Goal: Information Seeking & Learning: Learn about a topic

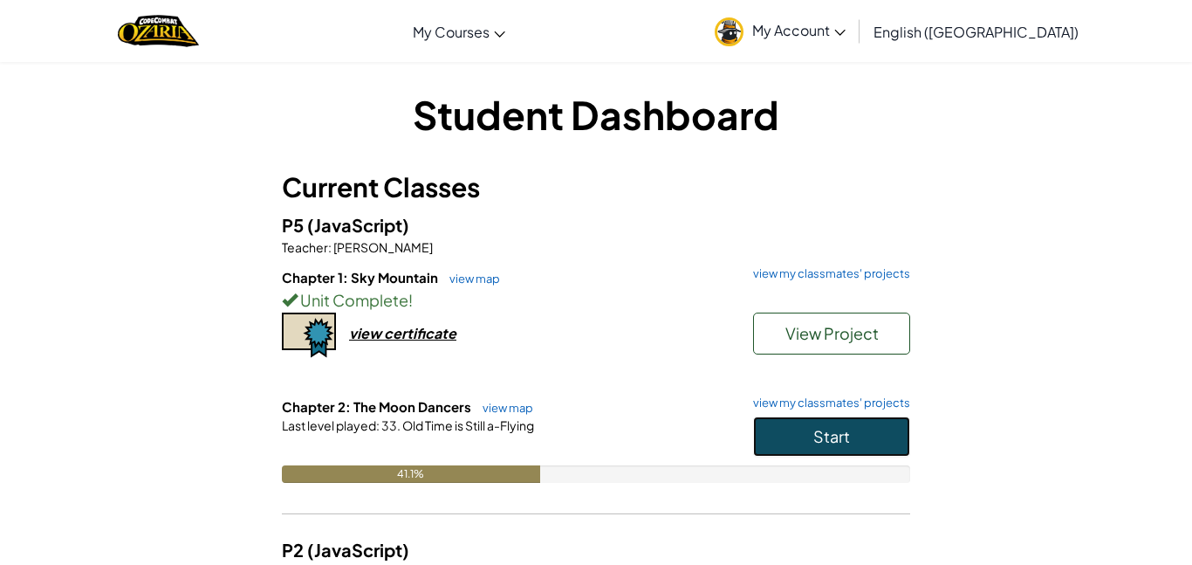
click at [876, 431] on button "Start" at bounding box center [831, 436] width 157 height 40
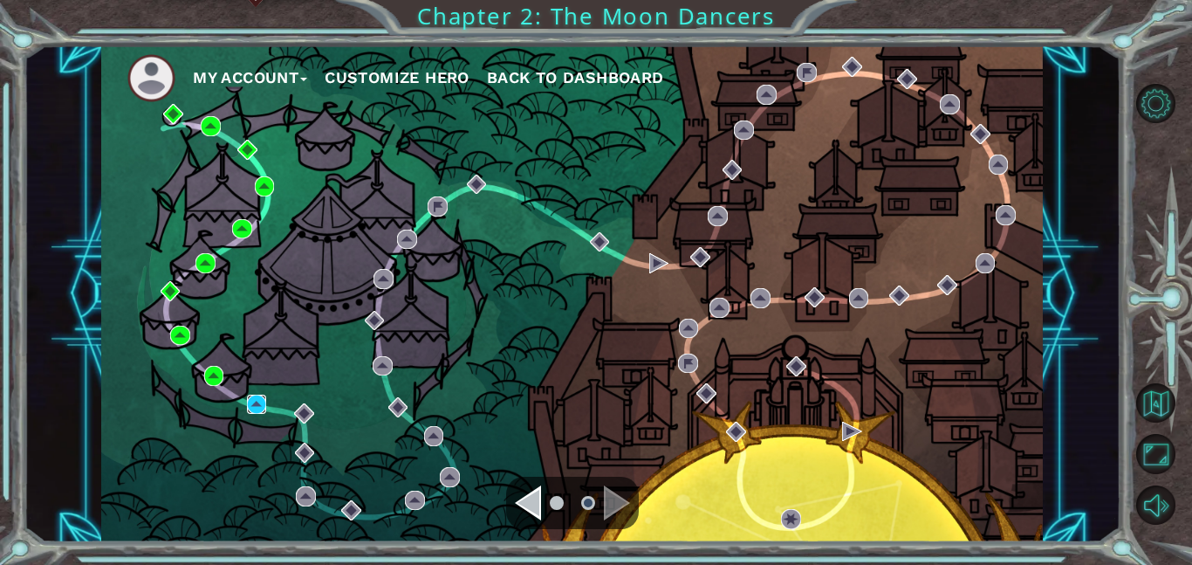
click at [257, 402] on img at bounding box center [257, 405] width 20 height 20
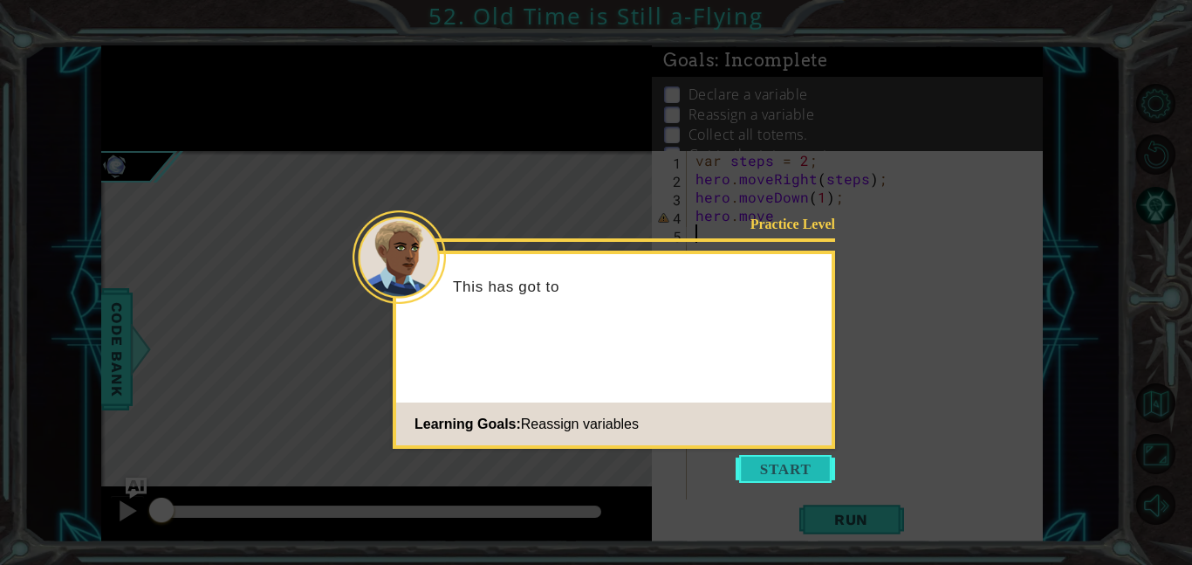
click at [777, 465] on button "Start" at bounding box center [786, 469] width 100 height 28
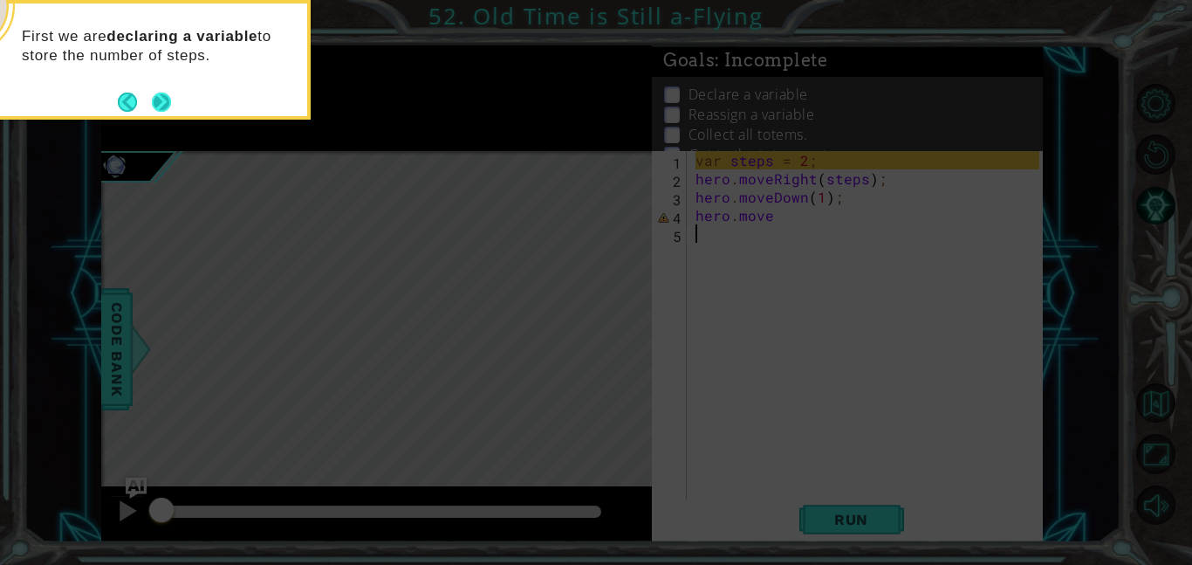
click at [153, 100] on button "Next" at bounding box center [161, 102] width 22 height 22
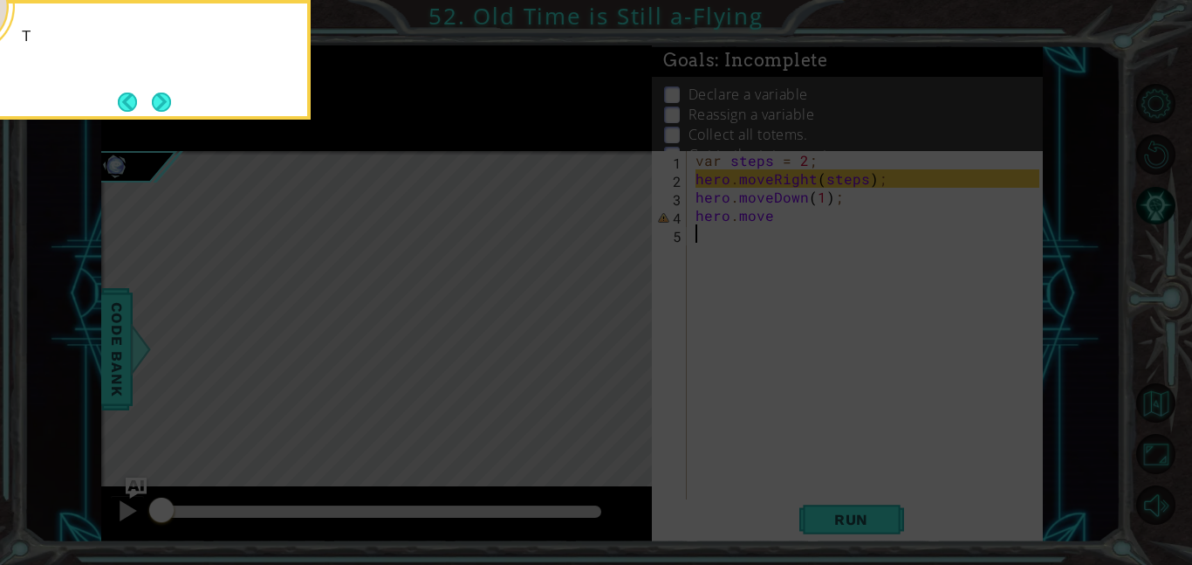
click at [153, 100] on button "Next" at bounding box center [161, 102] width 24 height 24
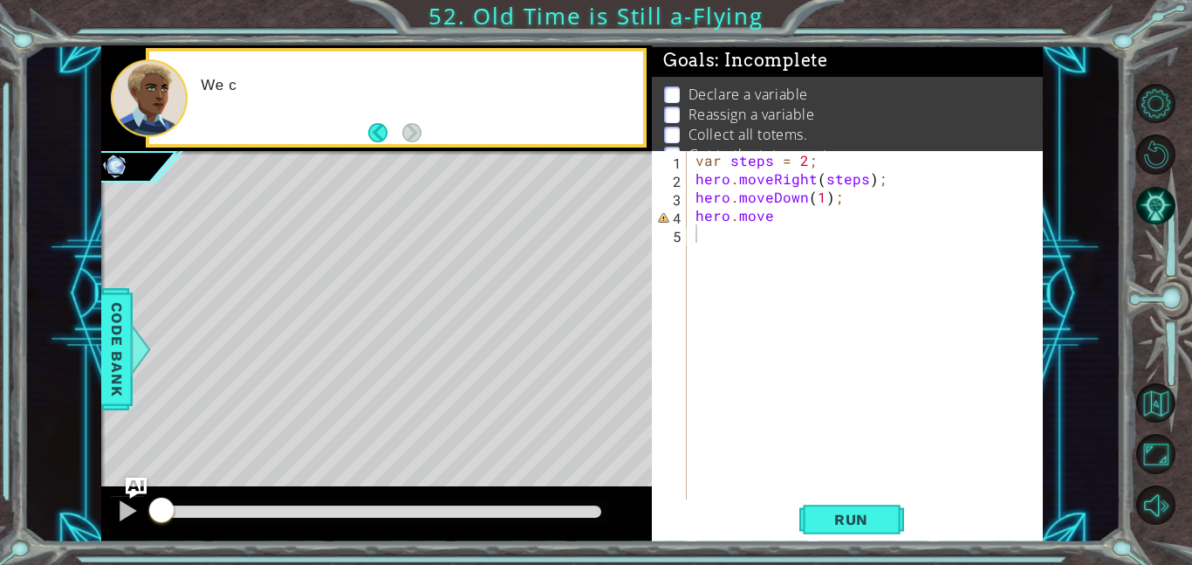
click at [153, 100] on div at bounding box center [149, 98] width 77 height 78
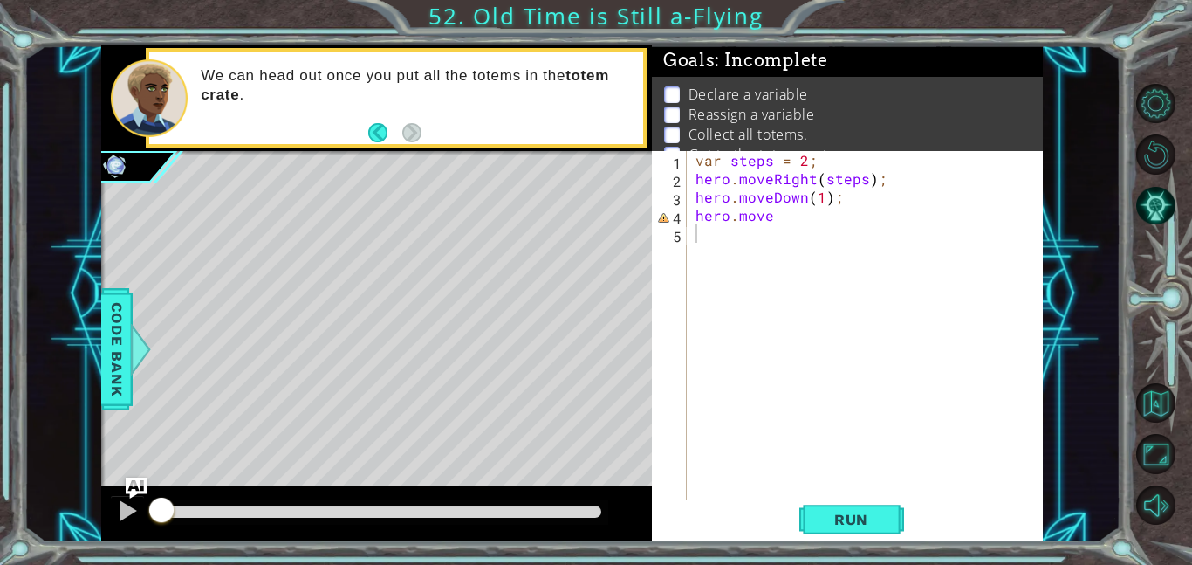
click at [787, 224] on div "var steps = 2 ; hero . moveRight ( steps ) ; hero . moveDown ( 1 ) ; hero . move" at bounding box center [870, 343] width 356 height 385
click at [841, 515] on span "Run" at bounding box center [851, 519] width 69 height 17
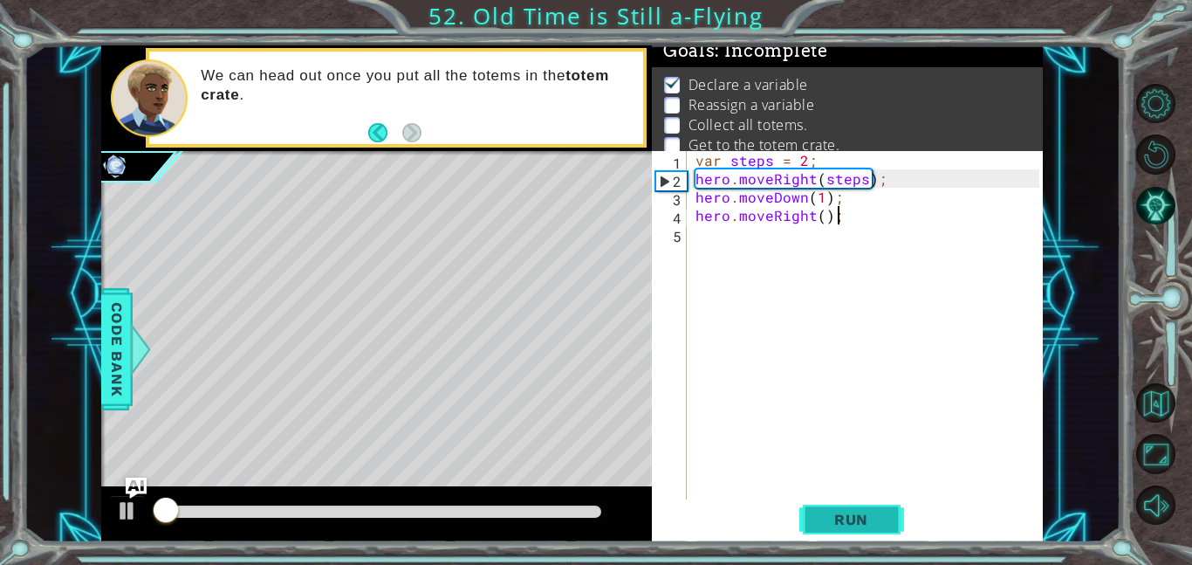
scroll to position [11, 0]
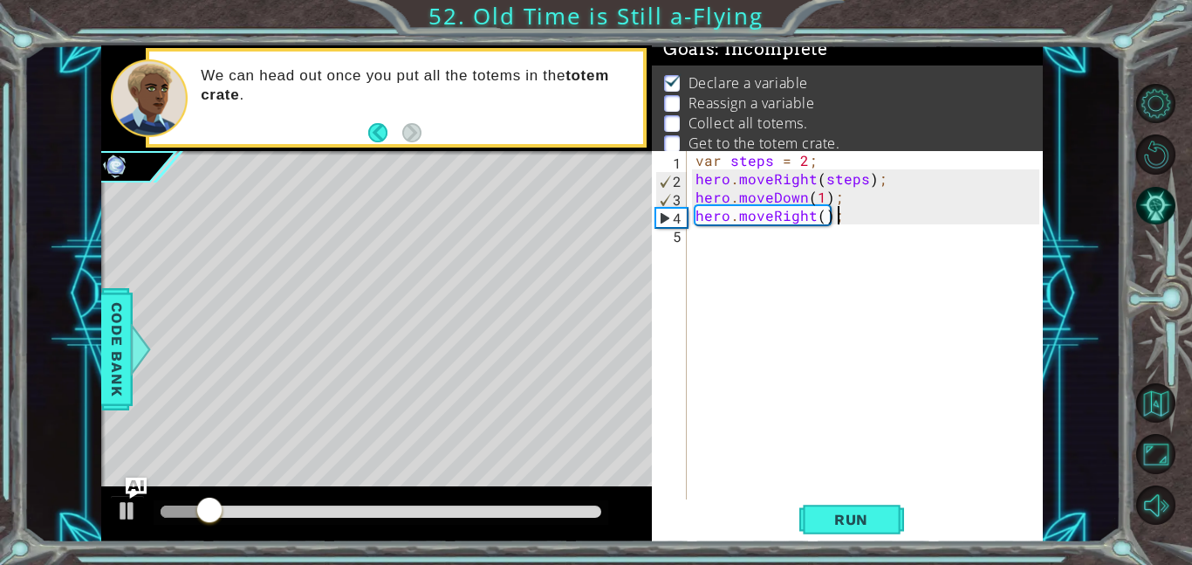
click at [814, 223] on div "var steps = 2 ; hero . moveRight ( steps ) ; hero . moveDown ( 1 ) ; hero . mov…" at bounding box center [870, 343] width 356 height 385
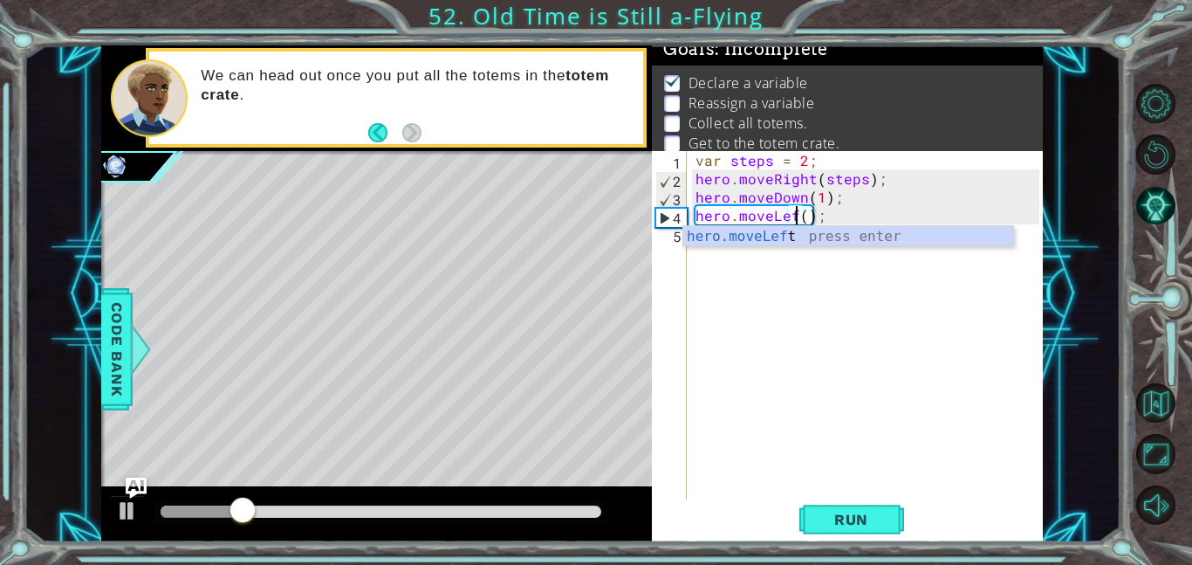
scroll to position [0, 6]
click at [835, 519] on span "Run" at bounding box center [851, 519] width 69 height 17
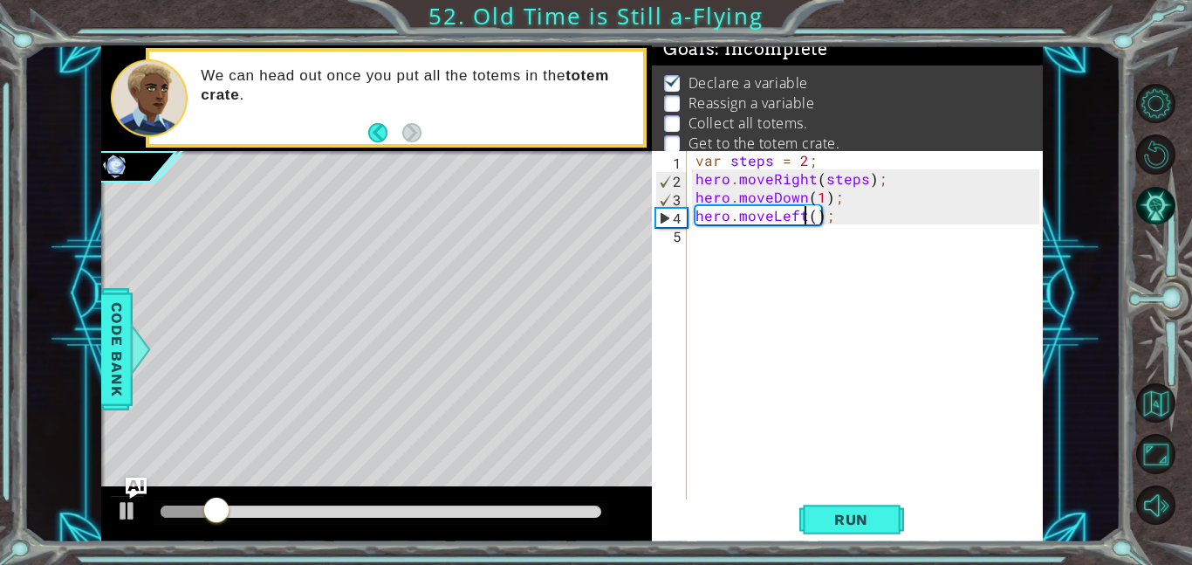
click at [811, 216] on div "var steps = 2 ; hero . moveRight ( steps ) ; hero . moveDown ( 1 ) ; hero . mov…" at bounding box center [870, 343] width 356 height 385
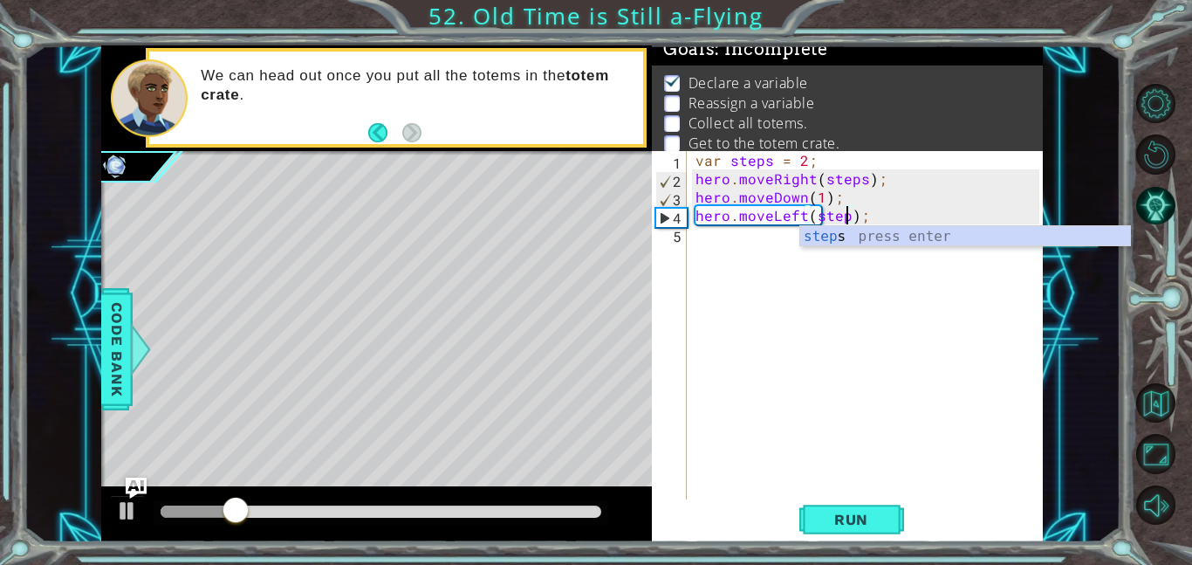
scroll to position [0, 10]
type textarea "hero.moveLeft(steps);"
click at [856, 508] on button "Run" at bounding box center [852, 518] width 105 height 39
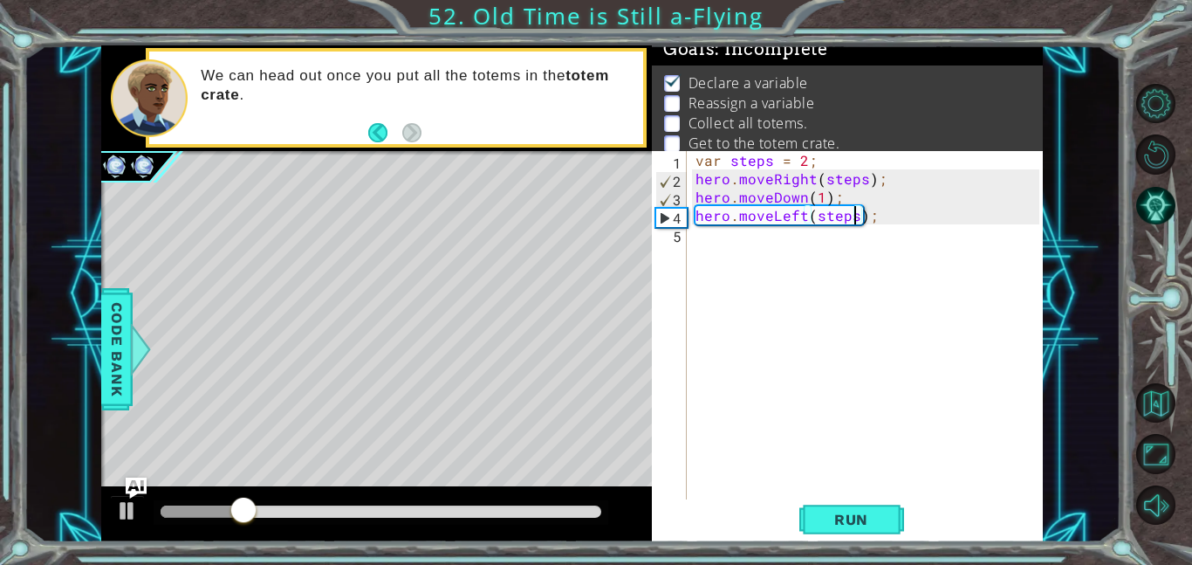
click at [716, 239] on div "var steps = 2 ; hero . moveRight ( steps ) ; hero . moveDown ( 1 ) ; hero . mov…" at bounding box center [870, 343] width 356 height 385
type textarea "v"
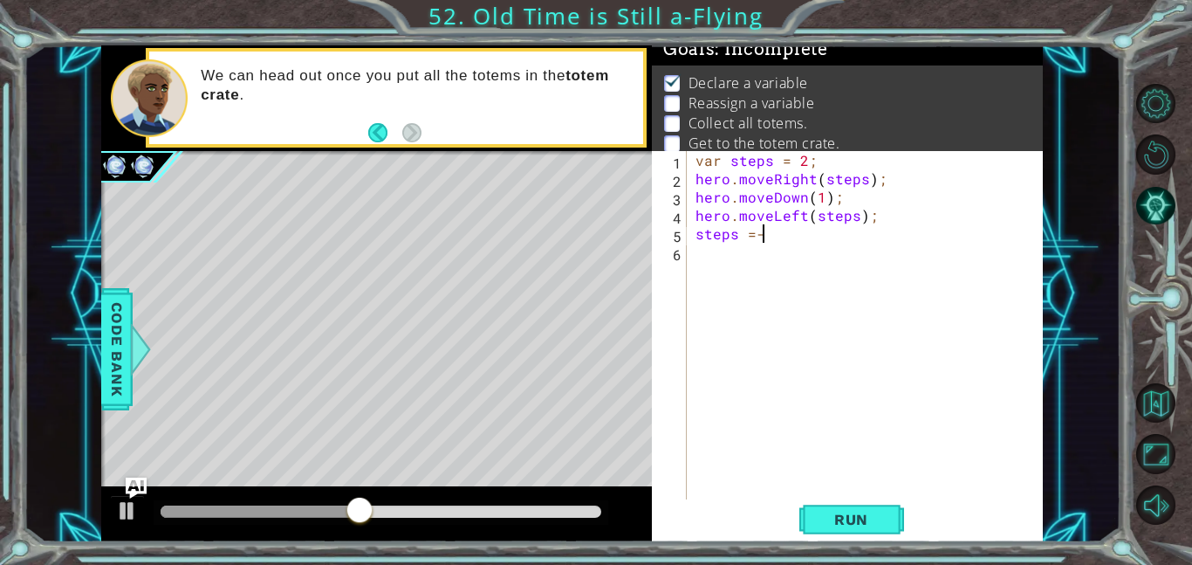
scroll to position [0, 3]
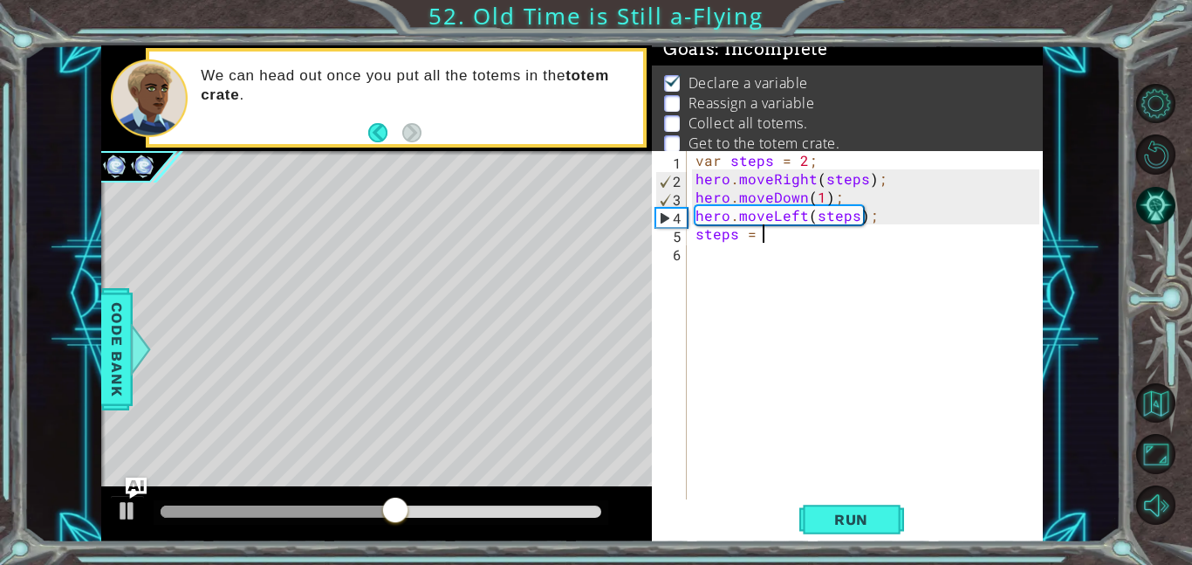
type textarea "steps = 4"
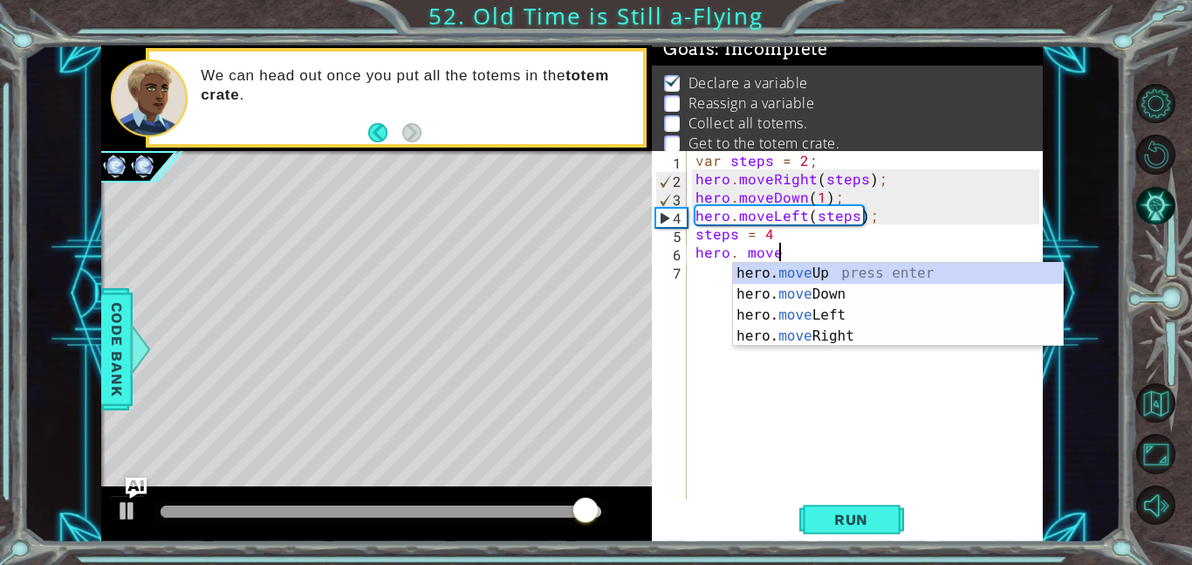
scroll to position [0, 4]
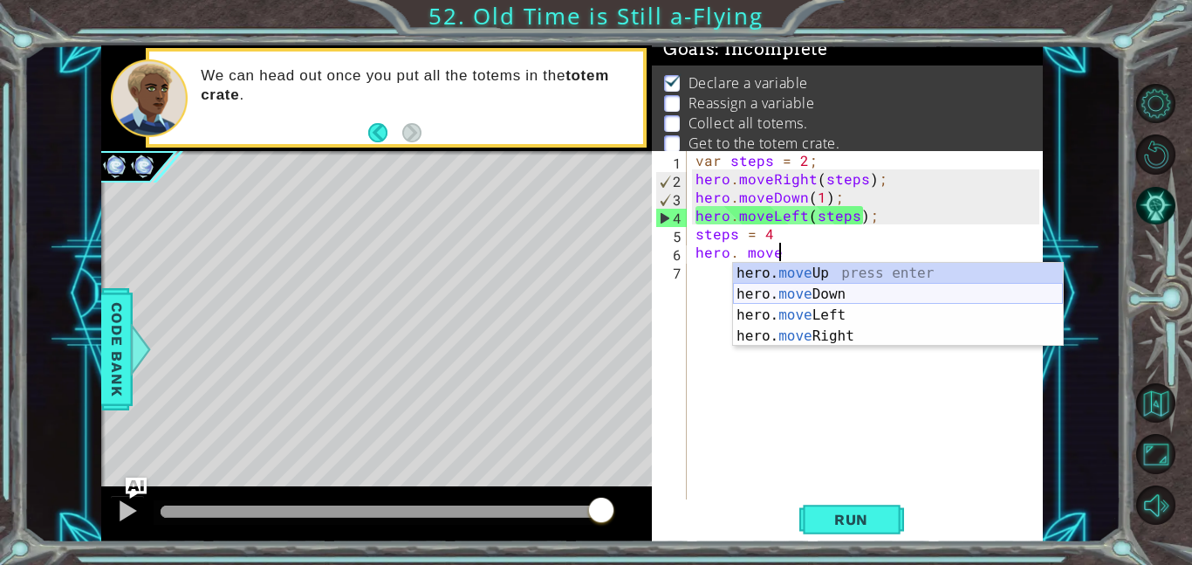
click at [849, 301] on div "hero. move Up press enter hero. move Down press enter hero. move Left press ent…" at bounding box center [898, 326] width 330 height 126
type textarea "hero.moveDown(1);"
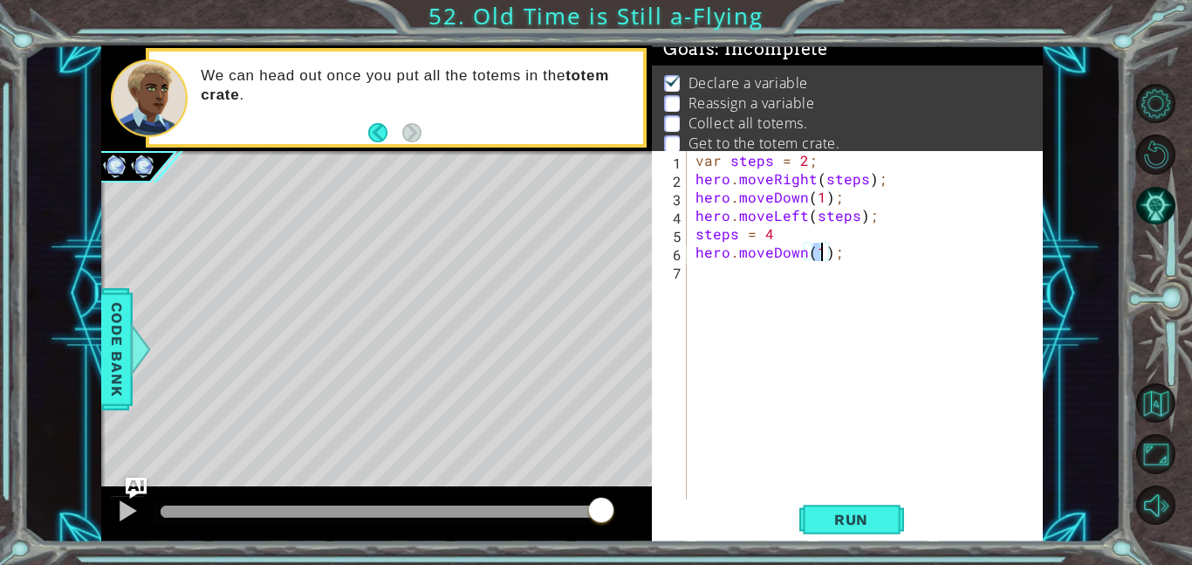
click at [743, 267] on div "var steps = 2 ; hero . moveRight ( steps ) ; hero . moveDown ( 1 ) ; hero . mov…" at bounding box center [870, 343] width 356 height 385
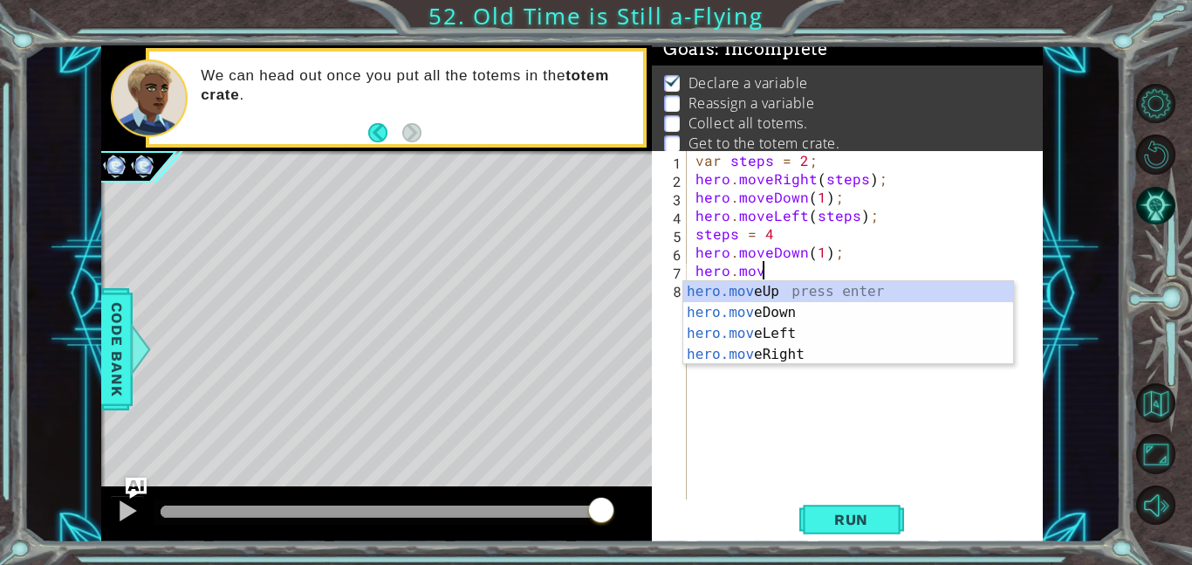
scroll to position [0, 3]
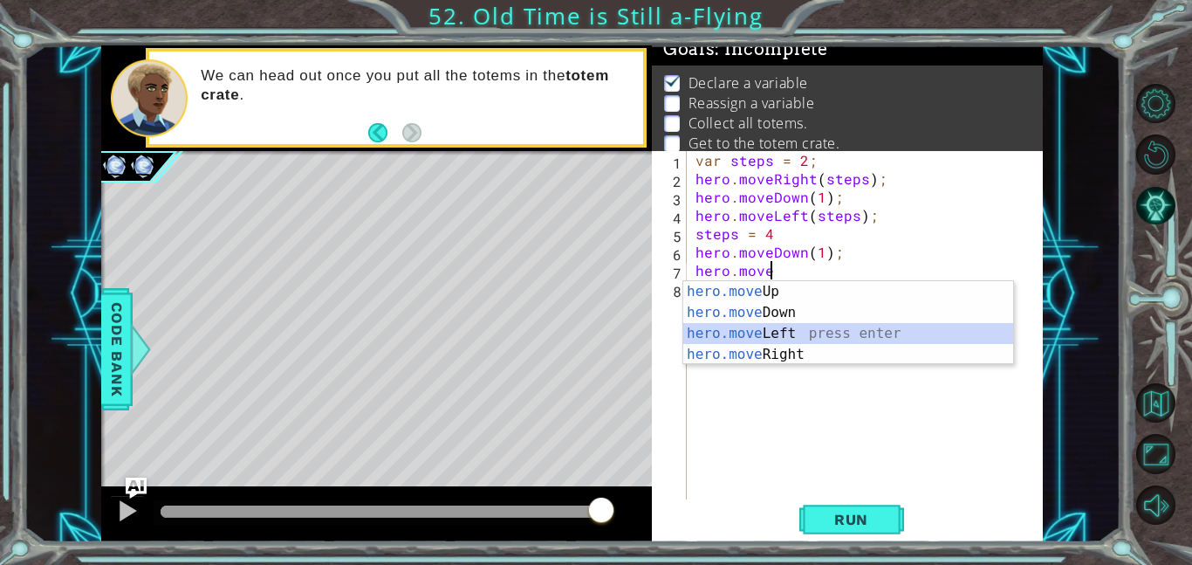
click at [828, 333] on div "hero.move Up press enter hero.move Down press enter hero.move Left press enter …" at bounding box center [848, 344] width 330 height 126
type textarea "hero.moveLeft(1);"
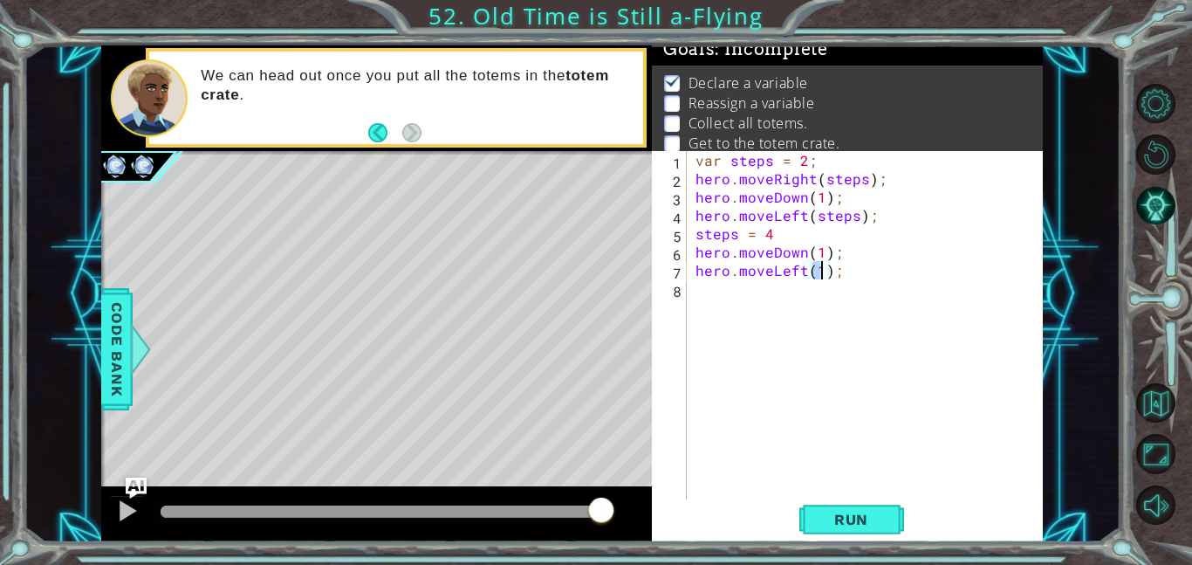
click at [740, 306] on div "var steps = 2 ; hero . moveRight ( steps ) ; hero . moveDown ( 1 ) ; hero . mov…" at bounding box center [870, 343] width 356 height 385
click at [821, 278] on div "var steps = 2 ; hero . moveRight ( steps ) ; hero . moveDown ( 1 ) ; hero . mov…" at bounding box center [870, 343] width 356 height 385
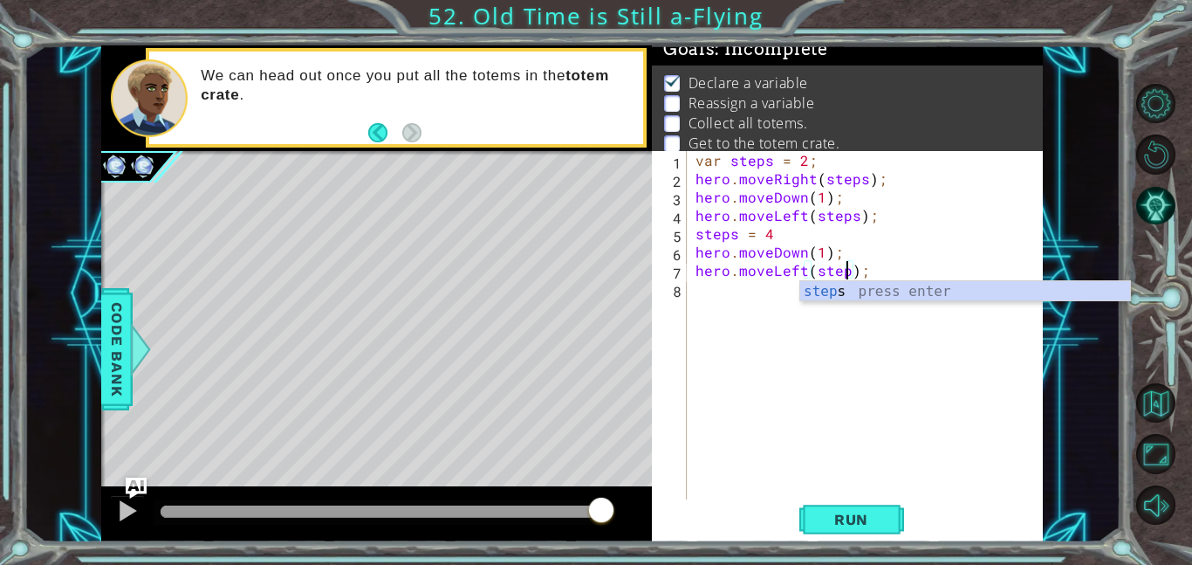
type textarea "hero.moveLeft(steps);"
click at [745, 294] on div "var steps = 2 ; hero . moveRight ( steps ) ; hero . moveDown ( 1 ) ; hero . mov…" at bounding box center [870, 343] width 356 height 385
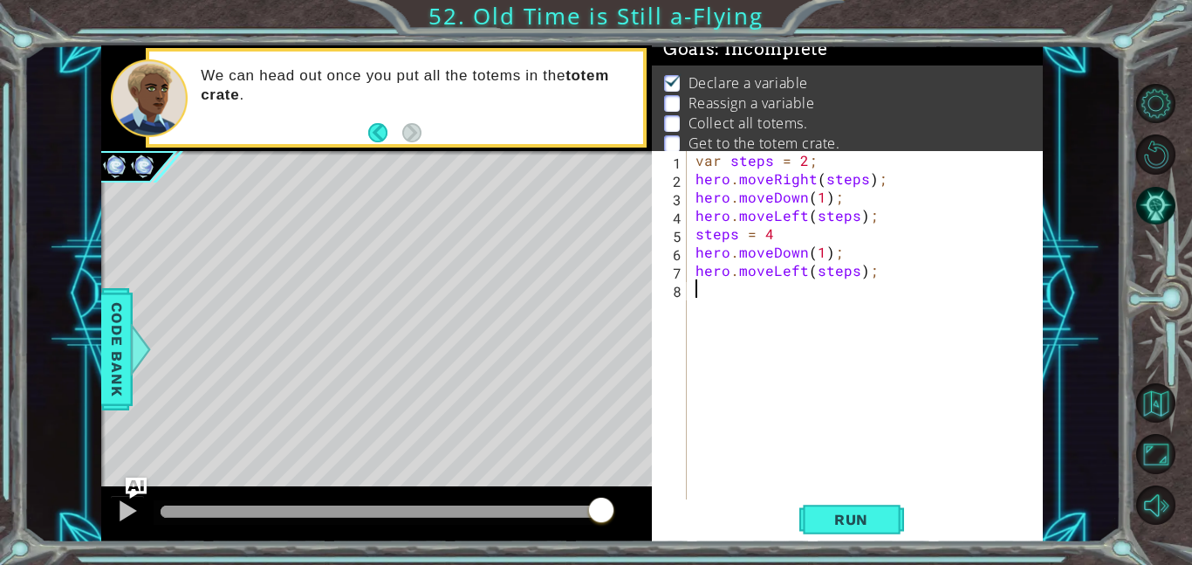
scroll to position [0, 0]
click at [695, 253] on div "var steps = 2 ; hero . moveRight ( steps ) ; hero . moveDown ( 1 ) ; hero . mov…" at bounding box center [870, 343] width 356 height 385
type textarea "hero.moveDown(1);"
click at [698, 255] on div "var steps = 2 ; hero . moveRight ( steps ) ; hero . moveDown ( 1 ) ; hero . mov…" at bounding box center [870, 343] width 356 height 385
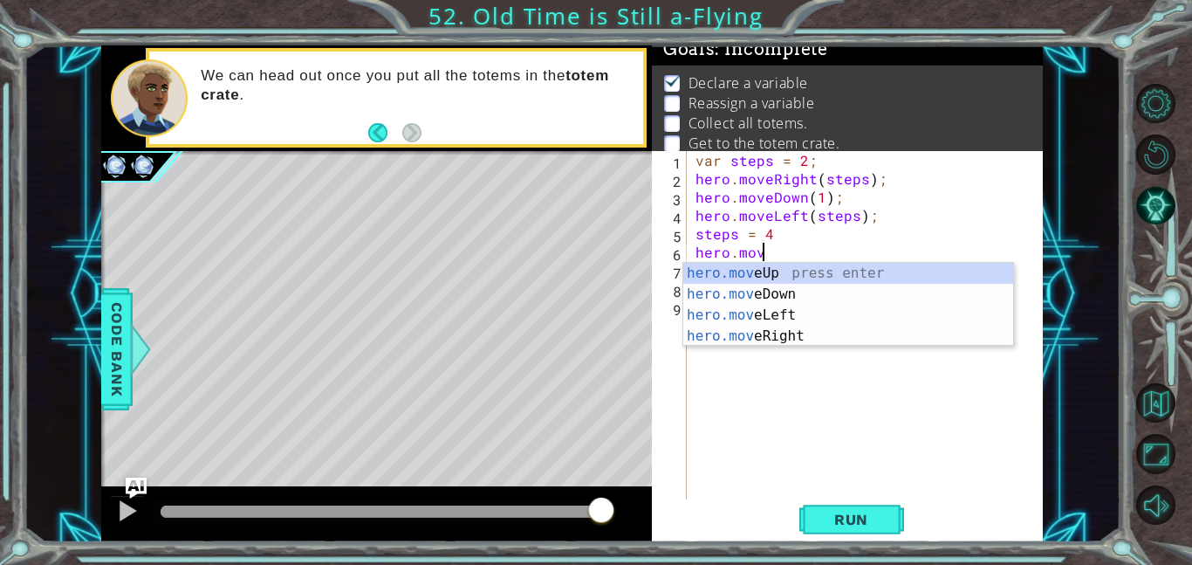
scroll to position [0, 3]
click at [819, 331] on div "hero.move Up press enter hero.move Down press enter hero.move Left press enter …" at bounding box center [848, 326] width 330 height 126
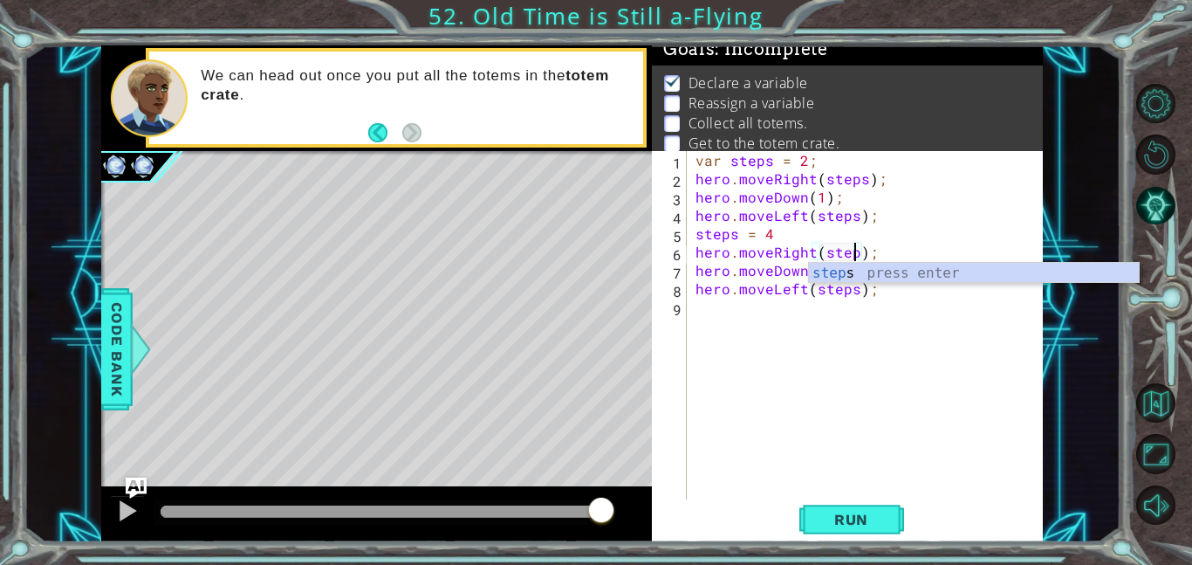
type textarea "hero.moveRight(steps);"
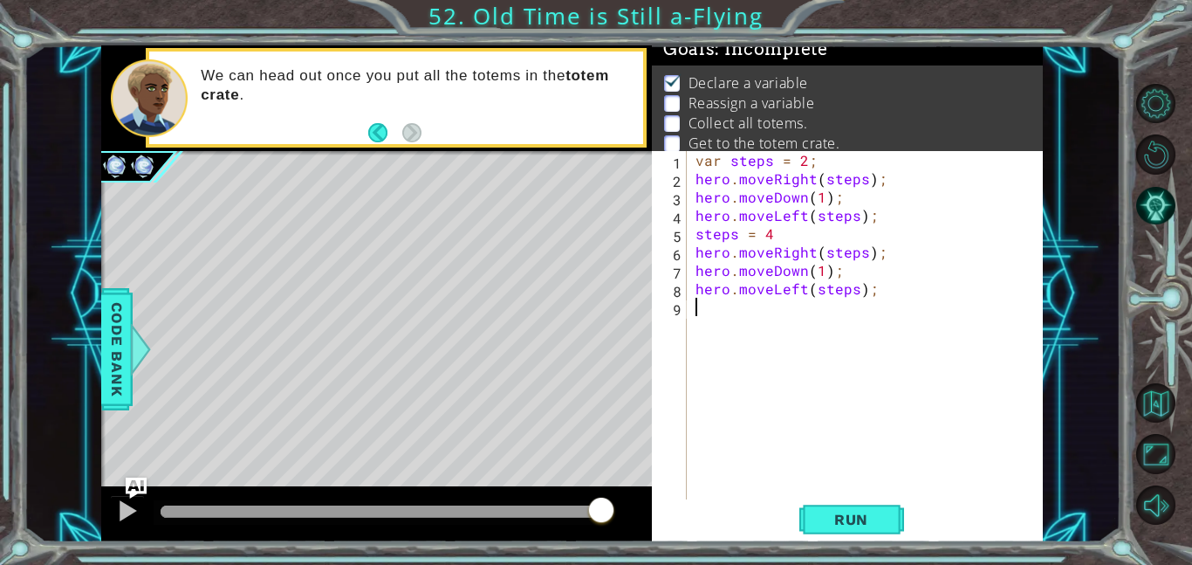
click at [833, 325] on div "var steps = 2 ; hero . moveRight ( steps ) ; hero . moveDown ( 1 ) ; hero . mov…" at bounding box center [870, 343] width 356 height 385
click at [696, 291] on div "var steps = 2 ; hero . moveRight ( steps ) ; hero . moveDown ( 1 ) ; hero . mov…" at bounding box center [870, 343] width 356 height 385
type textarea "hero.moveLeft(steps);"
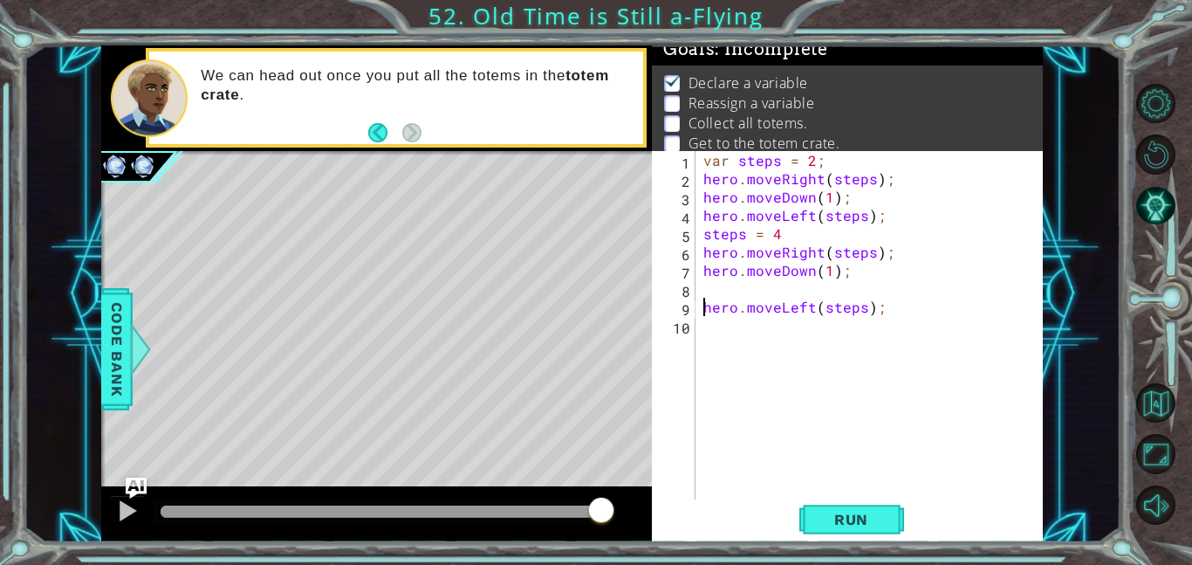
click at [704, 282] on div "var steps = 2 ; hero . moveRight ( steps ) ; hero . moveDown ( 1 ) ; hero . mov…" at bounding box center [874, 343] width 348 height 385
type textarea "steps = 6;"
click at [731, 332] on div "var steps = 2 ; hero . moveRight ( steps ) ; hero . moveDown ( 1 ) ; hero . mov…" at bounding box center [874, 343] width 348 height 385
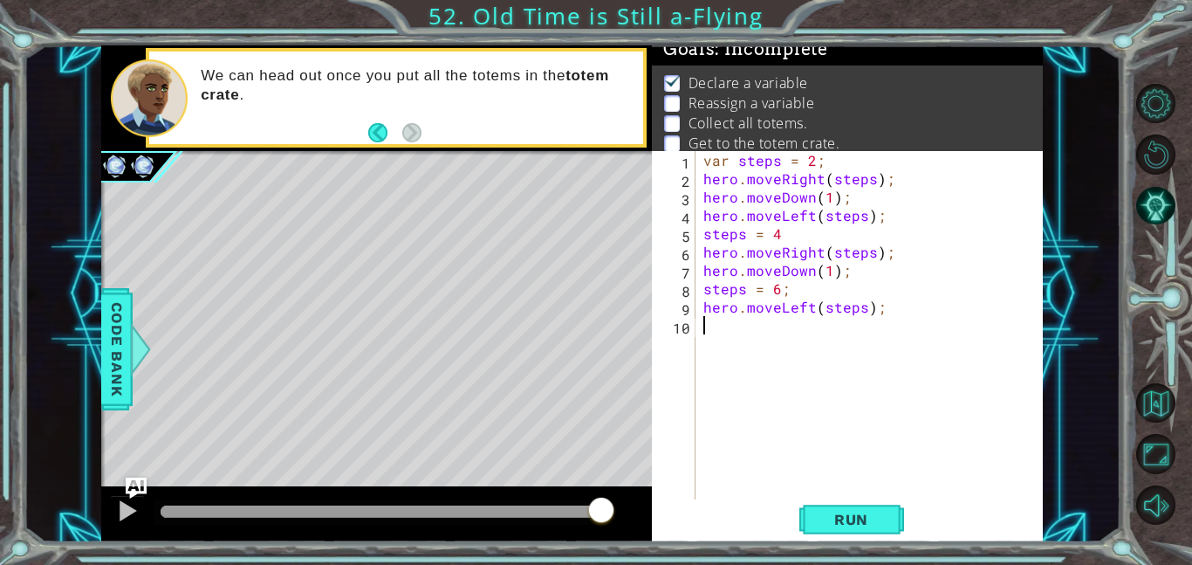
scroll to position [0, 0]
click at [788, 293] on div "var steps = 2 ; hero . moveRight ( steps ) ; hero . moveDown ( 1 ) ; hero . mov…" at bounding box center [874, 343] width 348 height 385
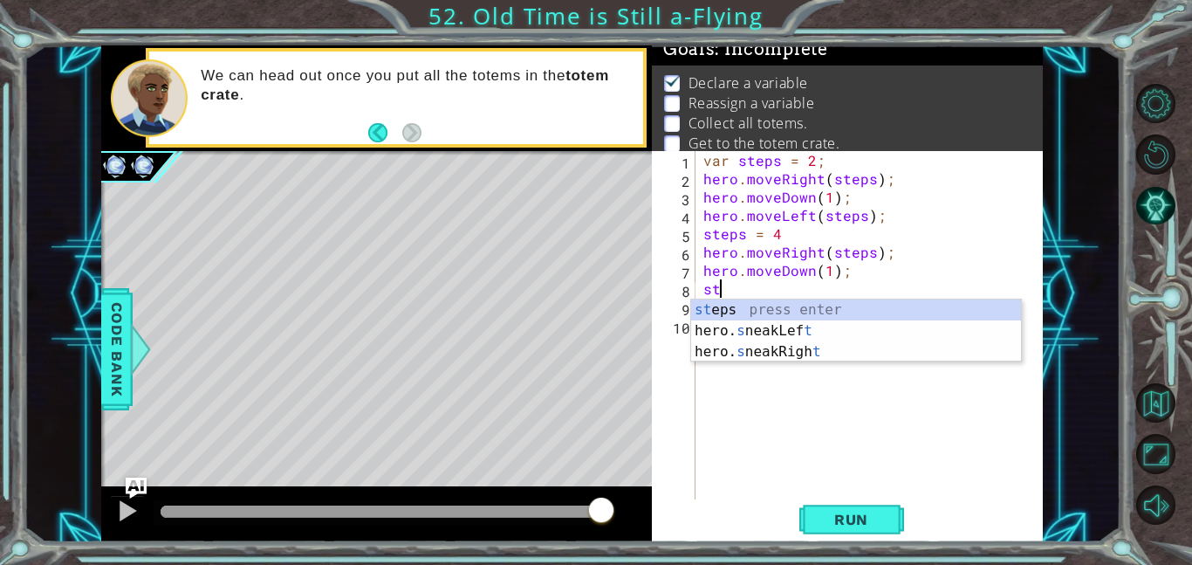
type textarea "s"
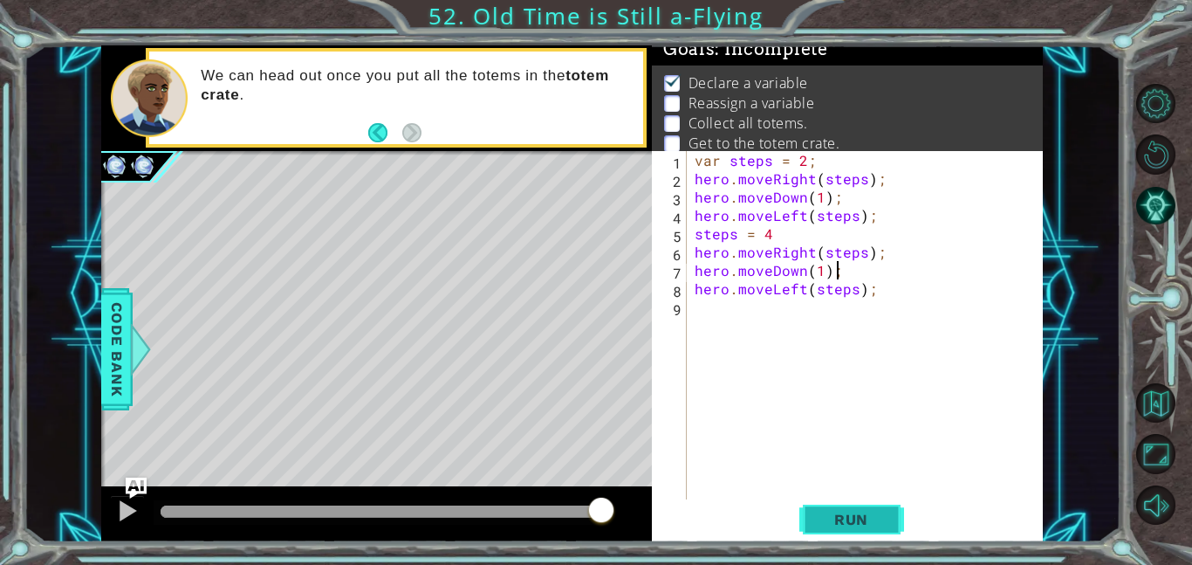
type textarea "hero.moveDown(1);"
click at [878, 522] on span "Run" at bounding box center [851, 519] width 69 height 17
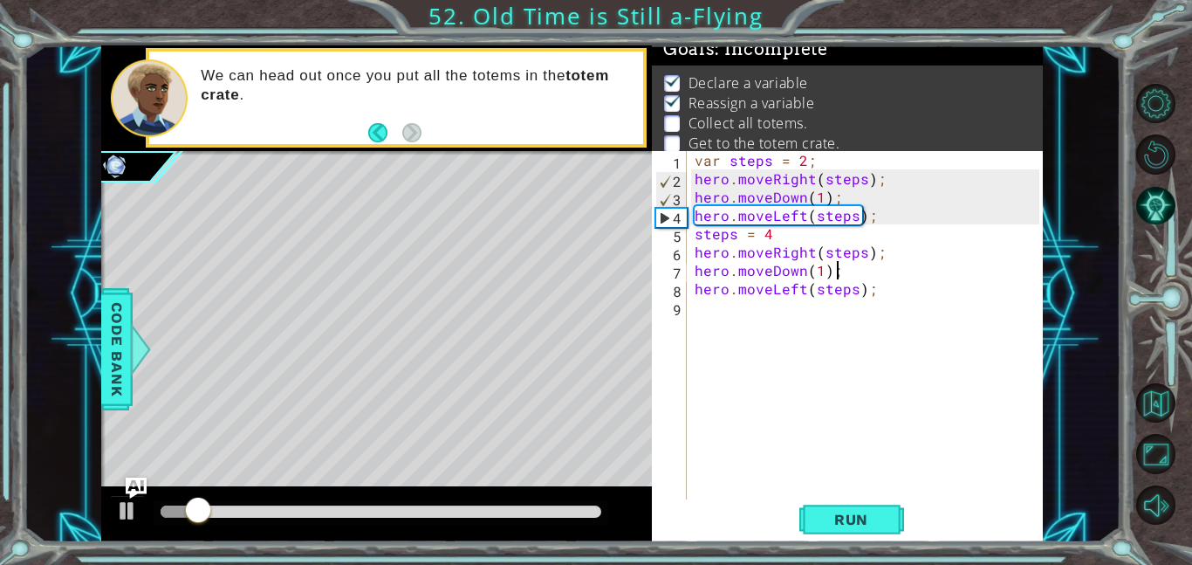
click at [761, 312] on div "var steps = 2 ; hero . moveRight ( steps ) ; hero . moveDown ( 1 ) ; hero . mov…" at bounding box center [869, 343] width 356 height 385
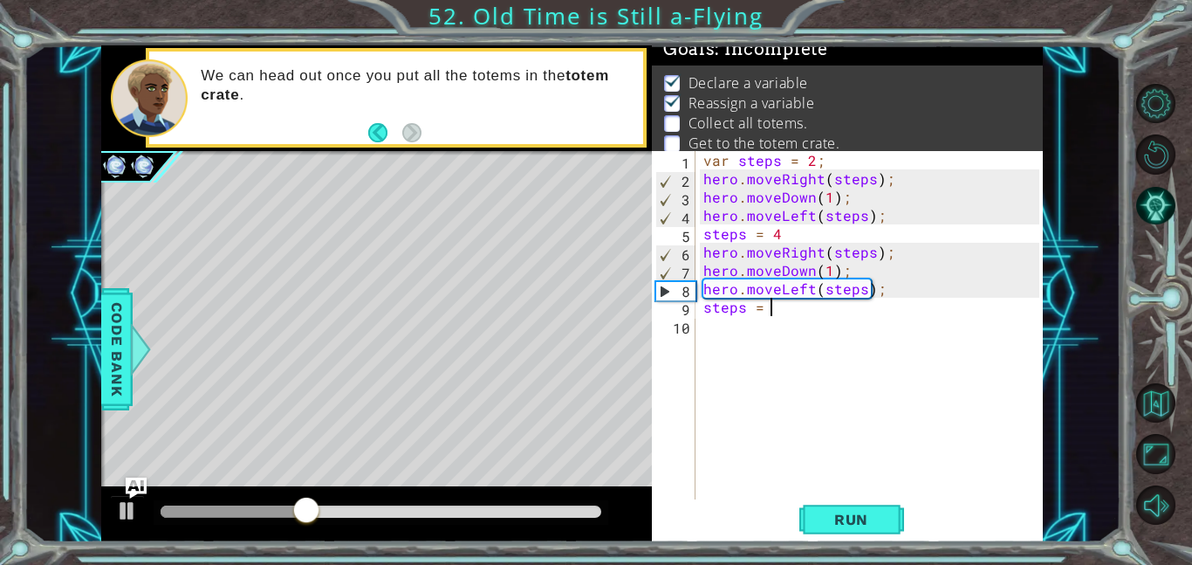
scroll to position [0, 3]
type textarea "steps = 6;"
click at [733, 343] on div "var steps = 2 ; hero . moveRight ( steps ) ; hero . moveDown ( 1 ) ; hero . mov…" at bounding box center [874, 343] width 348 height 385
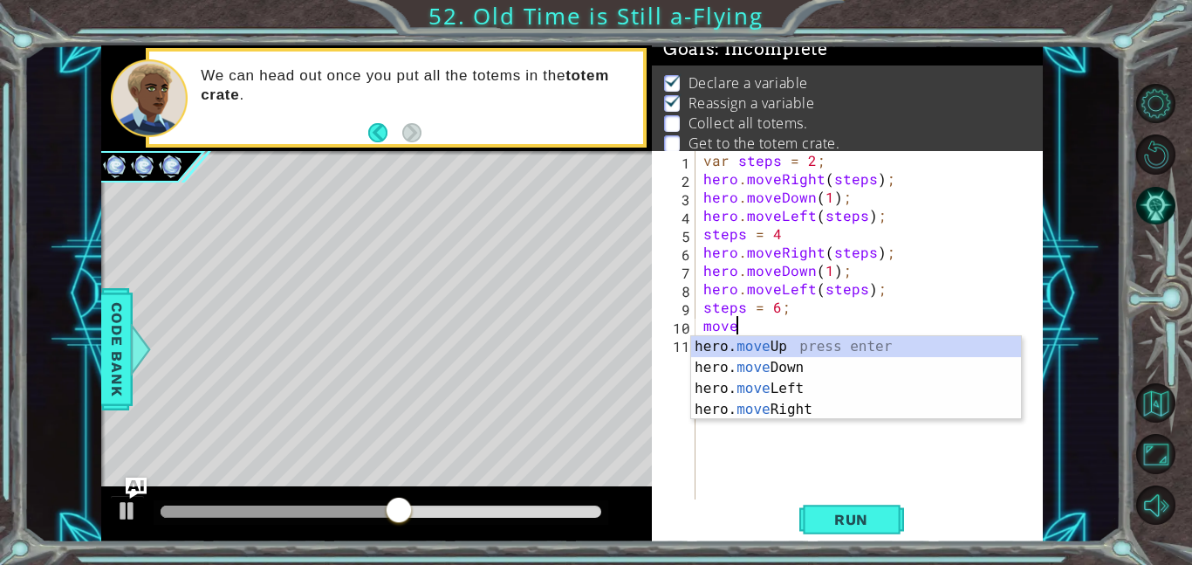
scroll to position [0, 1]
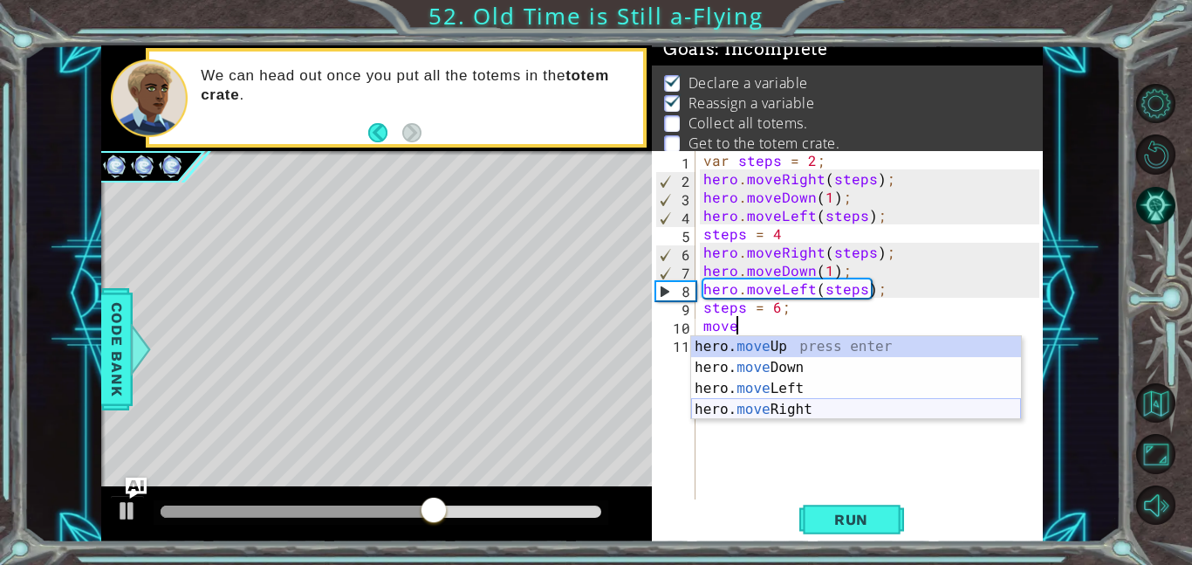
click at [802, 415] on div "hero. move Up press enter hero. move Down press enter hero. move Left press ent…" at bounding box center [856, 399] width 330 height 126
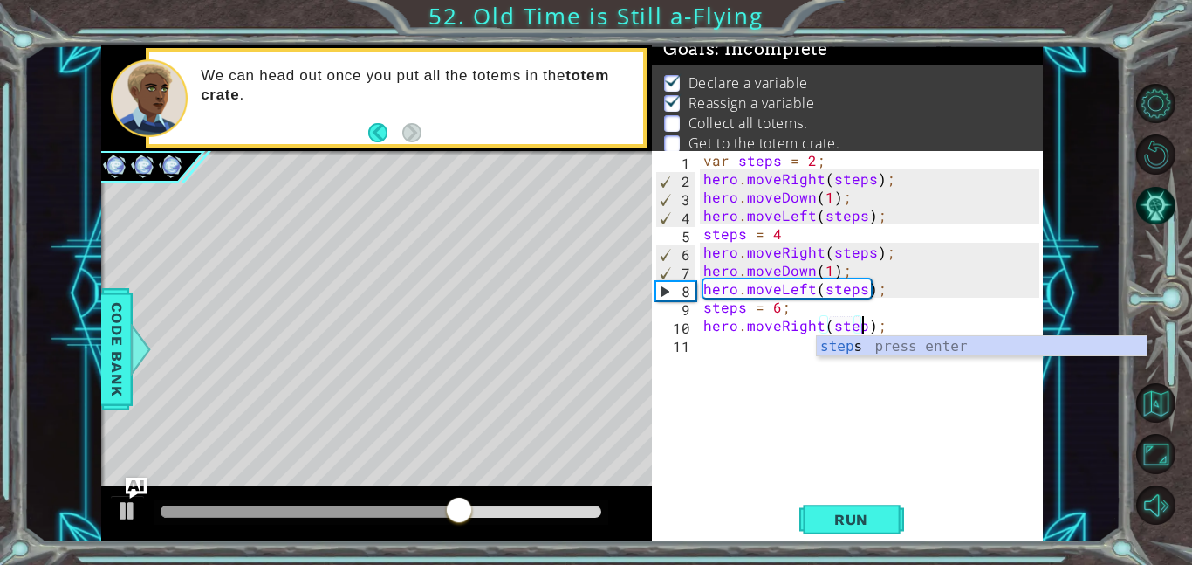
type textarea "hero.moveRight(steps);"
click at [756, 348] on div "var steps = 2 ; hero . moveRight ( steps ) ; hero . moveDown ( 1 ) ; hero . mov…" at bounding box center [874, 343] width 348 height 385
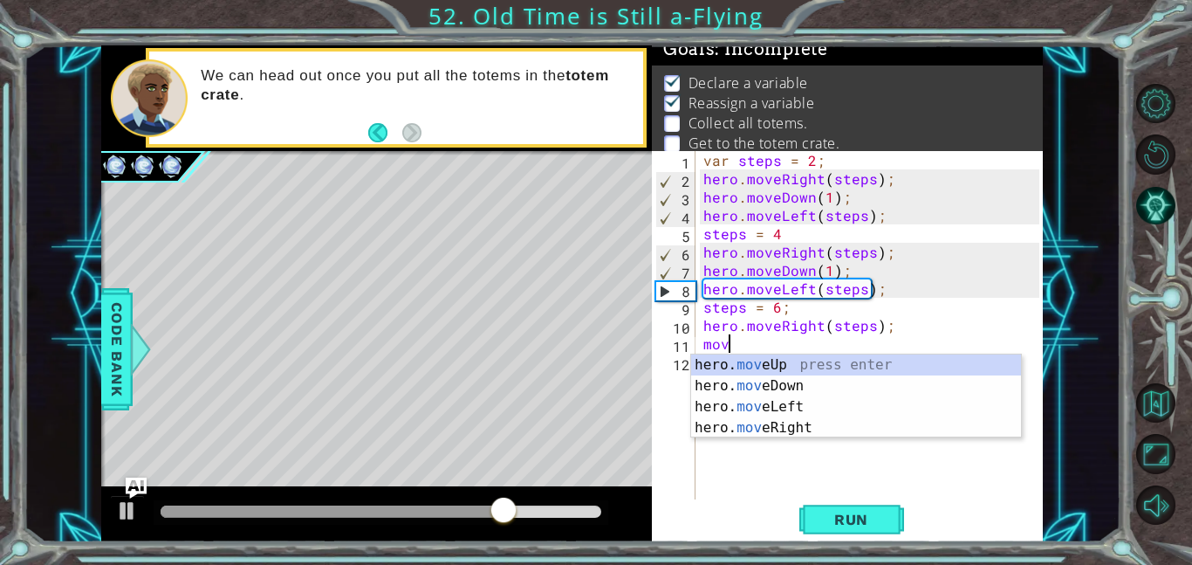
scroll to position [0, 1]
click at [844, 383] on div "hero. move Up press enter hero. move Down press enter hero. move Left press ent…" at bounding box center [856, 417] width 330 height 126
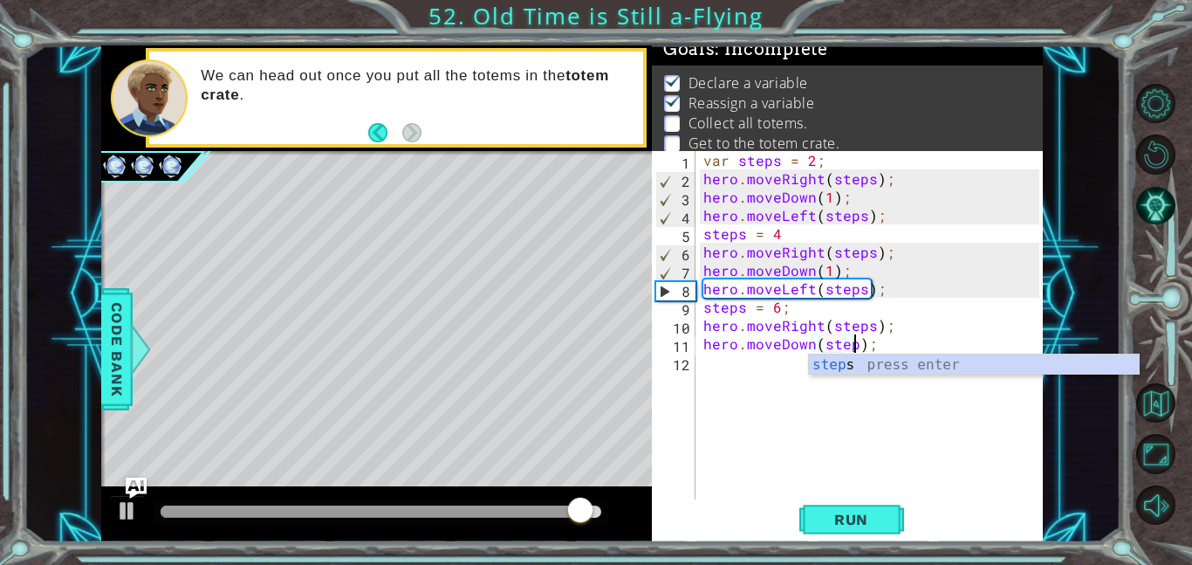
type textarea "hero.moveDown(steps);"
click at [756, 366] on div "var steps = 2 ; hero . moveRight ( steps ) ; hero . moveDown ( 1 ) ; hero . mov…" at bounding box center [874, 343] width 348 height 385
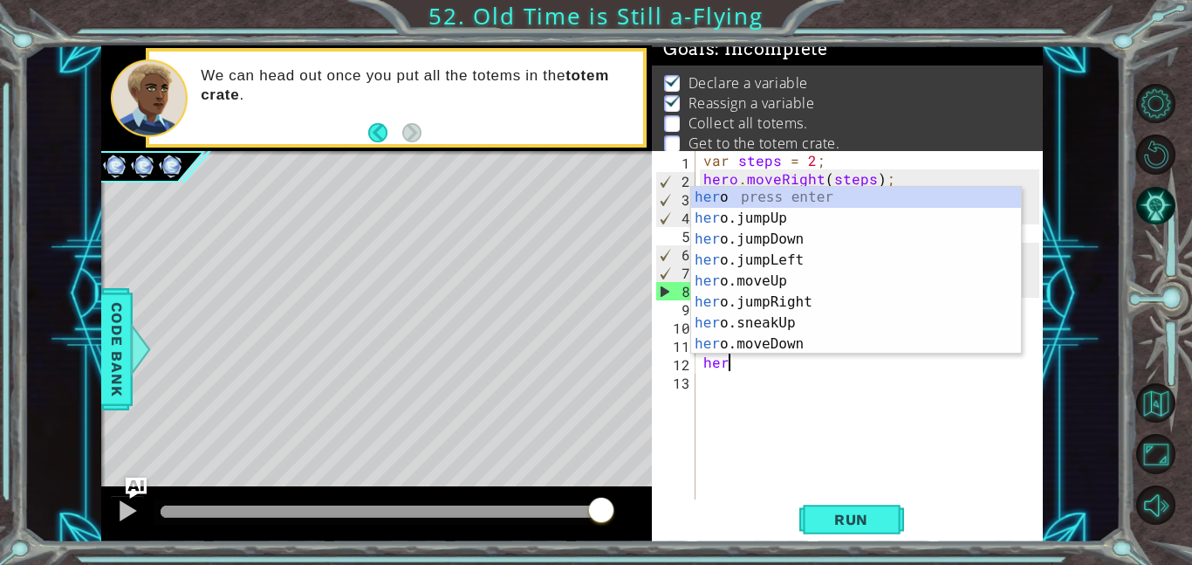
scroll to position [0, 1]
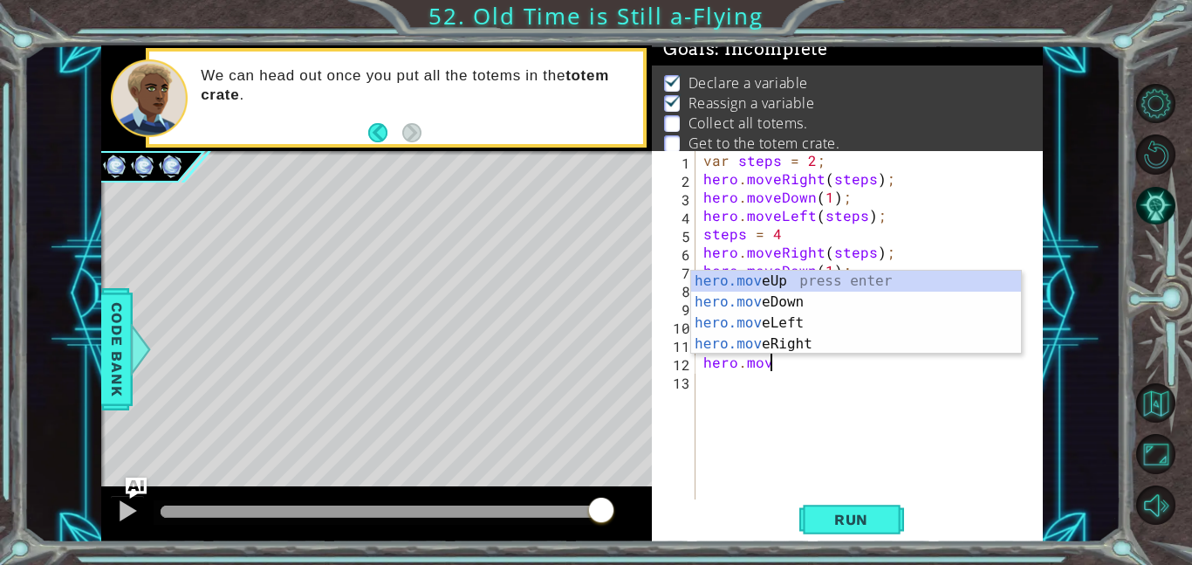
type textarea "hero.move"
click at [924, 374] on div "var steps = 2 ; hero . moveRight ( steps ) ; hero . moveDown ( 1 ) ; hero . mov…" at bounding box center [874, 343] width 348 height 385
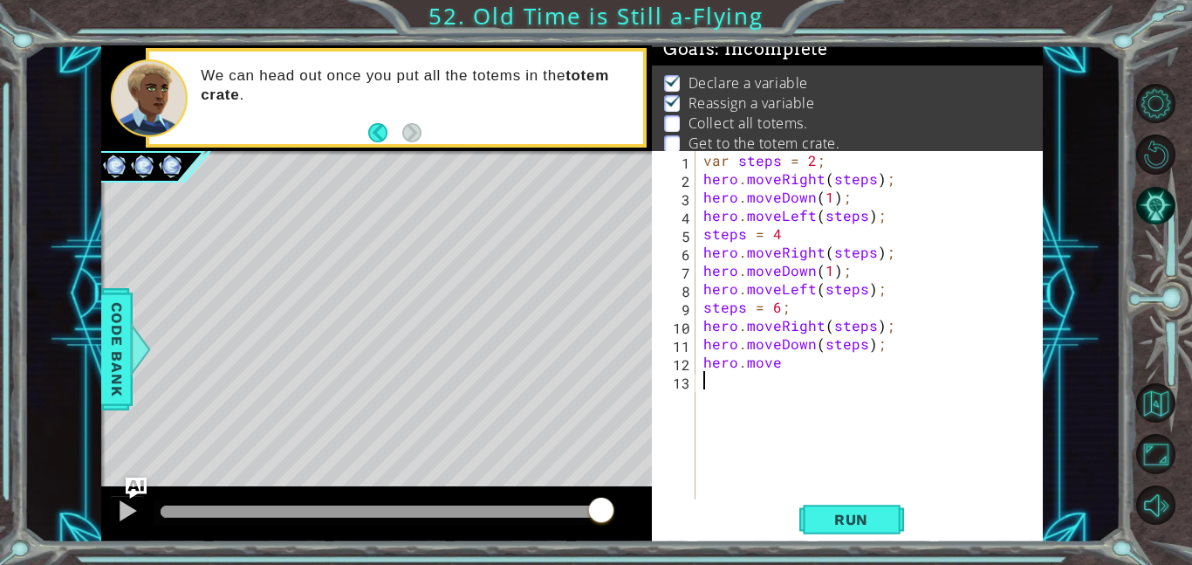
click at [812, 366] on div "var steps = 2 ; hero . moveRight ( steps ) ; hero . moveDown ( 1 ) ; hero . mov…" at bounding box center [874, 343] width 348 height 385
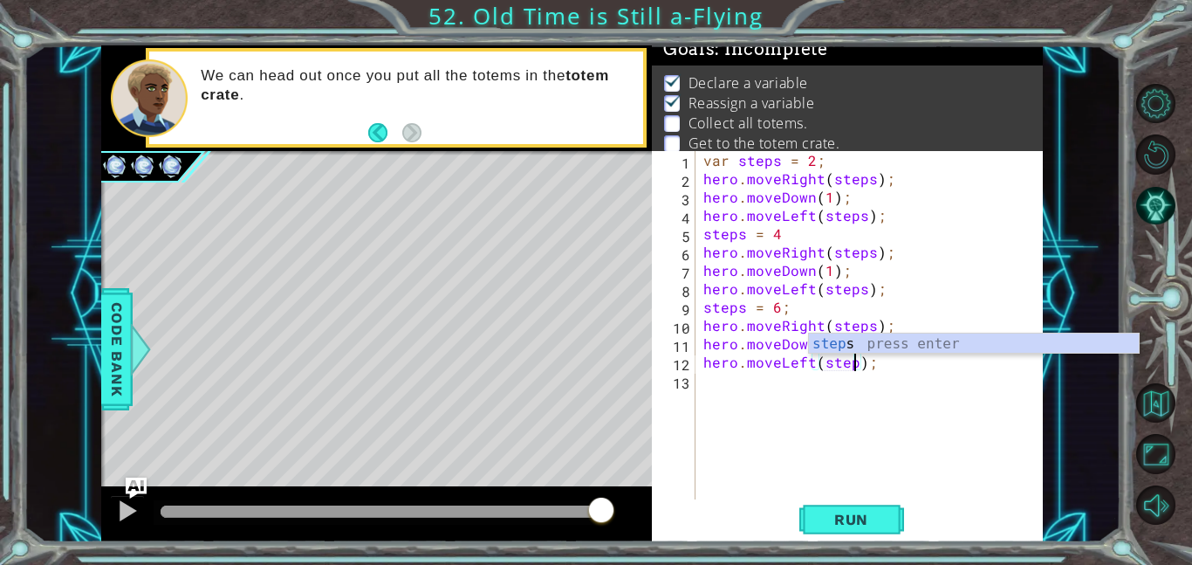
scroll to position [0, 10]
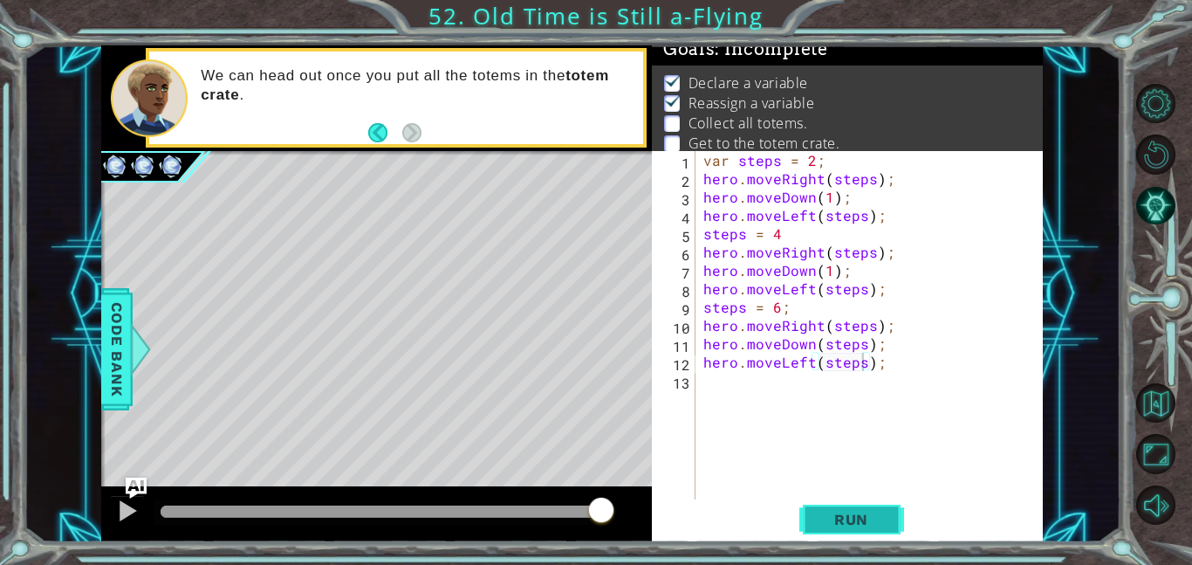
click at [848, 513] on span "Run" at bounding box center [851, 519] width 69 height 17
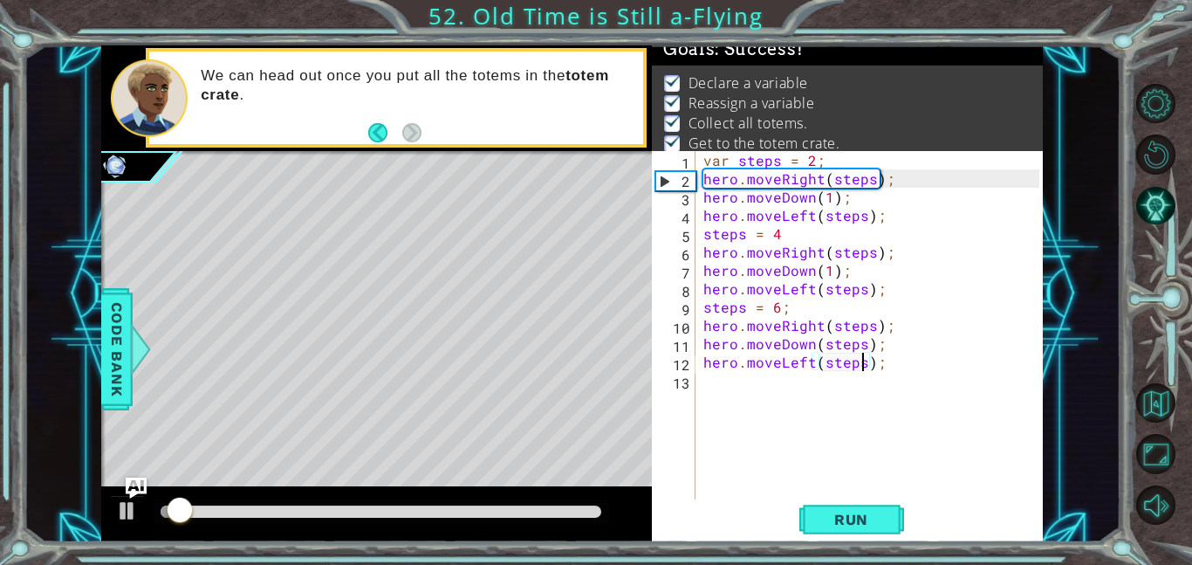
click at [865, 349] on div "var steps = 2 ; hero . moveRight ( steps ) ; hero . moveDown ( 1 ) ; hero . mov…" at bounding box center [874, 343] width 348 height 385
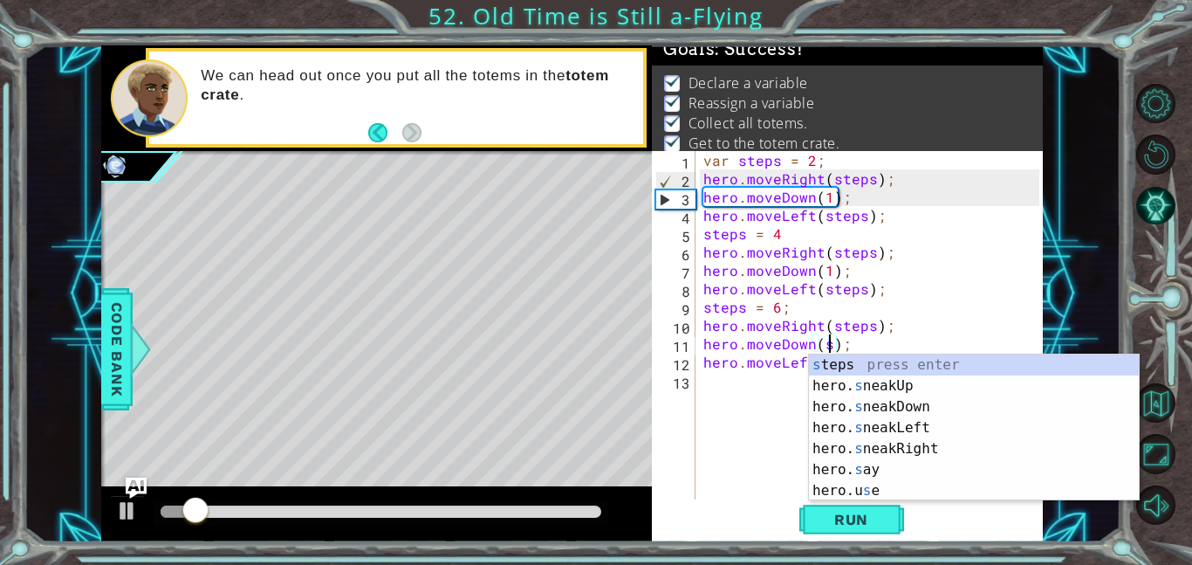
scroll to position [0, 8]
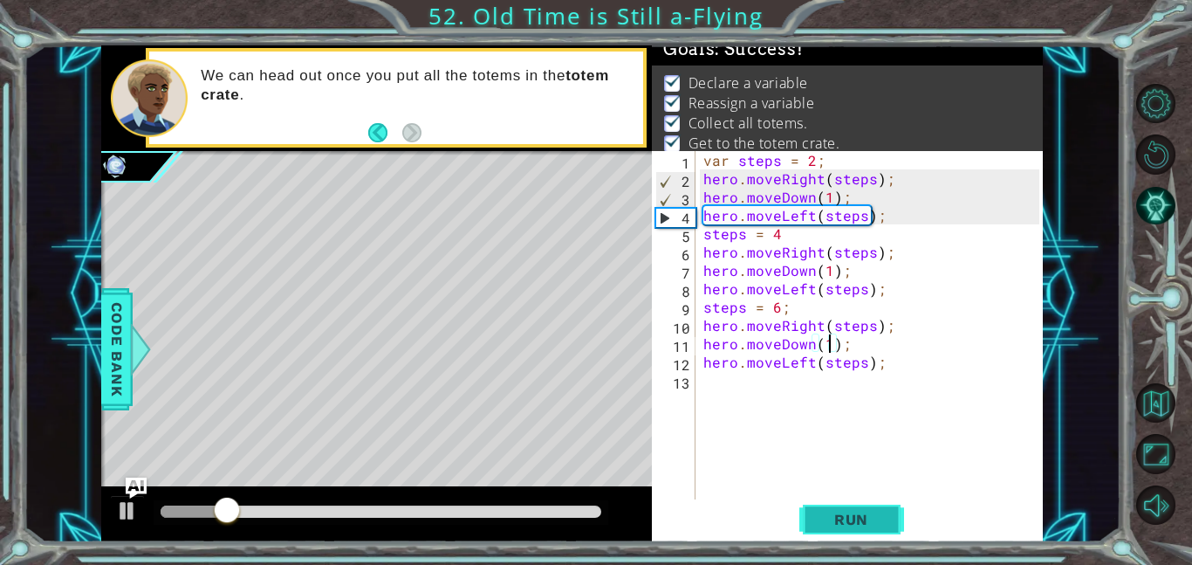
type textarea "hero.moveDown(1);"
click at [886, 518] on button "Run" at bounding box center [852, 518] width 105 height 39
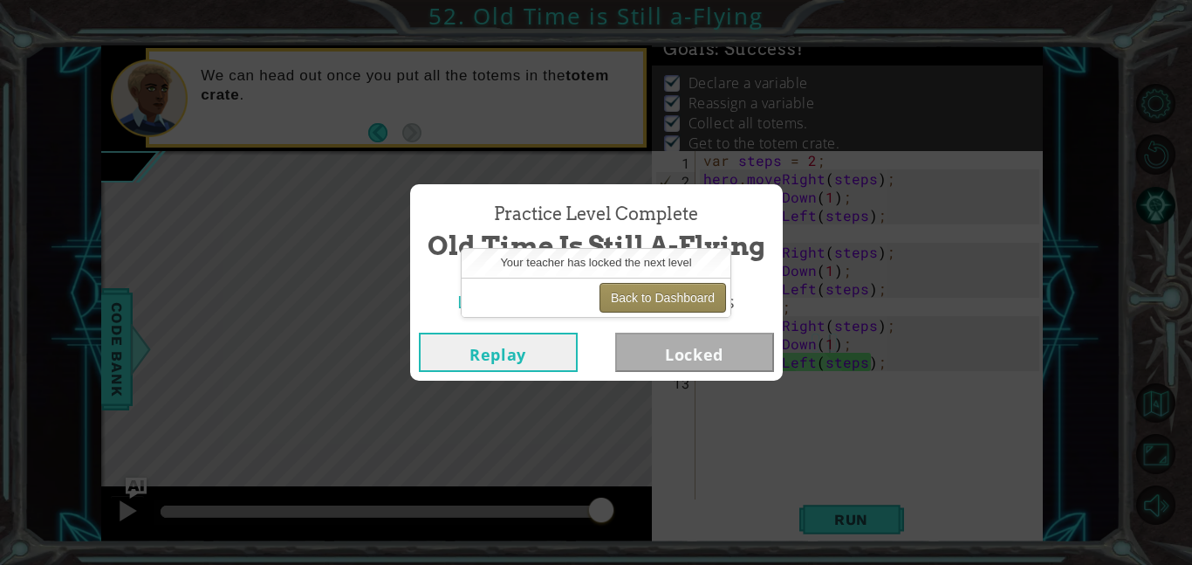
click at [709, 299] on button "Back to Dashboard" at bounding box center [663, 298] width 127 height 30
click at [712, 308] on button "Back to Dashboard" at bounding box center [663, 298] width 127 height 30
click at [715, 306] on button "Back to Dashboard" at bounding box center [663, 298] width 127 height 30
click at [699, 298] on button "Back to Dashboard" at bounding box center [663, 298] width 127 height 30
click at [698, 298] on button "Back to Dashboard" at bounding box center [663, 298] width 127 height 30
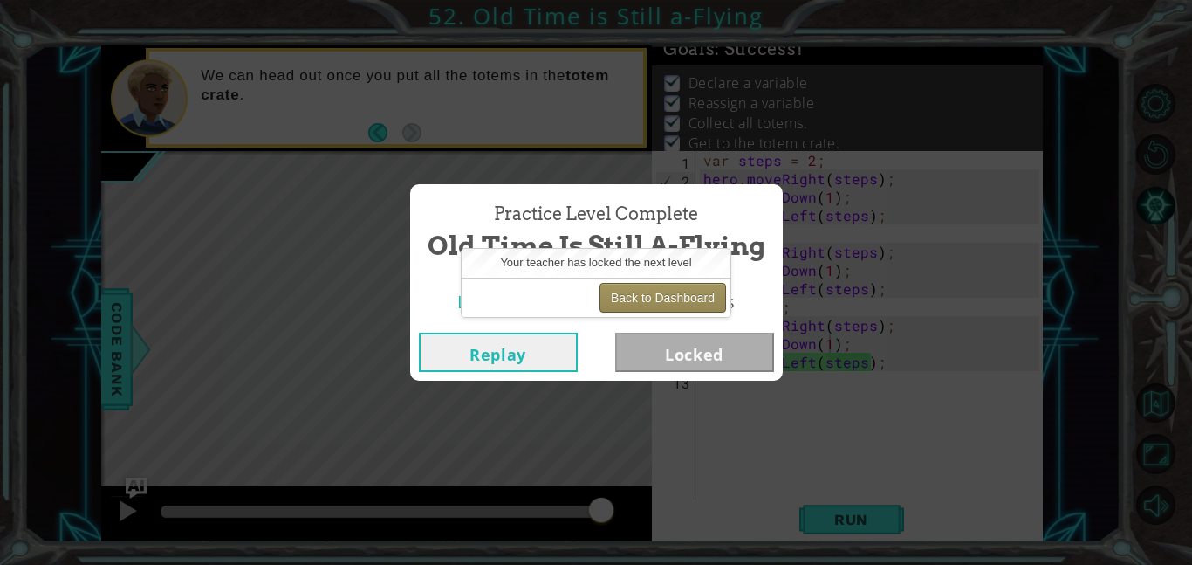
click at [698, 298] on button "Back to Dashboard" at bounding box center [663, 298] width 127 height 30
click at [683, 303] on button "Back to Dashboard" at bounding box center [663, 298] width 127 height 30
click at [668, 285] on button "Back to Dashboard" at bounding box center [663, 298] width 127 height 30
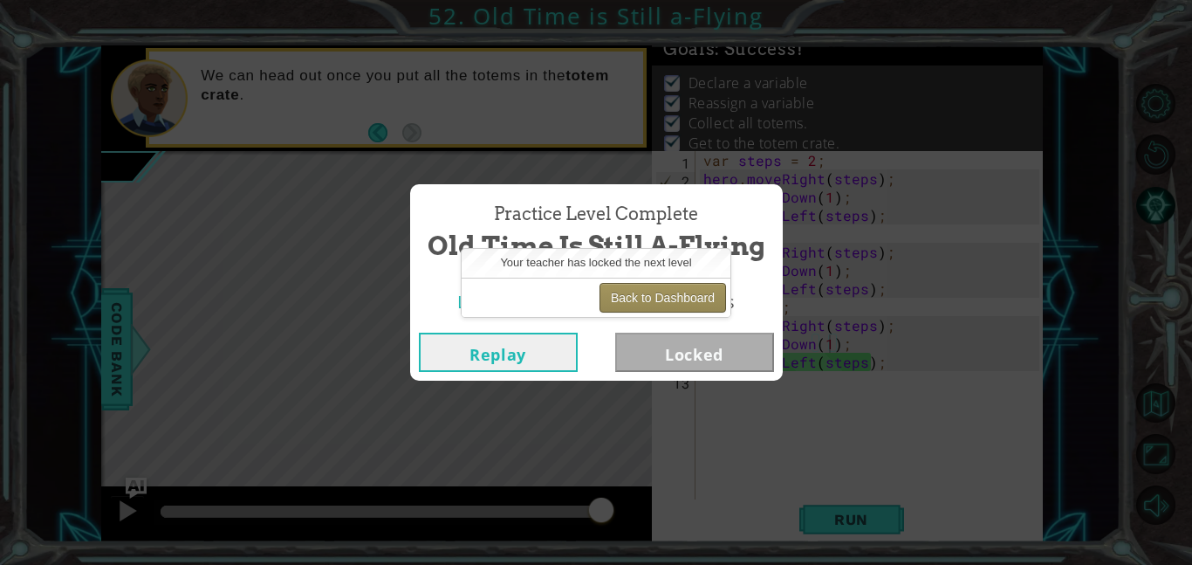
click at [668, 285] on button "Back to Dashboard" at bounding box center [663, 298] width 127 height 30
click at [560, 352] on button "Replay" at bounding box center [498, 352] width 159 height 39
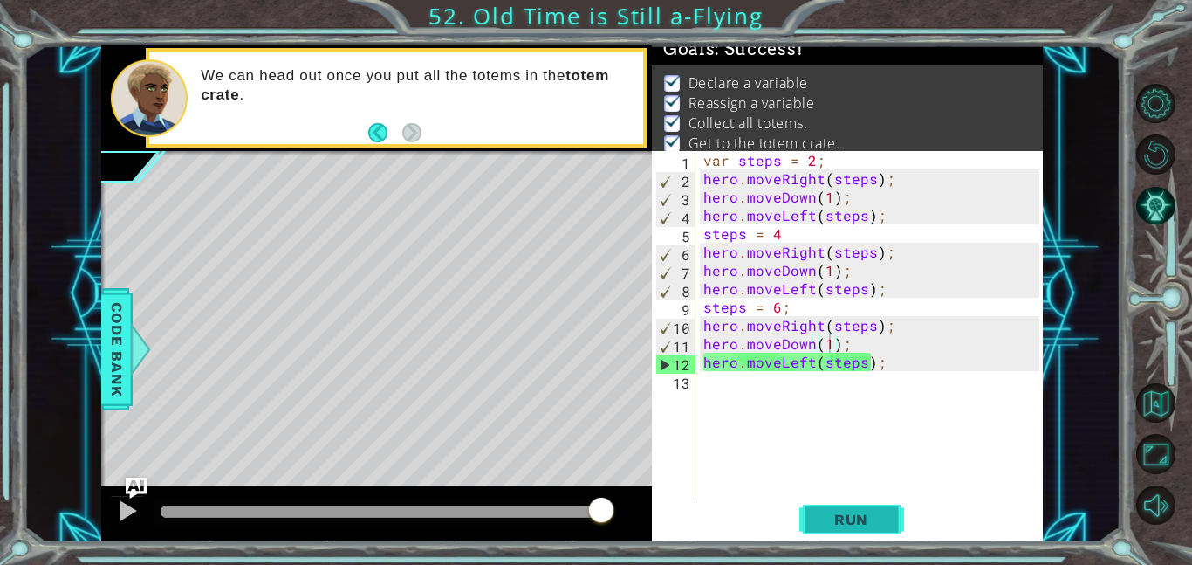
click at [833, 513] on span "Run" at bounding box center [851, 519] width 69 height 17
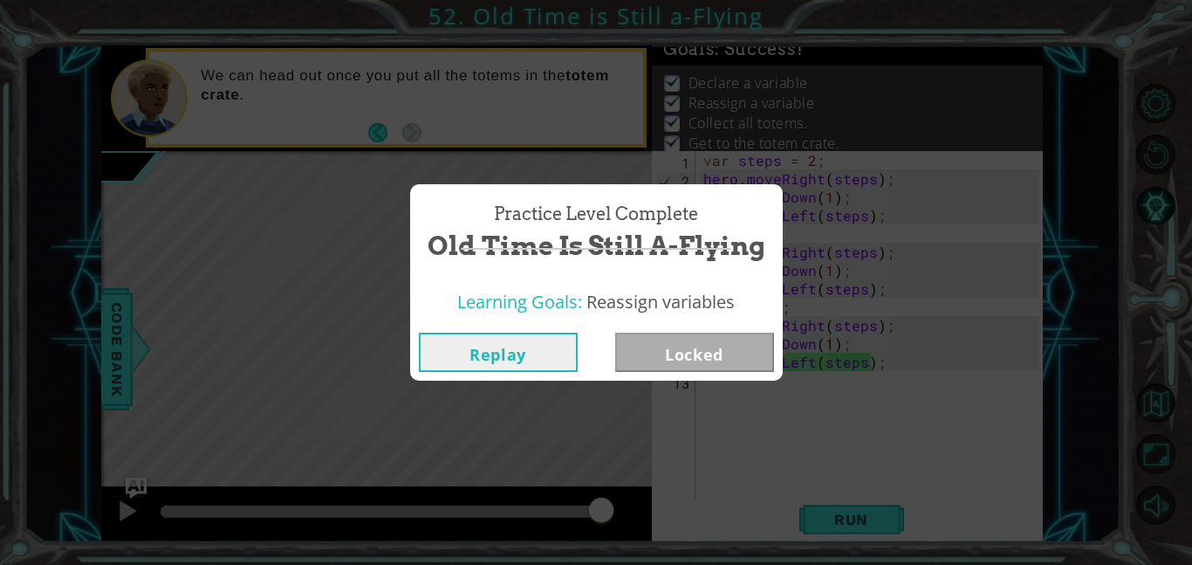
drag, startPoint x: 192, startPoint y: 509, endPoint x: 644, endPoint y: 527, distance: 452.5
click at [644, 527] on body "1 ההההההההההההההההההההההההההההההההההההההההההההההההההההההההההההההההההההההההההההה…" at bounding box center [596, 282] width 1192 height 565
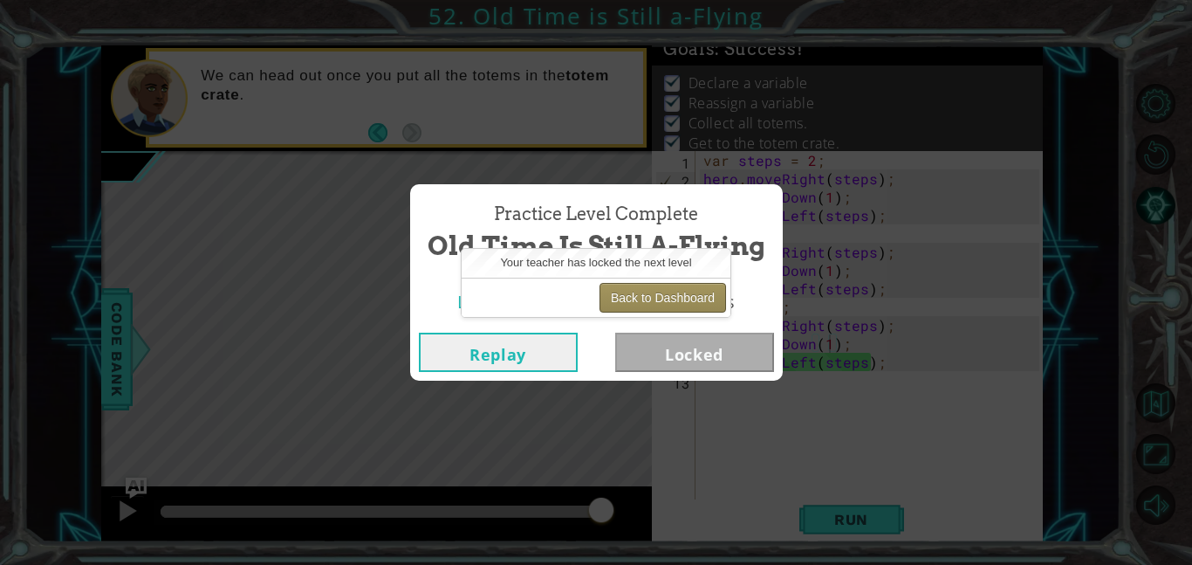
click at [674, 302] on button "Back to Dashboard" at bounding box center [663, 298] width 127 height 30
click at [695, 303] on button "Back to Dashboard" at bounding box center [663, 298] width 127 height 30
click at [571, 340] on button "Replay" at bounding box center [498, 352] width 159 height 39
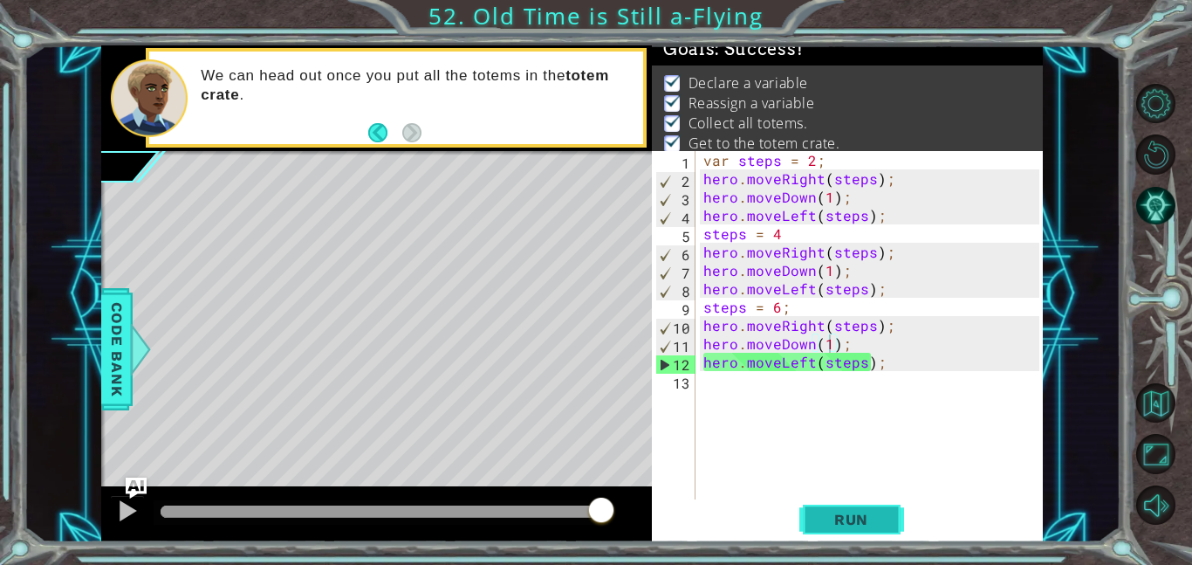
click at [889, 525] on button "Run" at bounding box center [852, 518] width 105 height 39
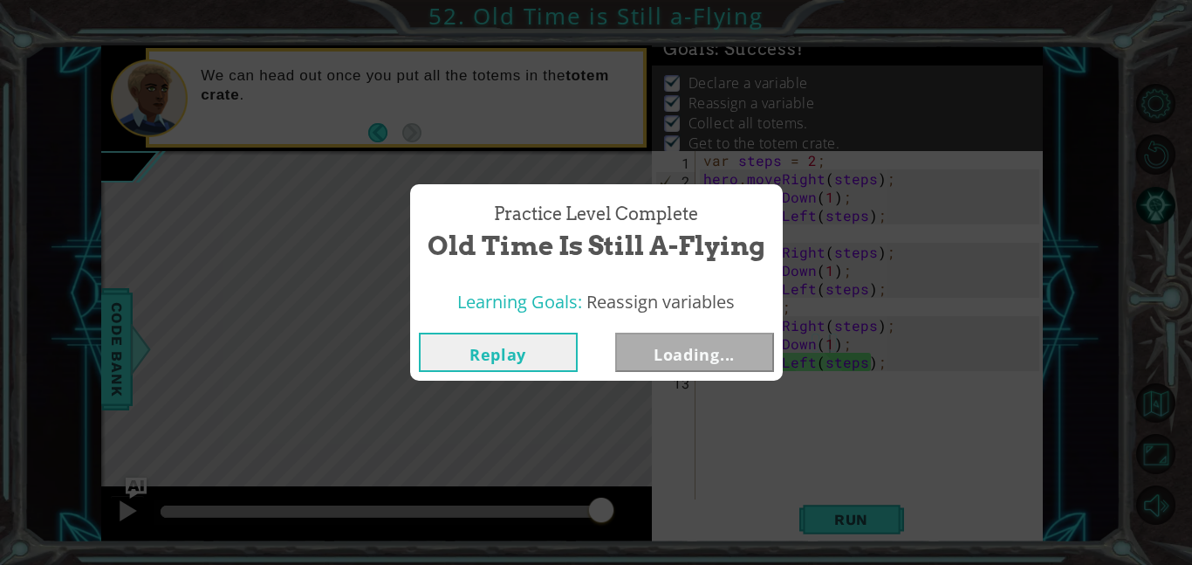
drag, startPoint x: 333, startPoint y: 512, endPoint x: 851, endPoint y: 542, distance: 518.5
click at [851, 542] on body "1 ההההההההההההההההההההההההההההההההההההההההההההההההההההההההההההההההההההההההההההה…" at bounding box center [596, 282] width 1192 height 565
click at [707, 324] on div "Replay Next" at bounding box center [596, 352] width 373 height 57
click at [713, 331] on div "Replay Next" at bounding box center [596, 352] width 373 height 57
click at [734, 360] on button "Next" at bounding box center [694, 352] width 159 height 39
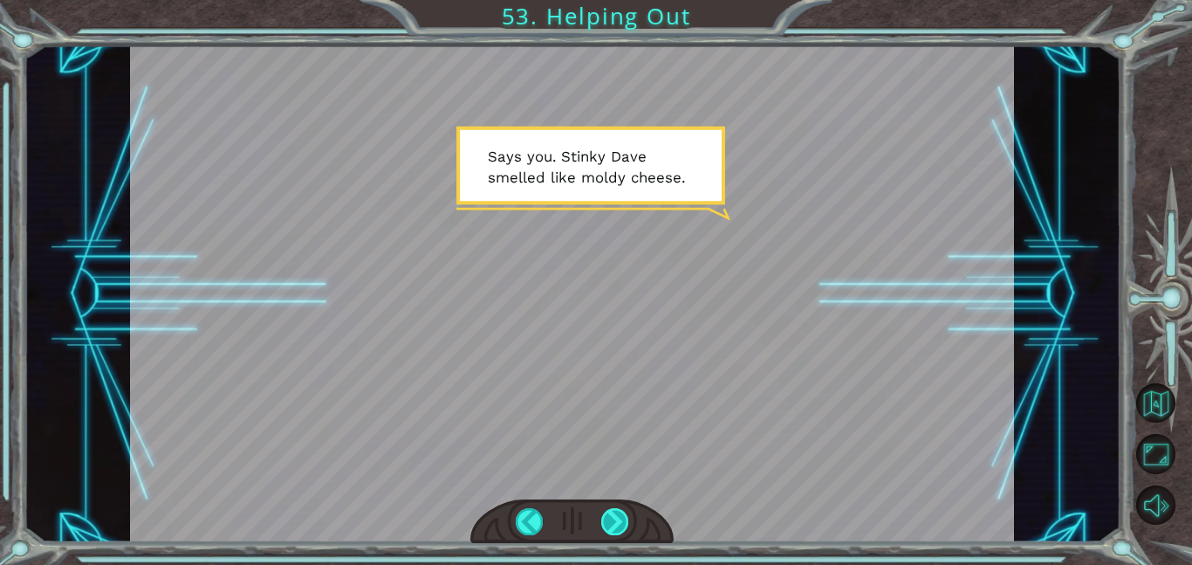
click at [621, 518] on div at bounding box center [615, 521] width 28 height 27
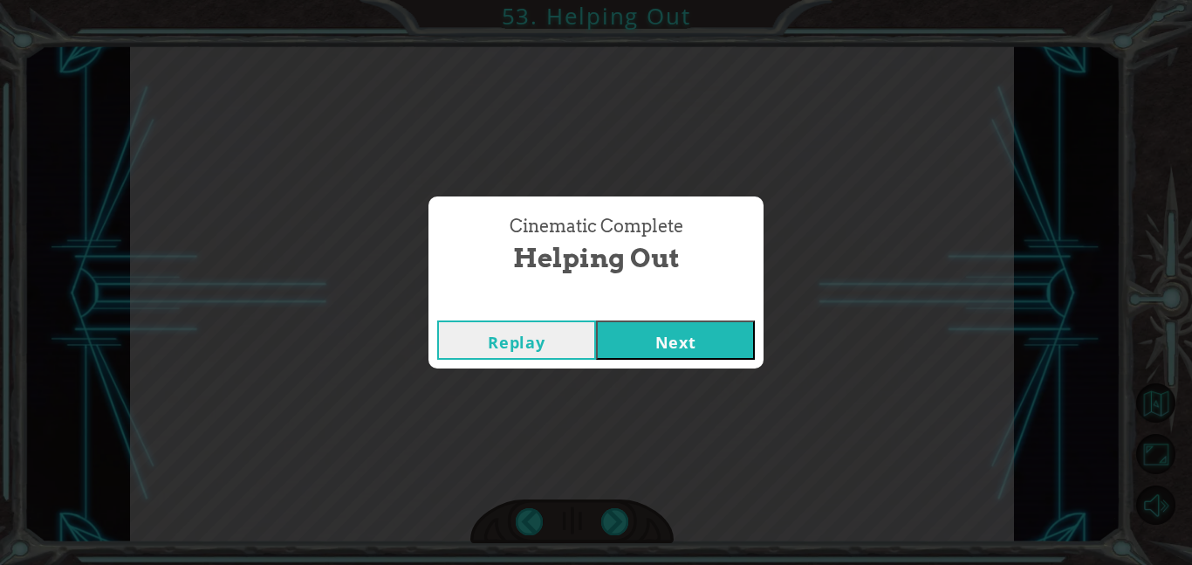
click at [634, 330] on button "Next" at bounding box center [675, 339] width 159 height 39
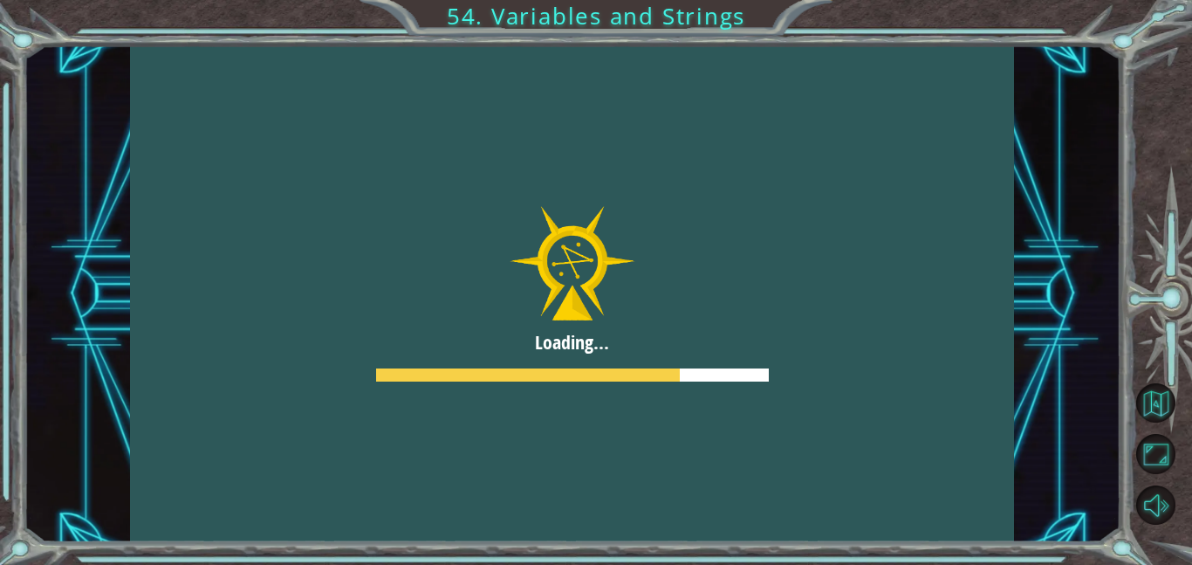
click at [634, 330] on div at bounding box center [572, 293] width 884 height 497
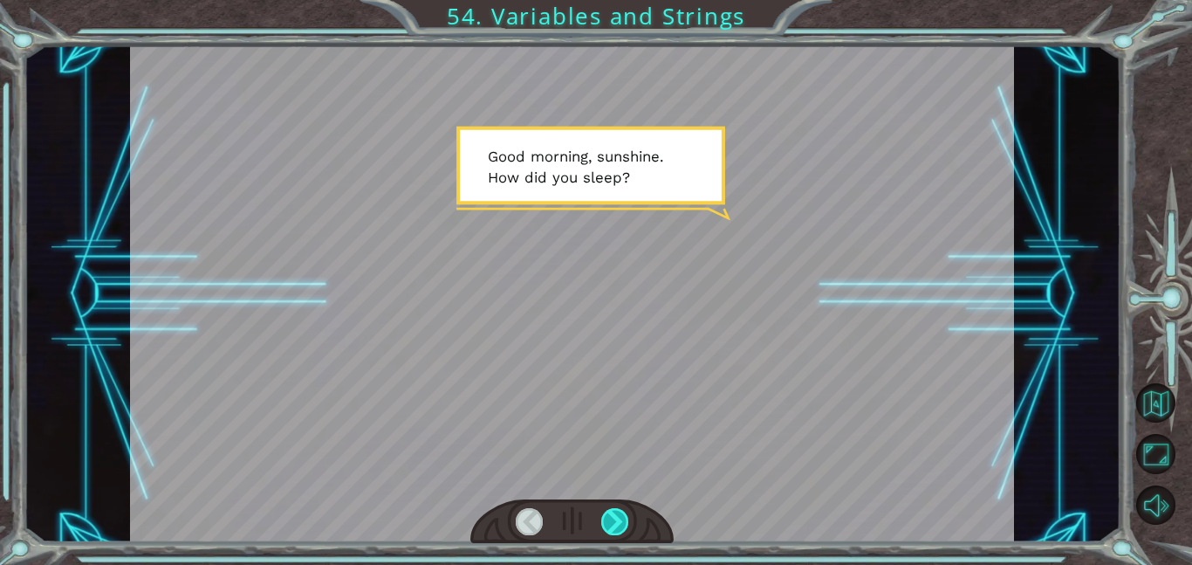
click at [620, 512] on div at bounding box center [615, 521] width 28 height 27
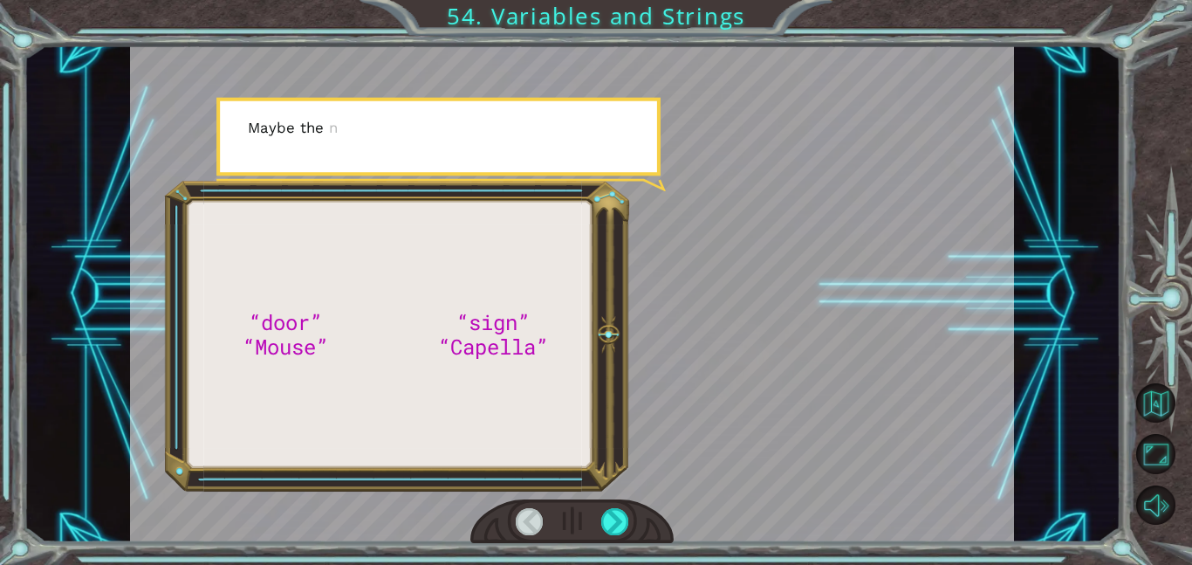
click at [872, 434] on div at bounding box center [572, 293] width 884 height 497
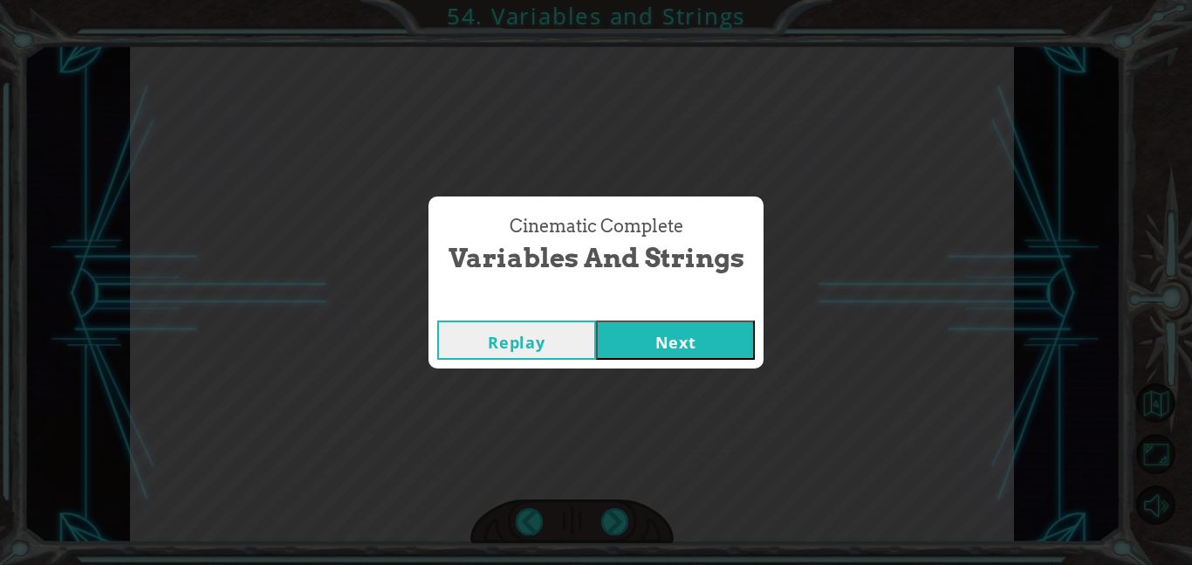
click at [701, 333] on button "Next" at bounding box center [675, 339] width 159 height 39
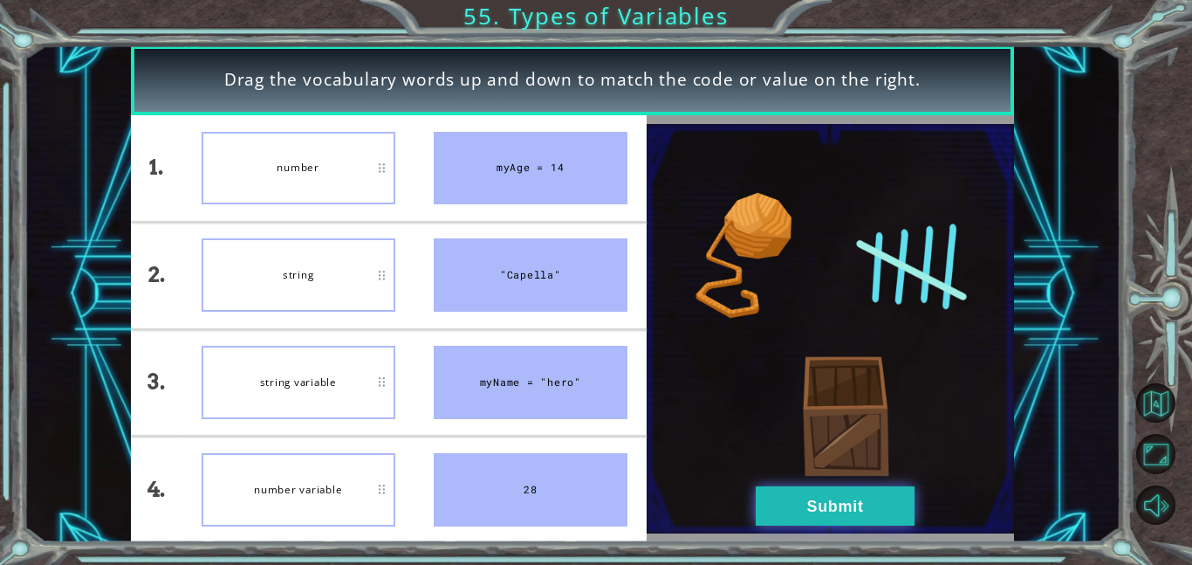
click at [838, 512] on button "Submit" at bounding box center [835, 505] width 159 height 39
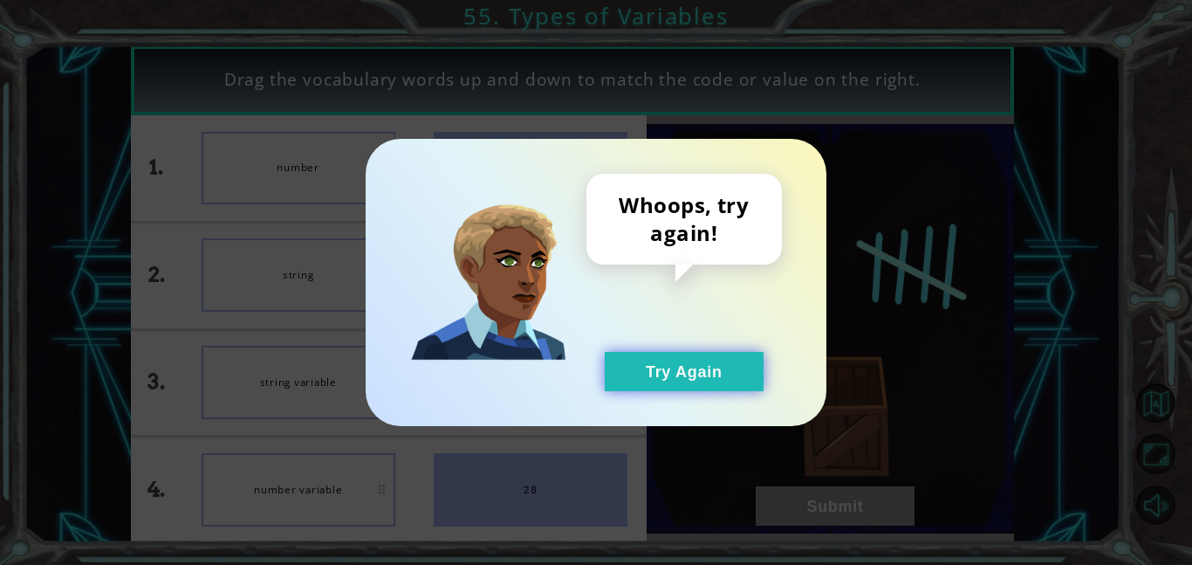
click at [724, 371] on button "Try Again" at bounding box center [684, 371] width 159 height 39
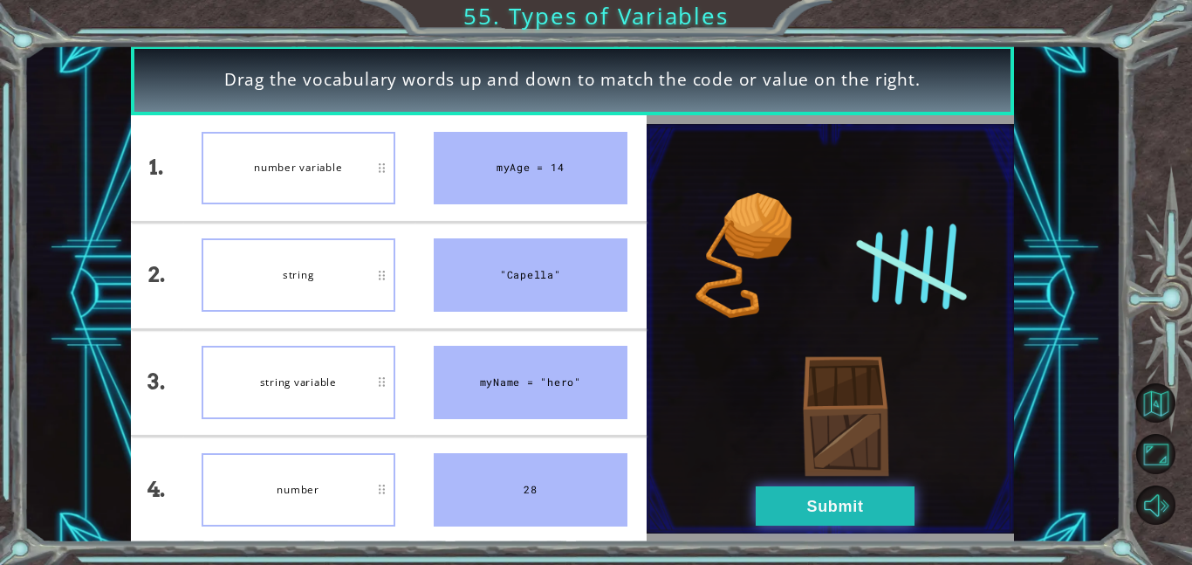
click at [824, 518] on button "Submit" at bounding box center [835, 505] width 159 height 39
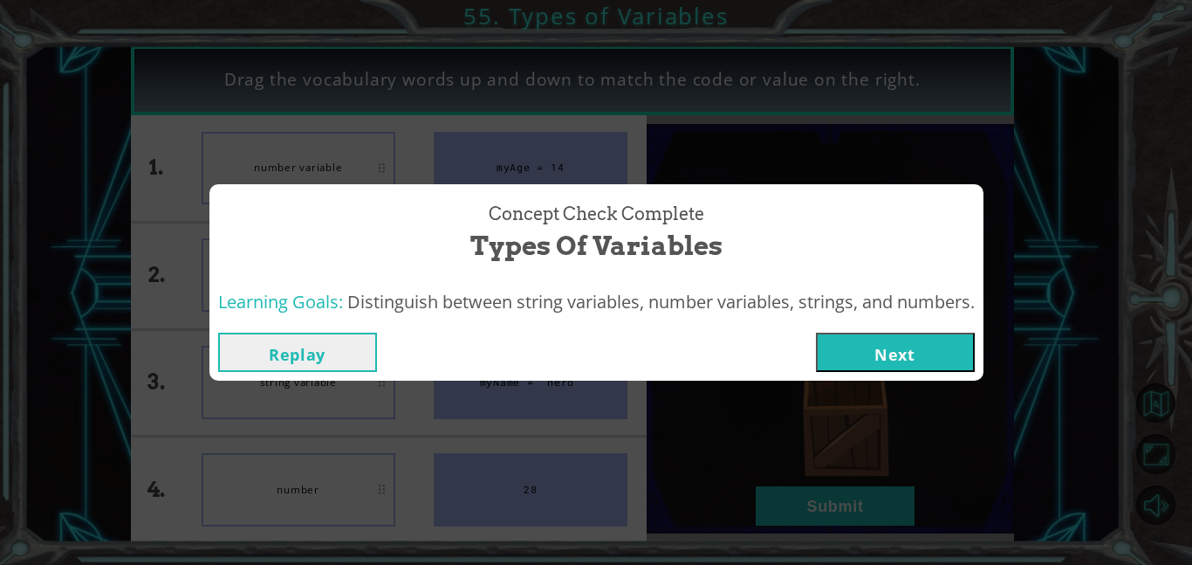
click at [912, 362] on button "Next" at bounding box center [895, 352] width 159 height 39
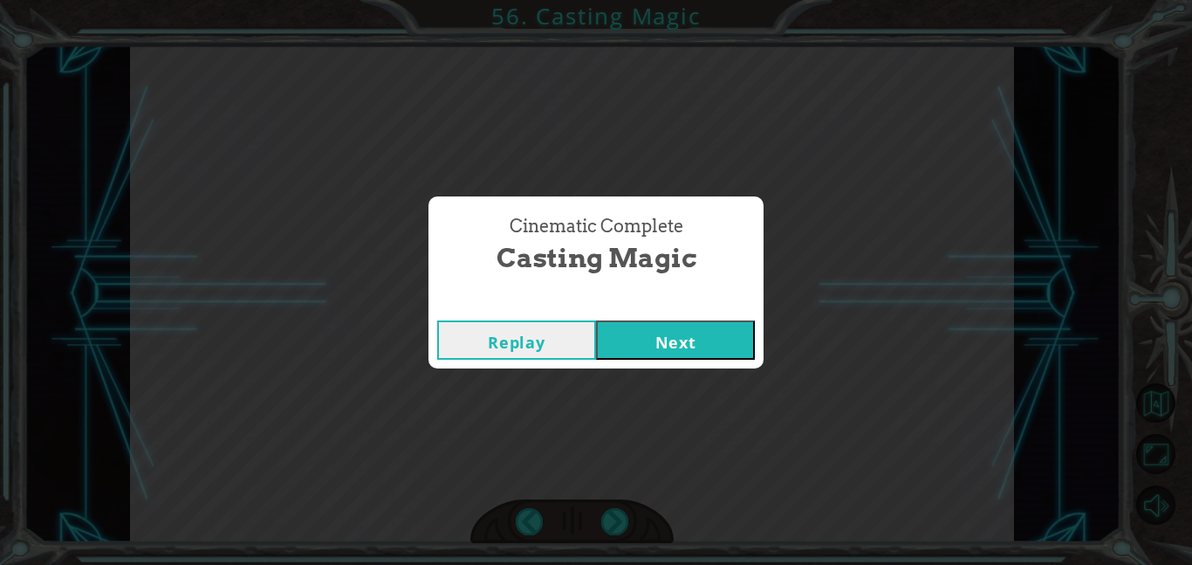
click at [636, 328] on button "Next" at bounding box center [675, 339] width 159 height 39
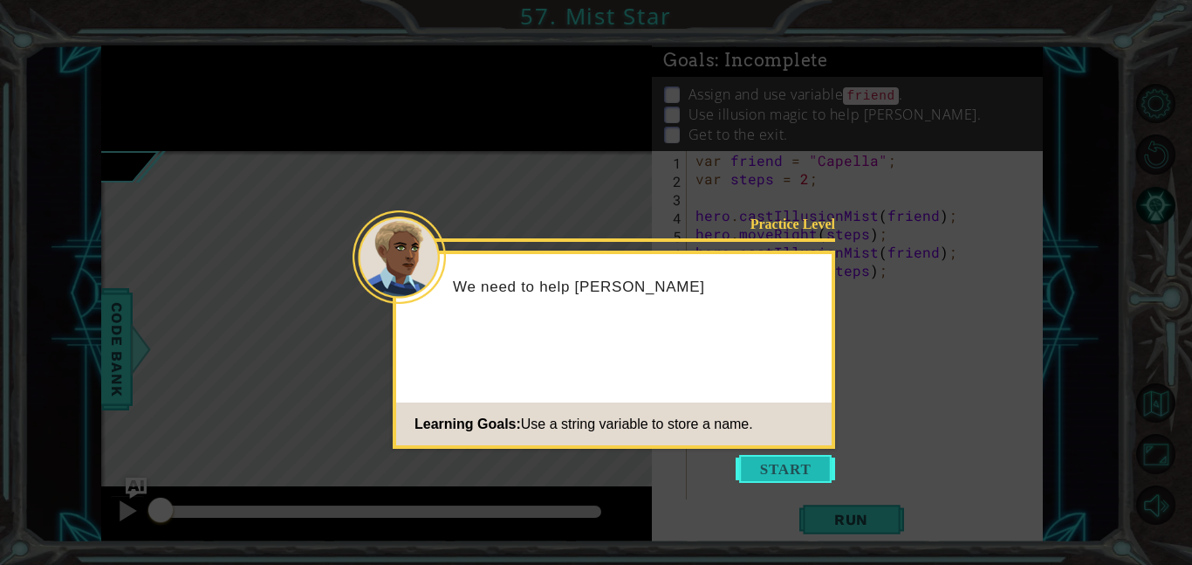
click at [814, 471] on button "Start" at bounding box center [786, 469] width 100 height 28
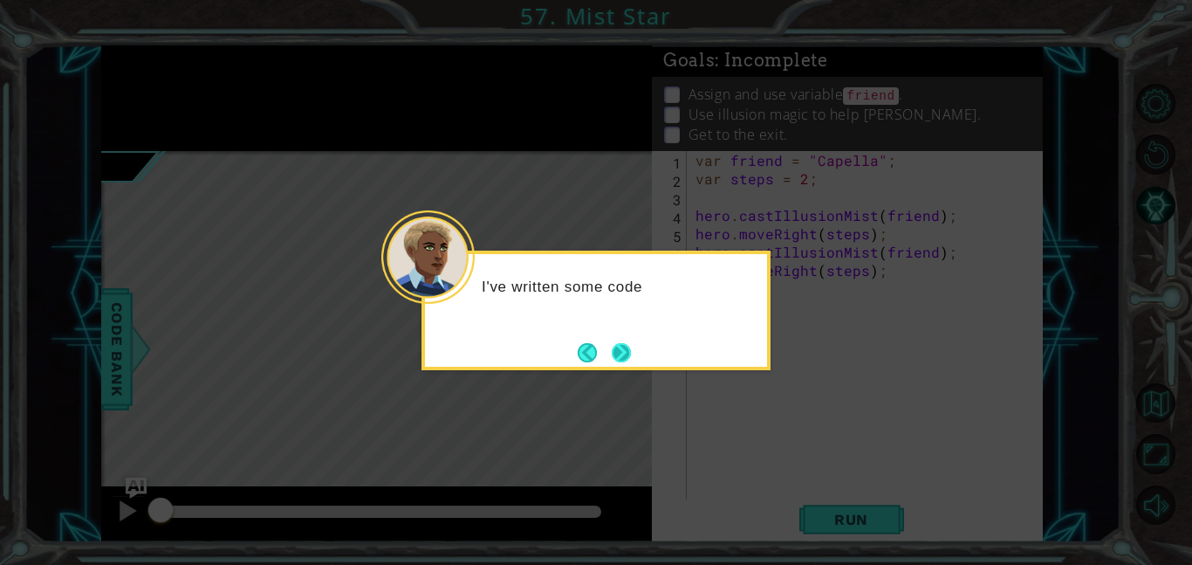
click at [611, 352] on button "Next" at bounding box center [622, 352] width 24 height 24
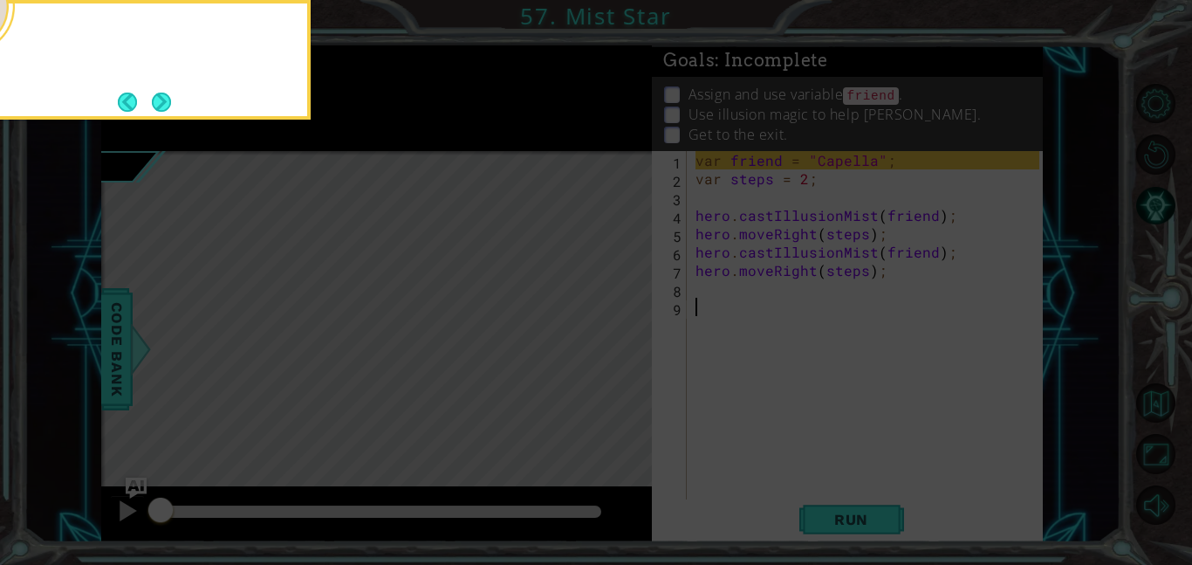
click at [611, 352] on icon at bounding box center [596, 282] width 1192 height 565
click at [165, 98] on button "Next" at bounding box center [161, 102] width 22 height 22
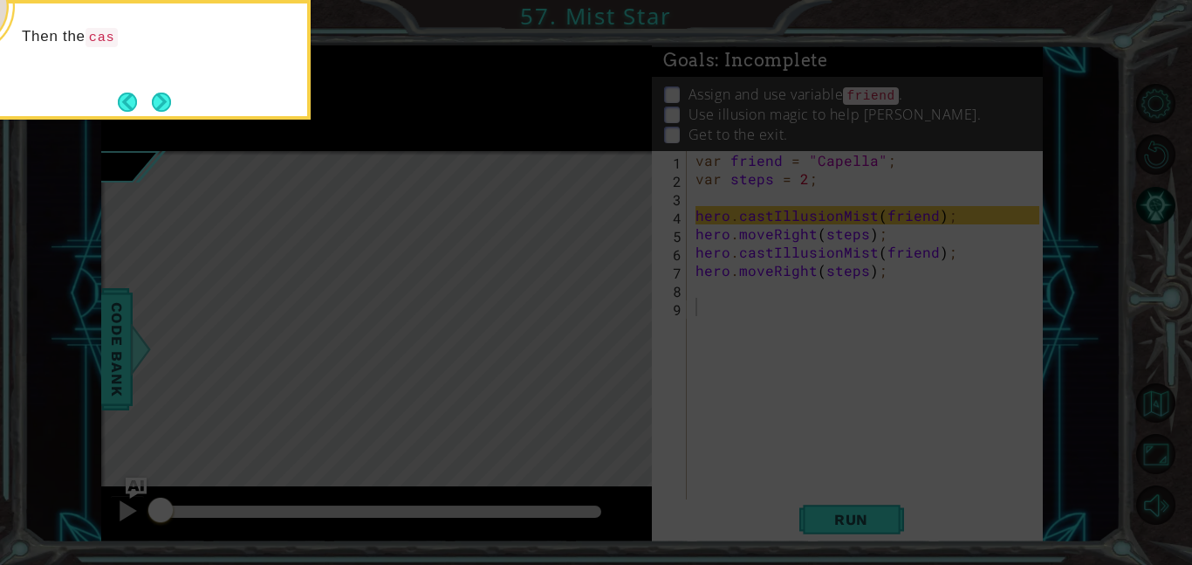
click at [165, 98] on button "Next" at bounding box center [160, 101] width 25 height 25
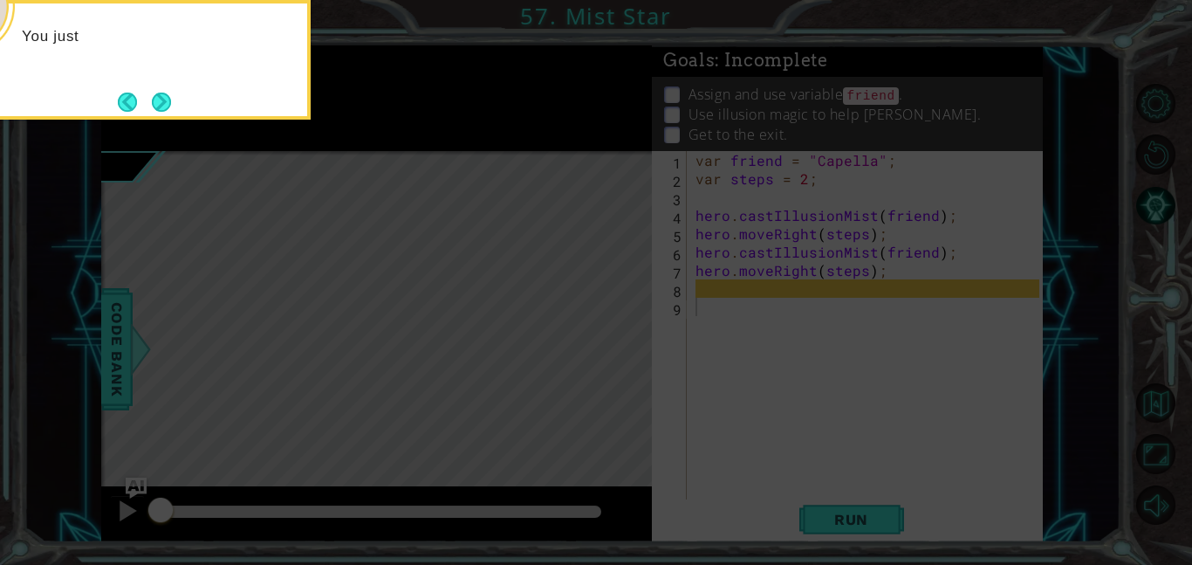
click at [165, 98] on button "Next" at bounding box center [162, 102] width 30 height 30
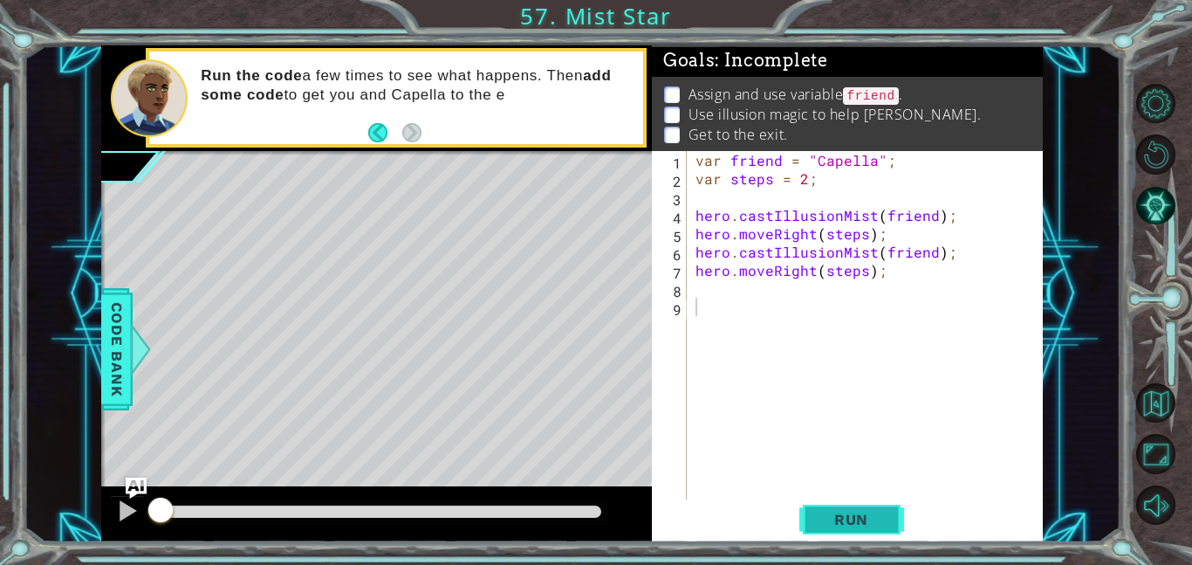
click at [871, 532] on button "Run" at bounding box center [852, 518] width 105 height 39
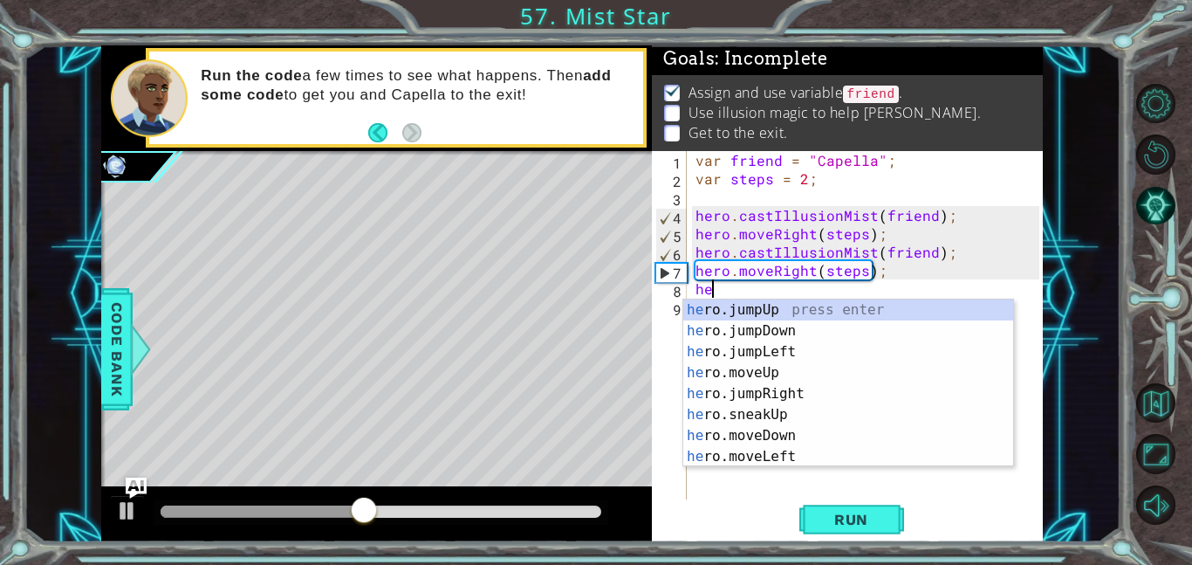
type textarea "h"
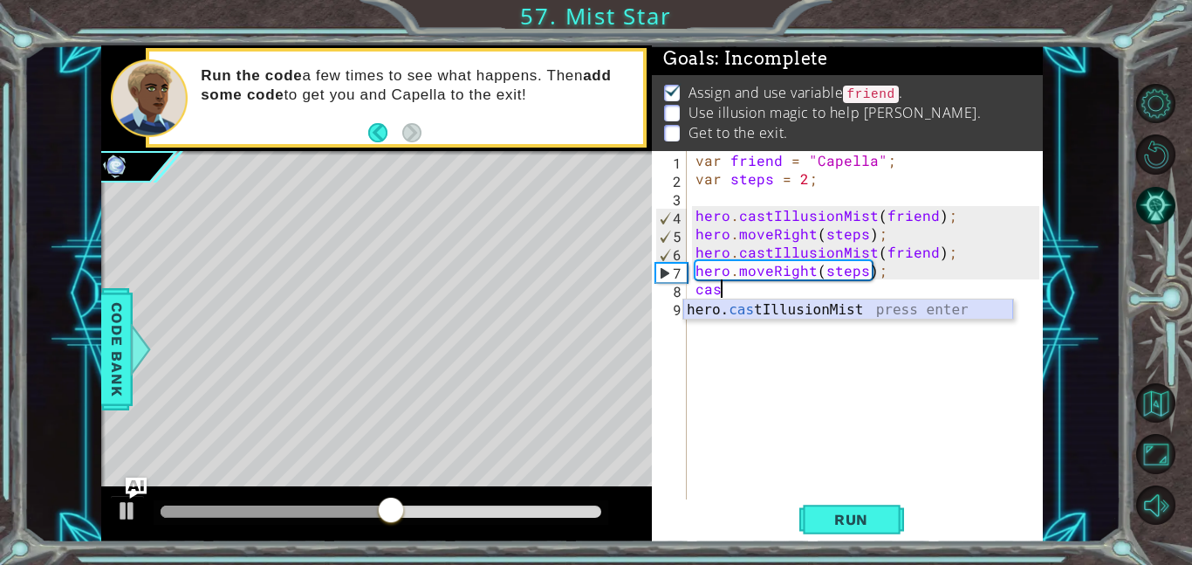
click at [875, 310] on div "hero. cas tIllusionMist press enter" at bounding box center [848, 330] width 330 height 63
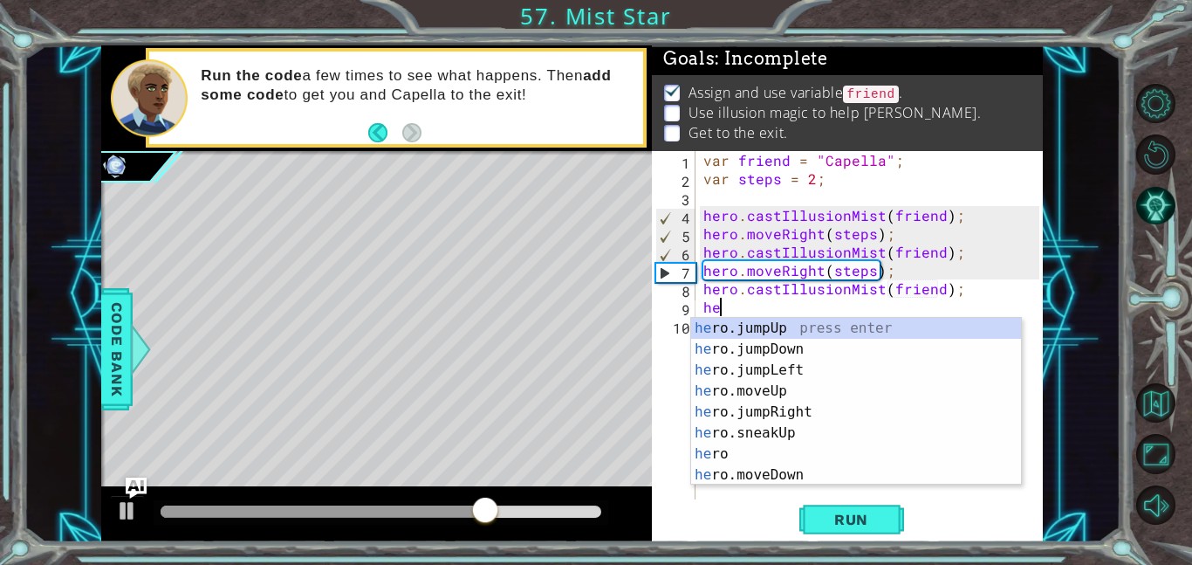
type textarea "h"
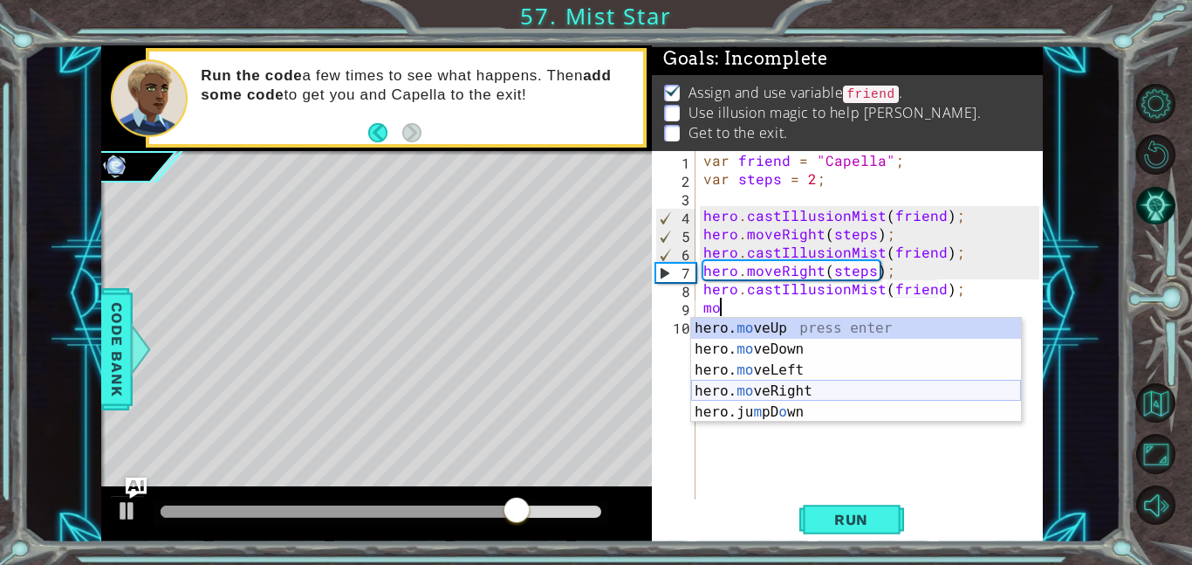
click at [864, 388] on div "hero. mo veUp press enter hero. mo veDown press enter hero. mo veLeft press ent…" at bounding box center [856, 391] width 330 height 147
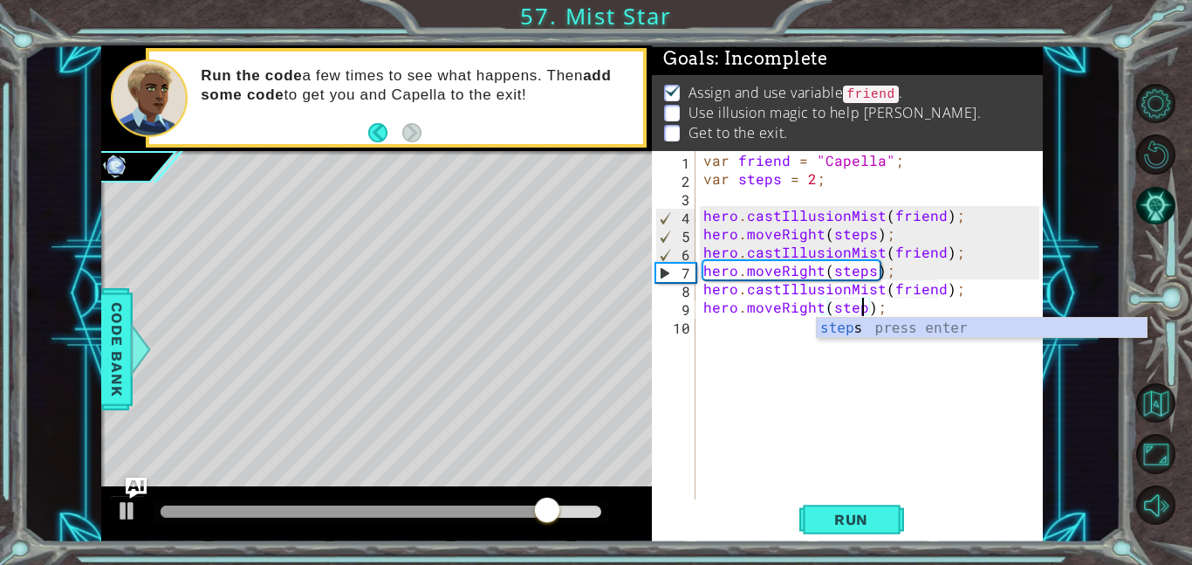
scroll to position [0, 10]
type textarea "hero.moveRight(steps);"
click at [856, 518] on span "Run" at bounding box center [851, 519] width 69 height 17
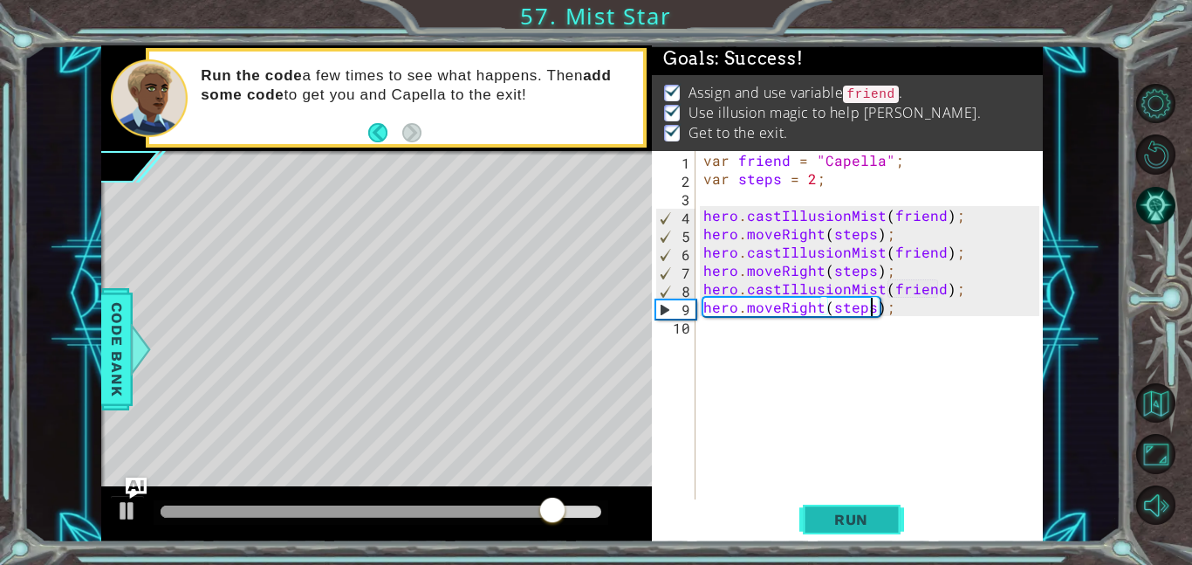
click at [856, 518] on span "Run" at bounding box center [851, 519] width 69 height 17
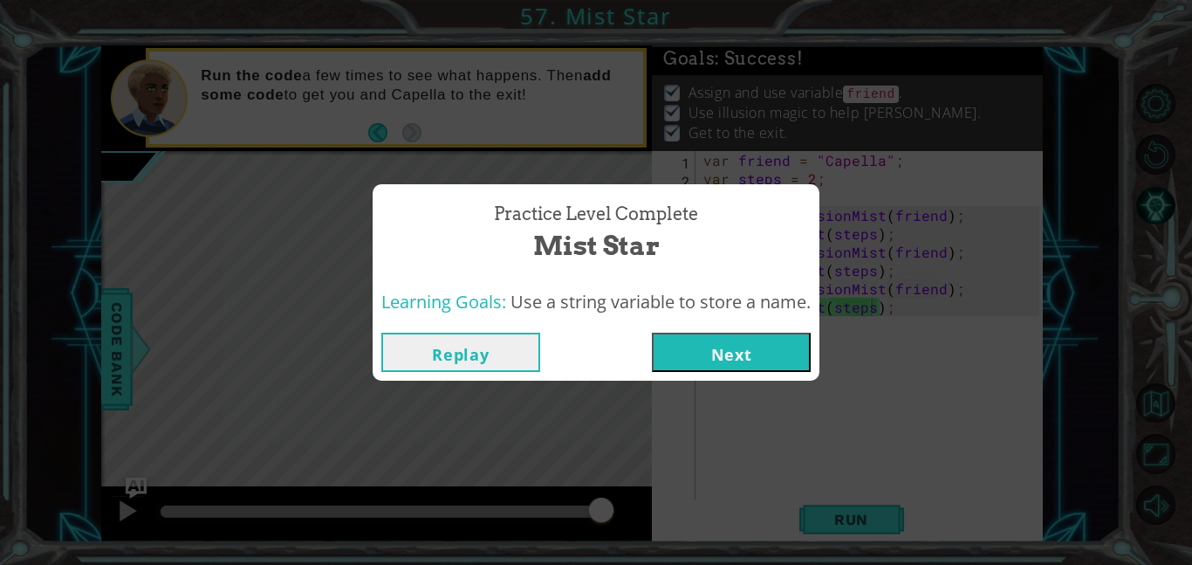
click at [720, 363] on button "Next" at bounding box center [731, 352] width 159 height 39
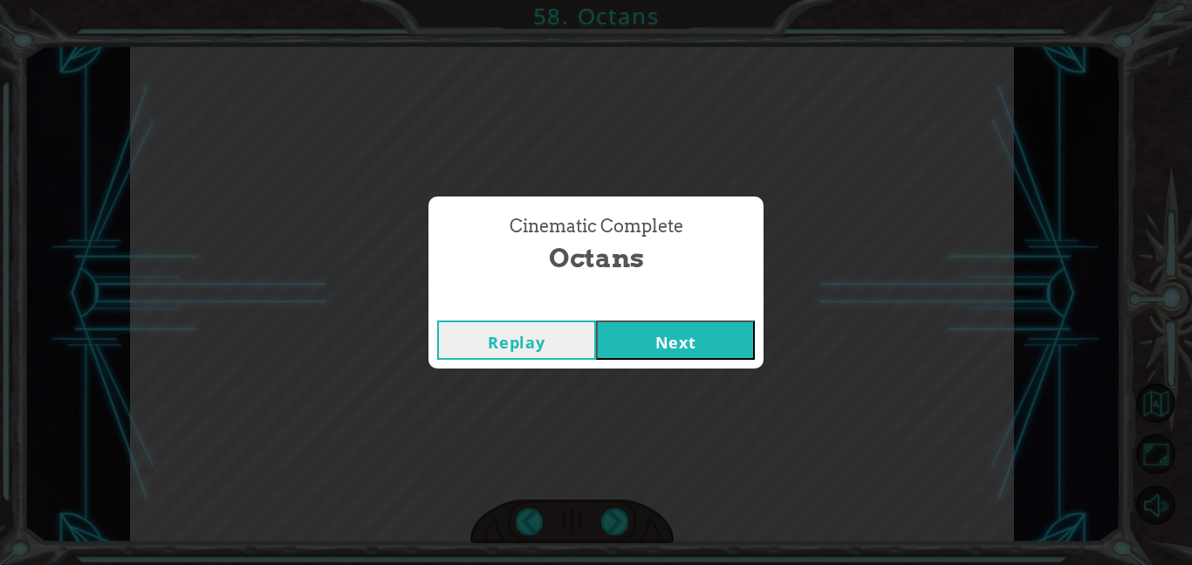
click at [709, 344] on button "Next" at bounding box center [675, 339] width 159 height 39
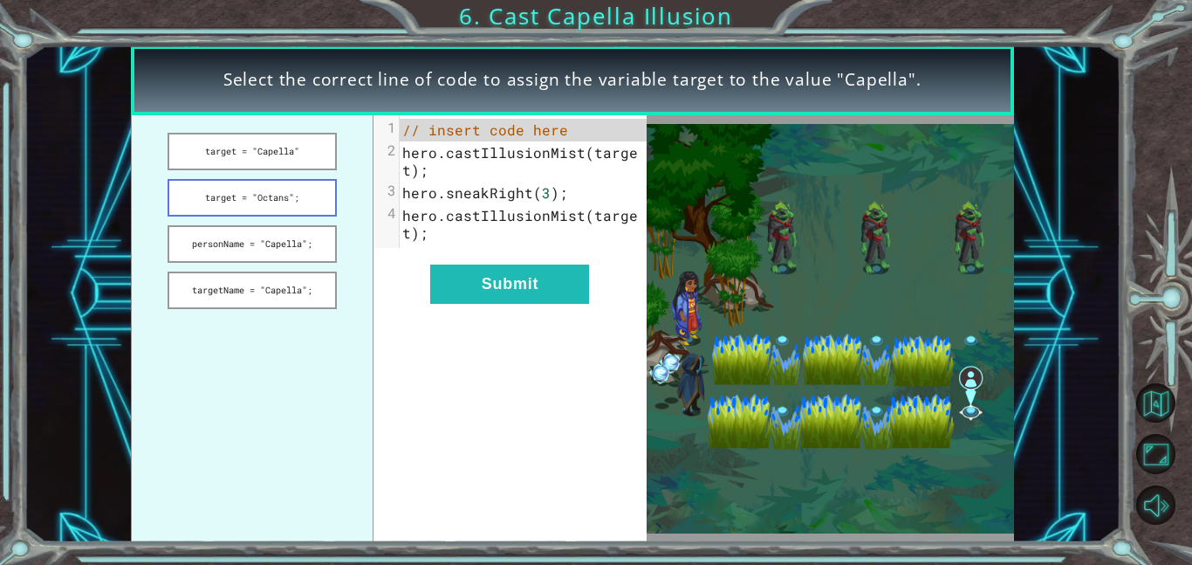
click at [317, 196] on button "target = "Octans";" at bounding box center [252, 198] width 169 height 38
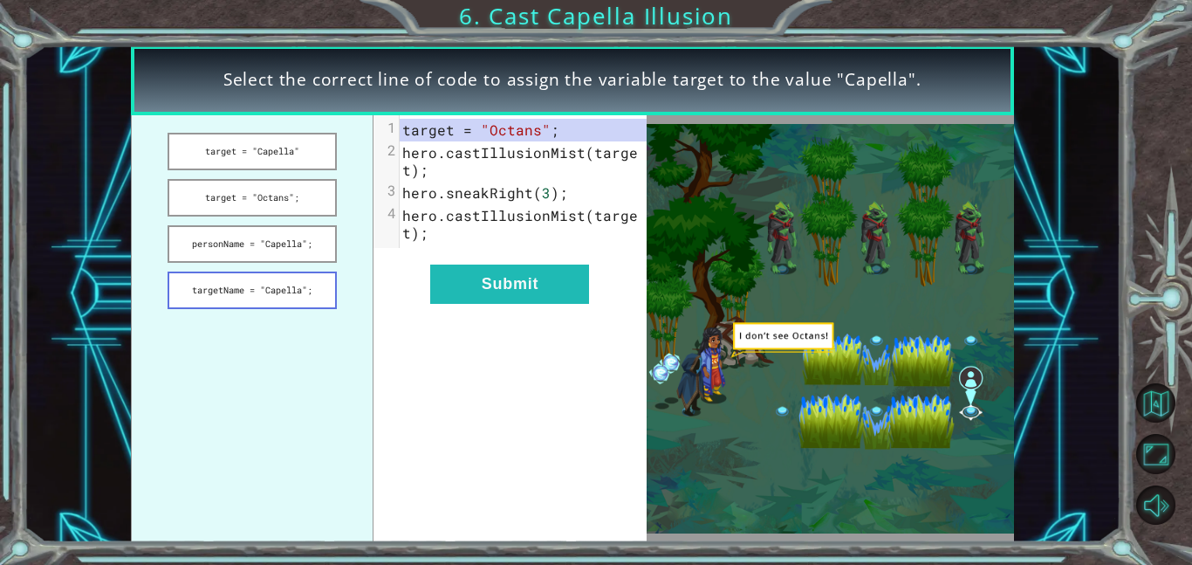
click at [289, 293] on button "targetName = "Capella";" at bounding box center [252, 290] width 169 height 38
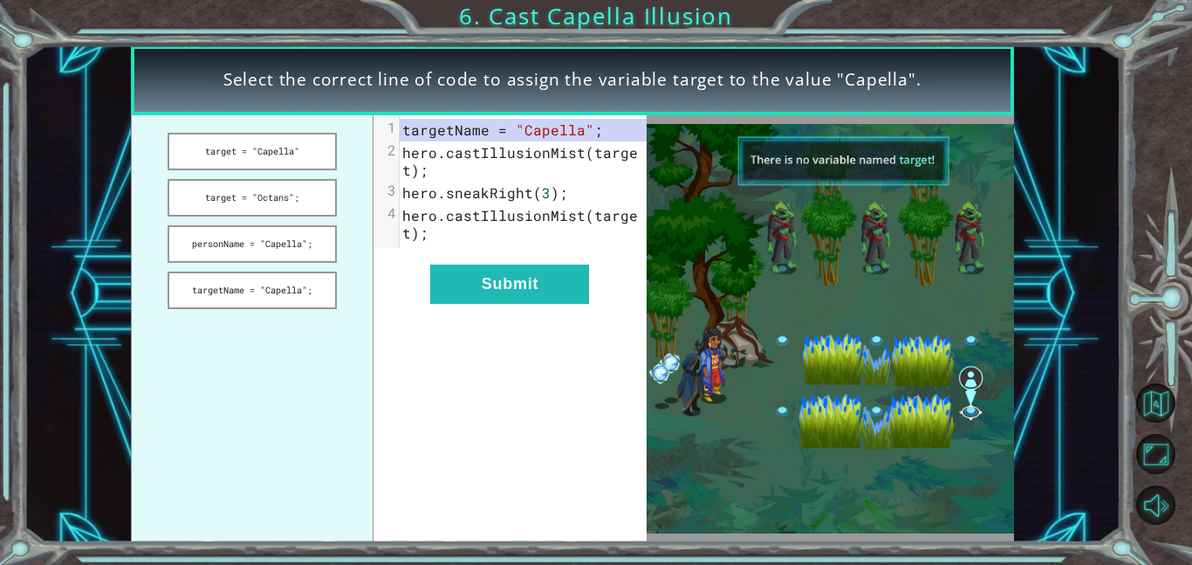
click at [320, 175] on ul "target = "Capella" target = "Octans"; personName = "Capella"; targetName = "Cap…" at bounding box center [253, 328] width 244 height 427
click at [276, 236] on button "personName = "Capella";" at bounding box center [252, 244] width 169 height 38
click at [313, 237] on button "personName = "Capella";" at bounding box center [252, 244] width 169 height 38
click at [295, 161] on button "target = "Capella"" at bounding box center [252, 152] width 169 height 38
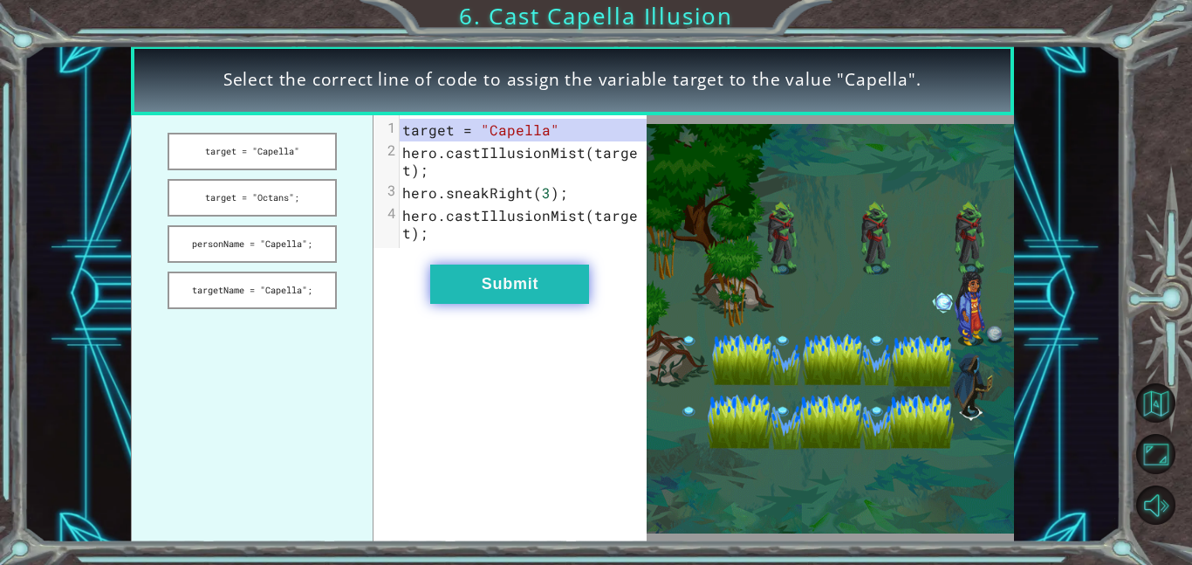
click at [505, 278] on button "Submit" at bounding box center [509, 283] width 159 height 39
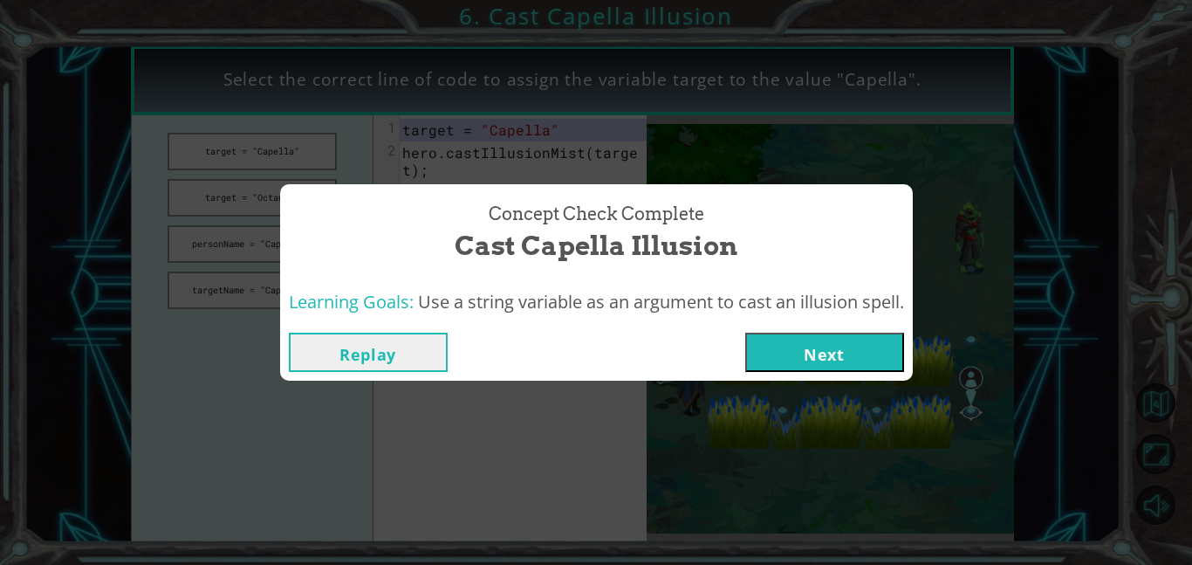
click at [872, 345] on button "Next" at bounding box center [824, 352] width 159 height 39
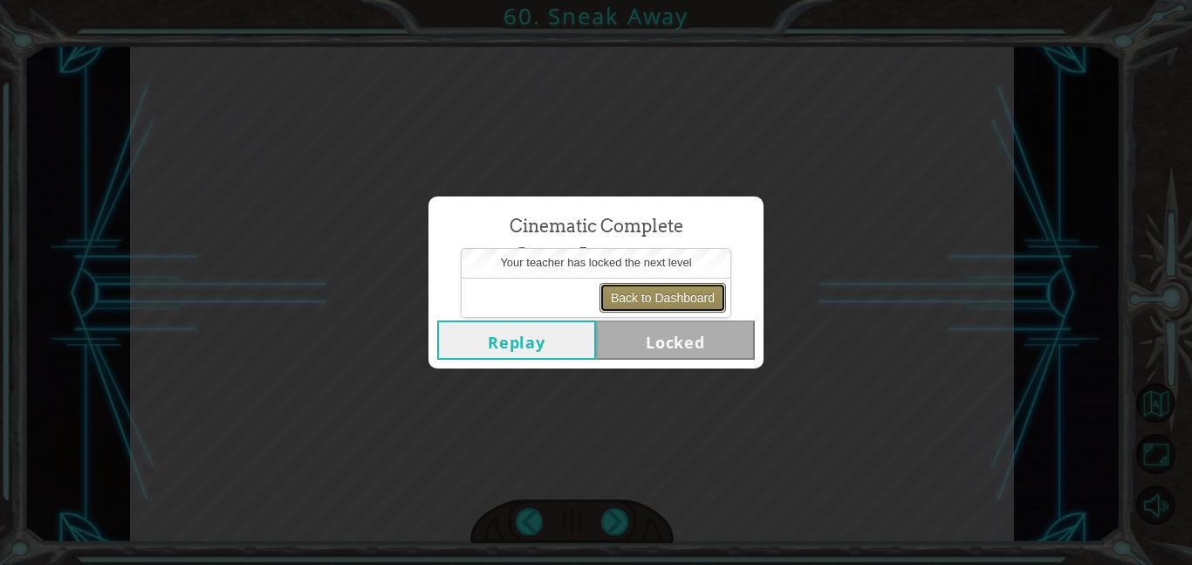
click at [648, 292] on button "Back to Dashboard" at bounding box center [663, 298] width 127 height 30
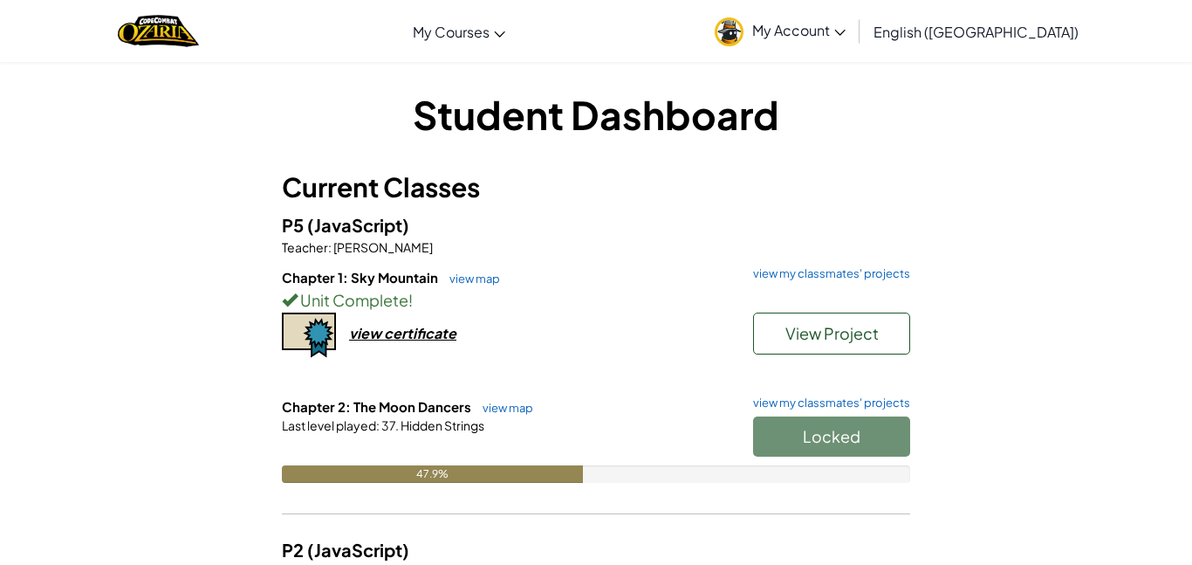
click at [855, 448] on div "Locked" at bounding box center [823, 440] width 175 height 49
click at [818, 443] on div "Locked" at bounding box center [823, 440] width 175 height 49
click at [836, 437] on div "Locked" at bounding box center [823, 440] width 175 height 49
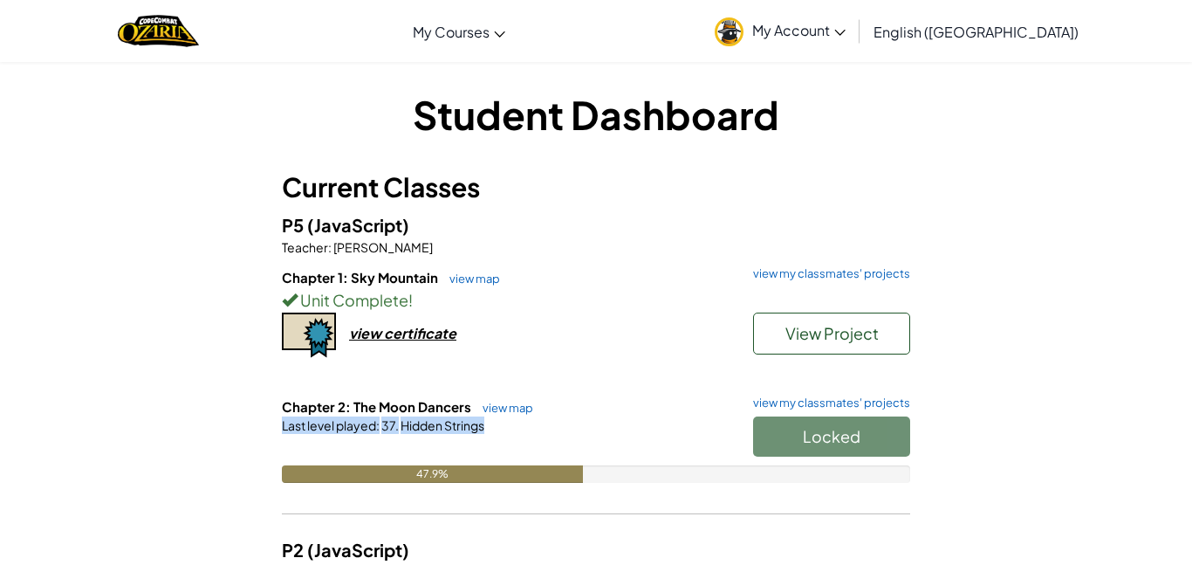
click at [836, 437] on div "Locked" at bounding box center [823, 440] width 175 height 49
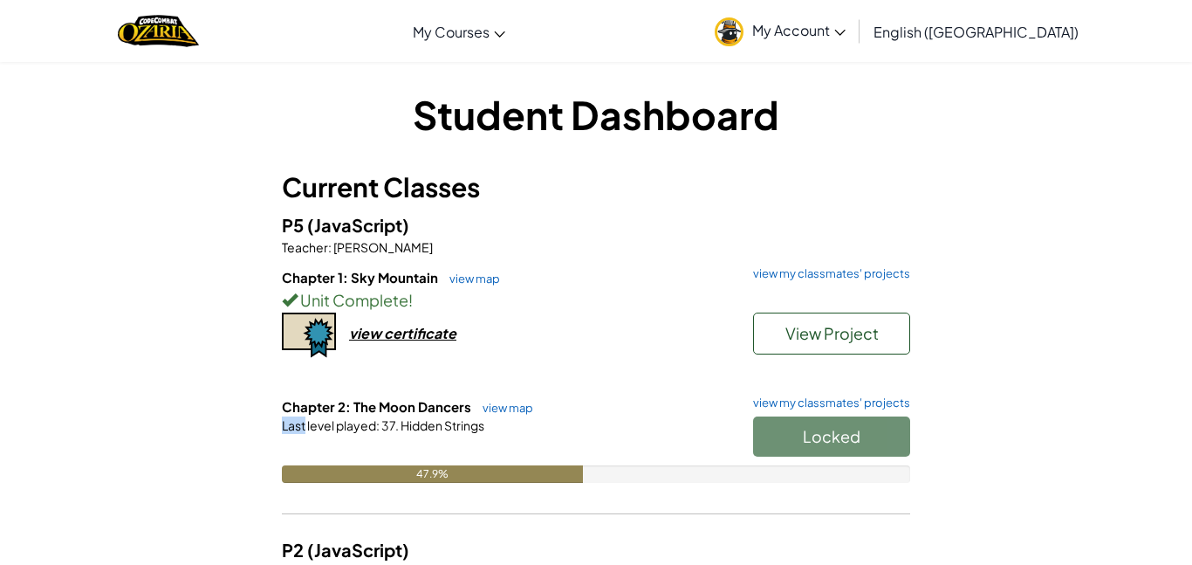
click at [836, 437] on div "Locked" at bounding box center [823, 440] width 175 height 49
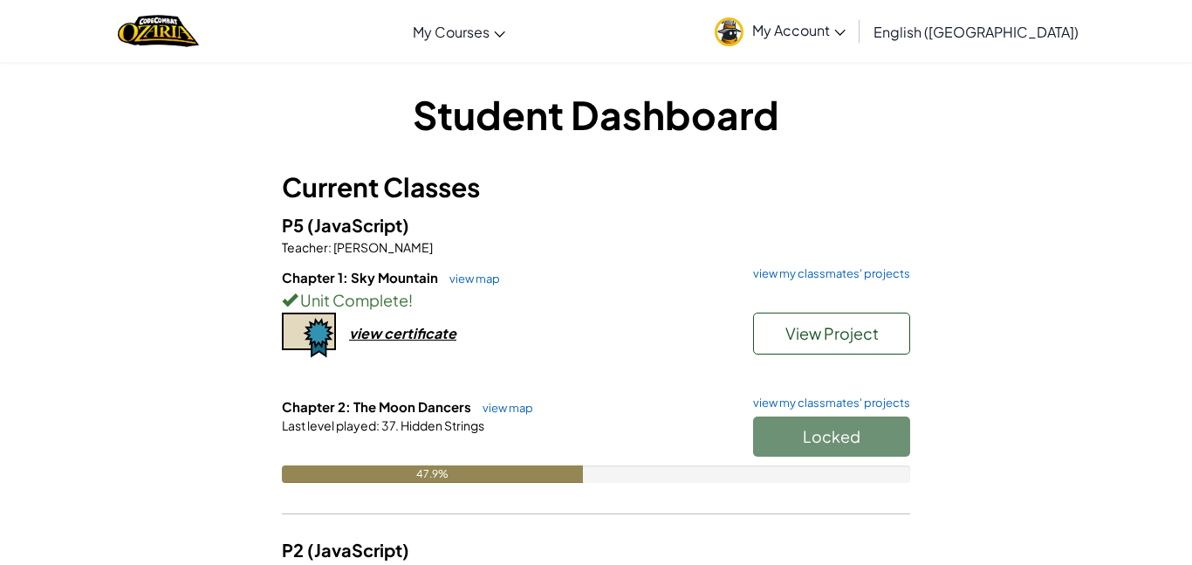
click at [836, 437] on div "Locked" at bounding box center [823, 440] width 175 height 49
click at [821, 445] on div "Locked" at bounding box center [823, 440] width 175 height 49
click at [822, 438] on div "Locked" at bounding box center [823, 440] width 175 height 49
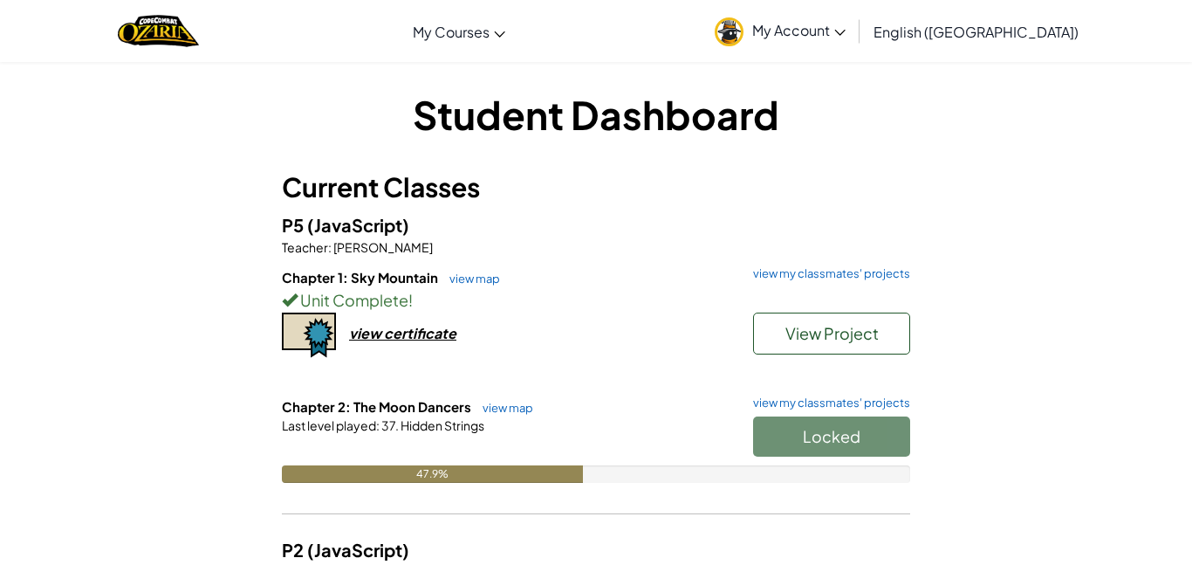
click at [822, 438] on div "Locked" at bounding box center [823, 440] width 175 height 49
click at [840, 441] on div "Locked" at bounding box center [823, 440] width 175 height 49
click at [843, 447] on div "Locked" at bounding box center [823, 440] width 175 height 49
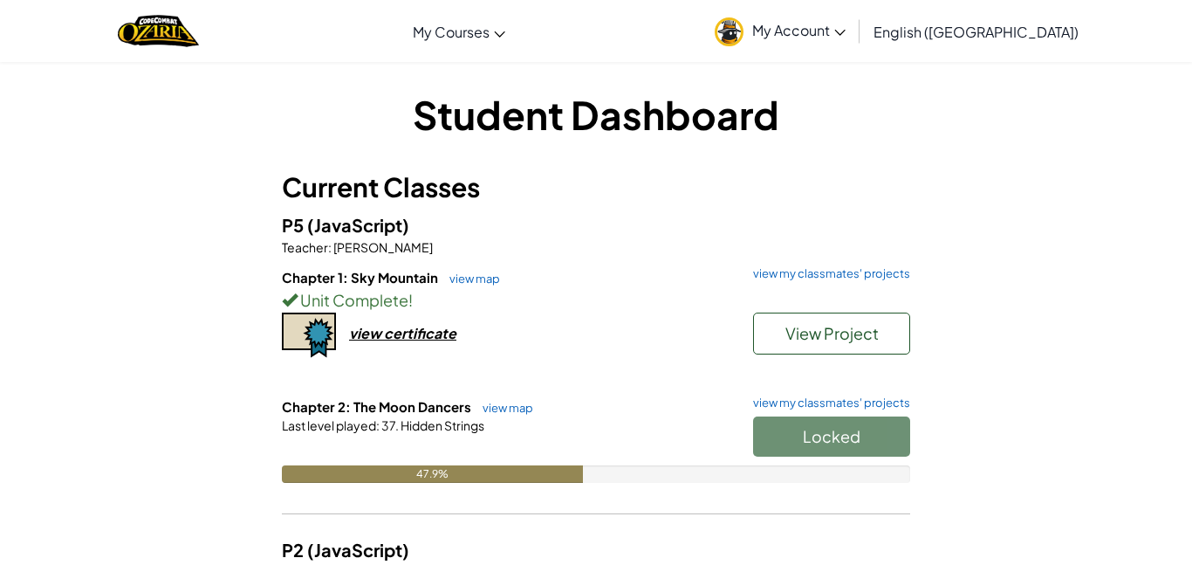
click at [843, 447] on div "Locked" at bounding box center [823, 440] width 175 height 49
click at [844, 421] on button "Start" at bounding box center [831, 436] width 157 height 40
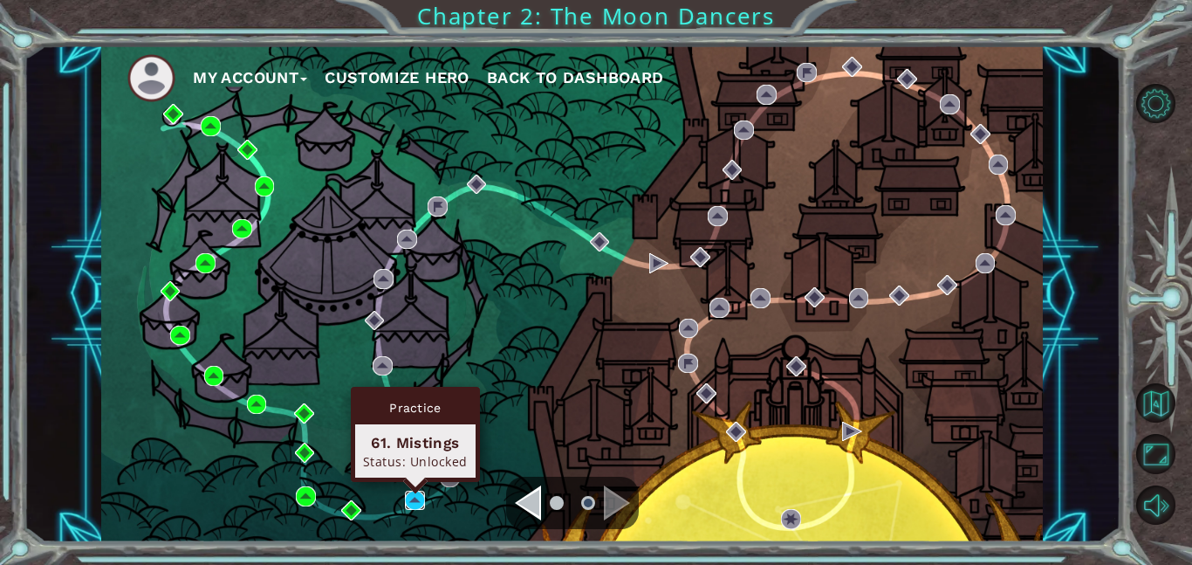
click at [410, 505] on img at bounding box center [415, 501] width 20 height 20
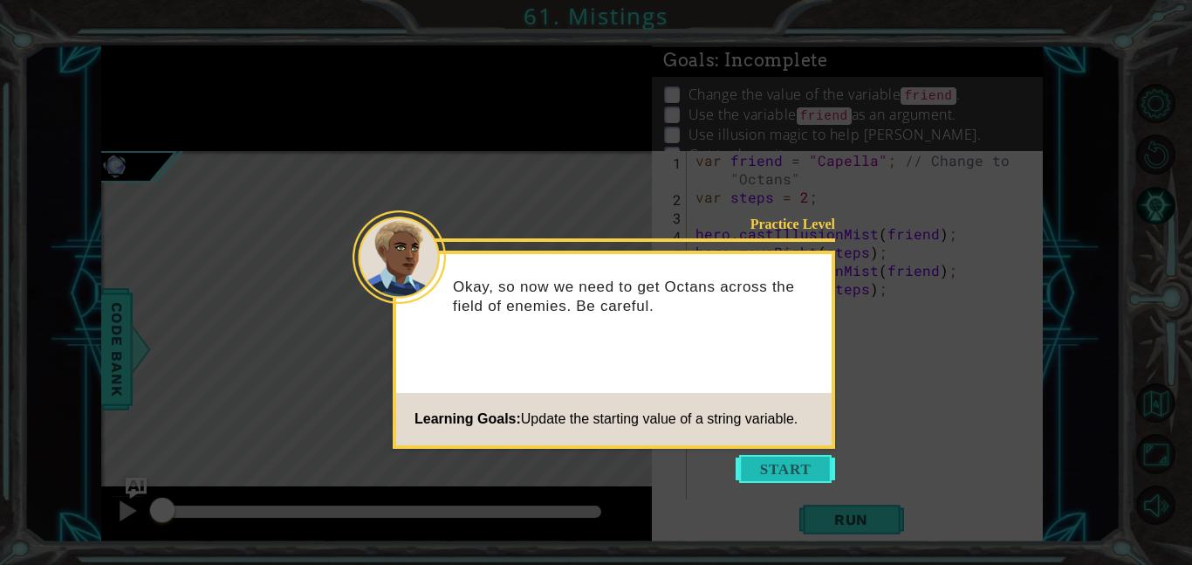
click at [769, 471] on button "Start" at bounding box center [786, 469] width 100 height 28
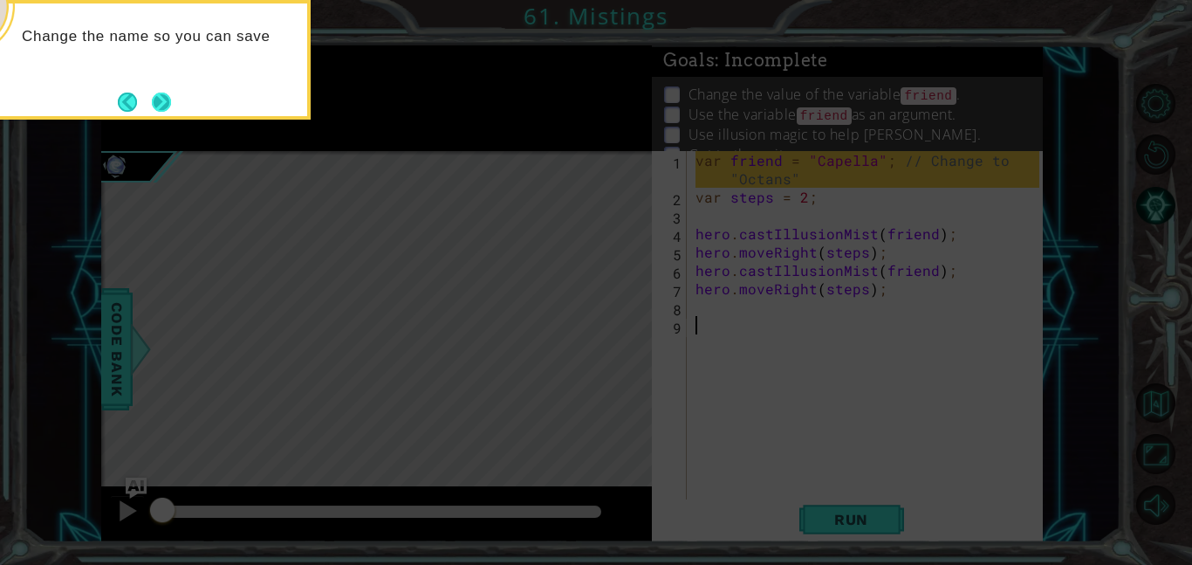
click at [158, 100] on button "Next" at bounding box center [161, 102] width 19 height 19
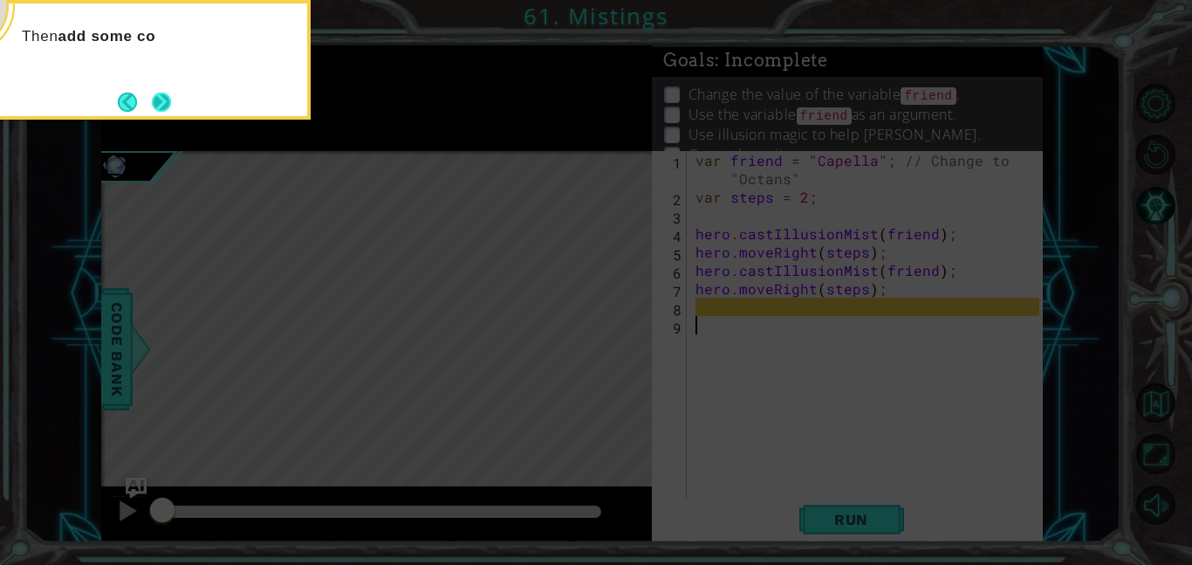
click at [159, 103] on button "Next" at bounding box center [161, 102] width 19 height 19
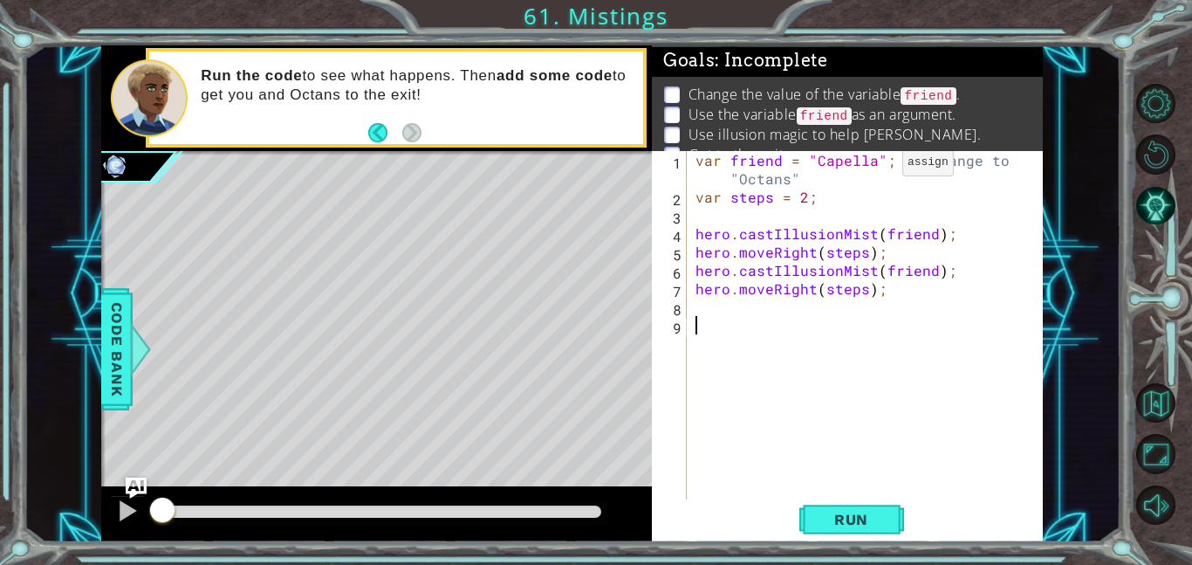
click at [872, 166] on div "var friend = "Capella" ; // Change to "Octans" var steps = 2 ; hero . castIllus…" at bounding box center [870, 352] width 356 height 403
click at [838, 514] on span "Run" at bounding box center [851, 519] width 69 height 17
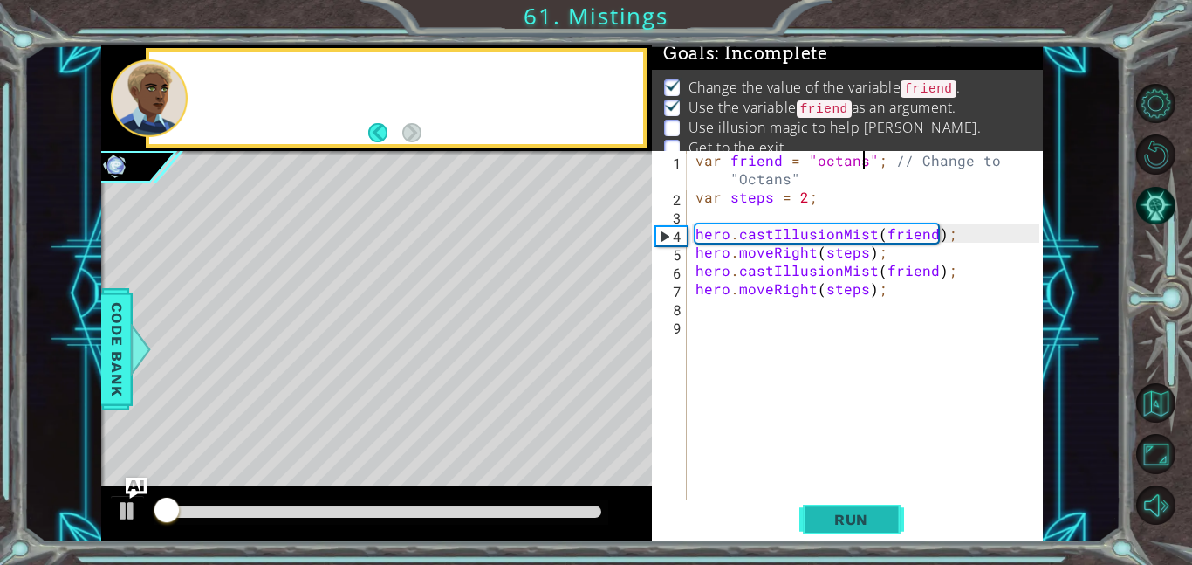
scroll to position [11, 0]
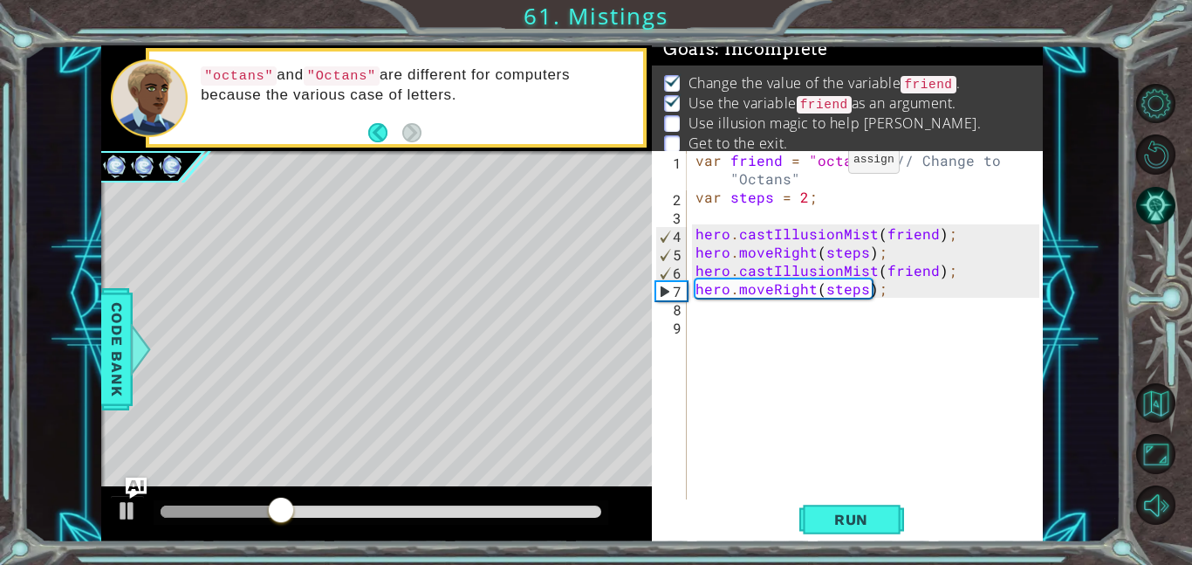
click at [820, 164] on div "var friend = "octans" ; // Change to "Octans" var steps = 2 ; hero . castIllusi…" at bounding box center [870, 352] width 356 height 403
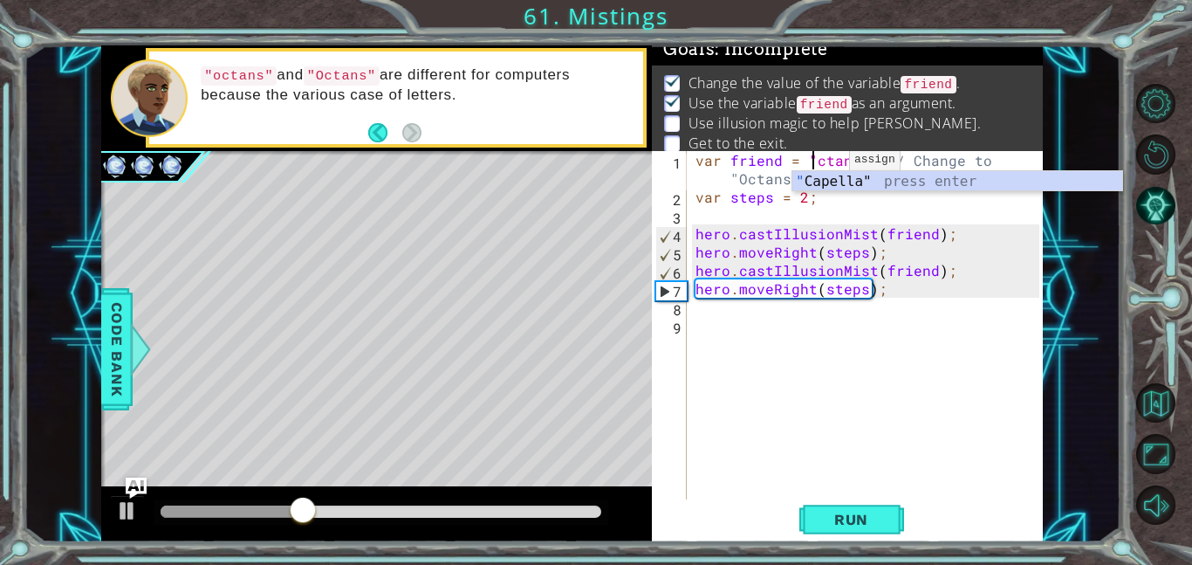
scroll to position [0, 8]
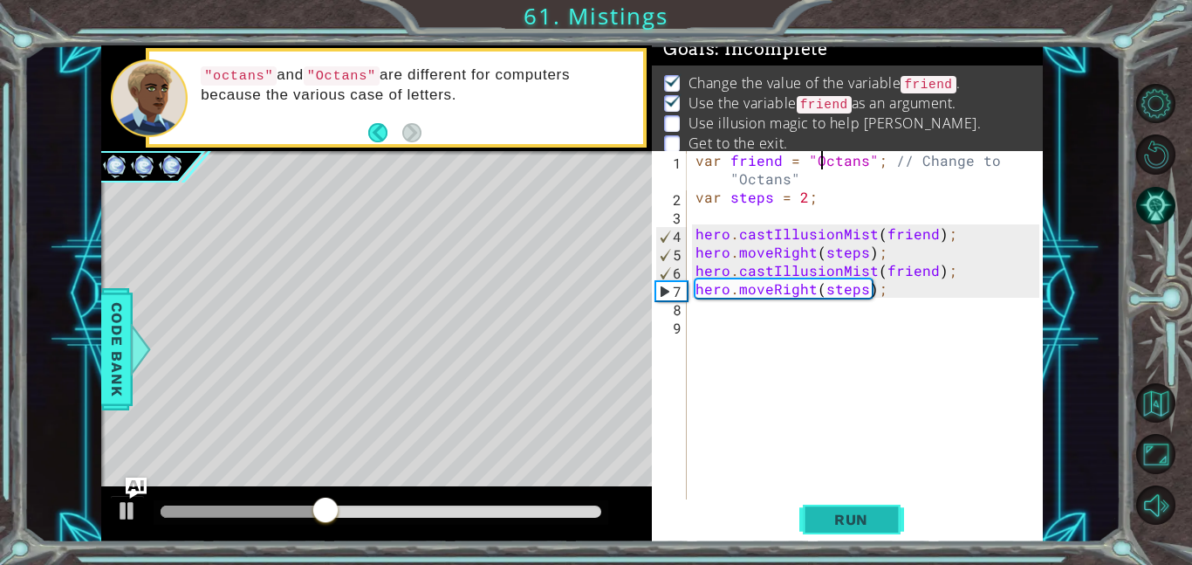
type textarea "var friend = "Octans"; // Change to "Octans""
click at [842, 511] on span "Run" at bounding box center [851, 519] width 69 height 17
click at [766, 320] on div "var friend = "Octans" ; // Change to "Octans" var steps = 2 ; hero . castIllusi…" at bounding box center [870, 352] width 356 height 403
click at [731, 306] on div "var friend = "Octans" ; // Change to "Octans" var steps = 2 ; hero . castIllusi…" at bounding box center [870, 352] width 356 height 403
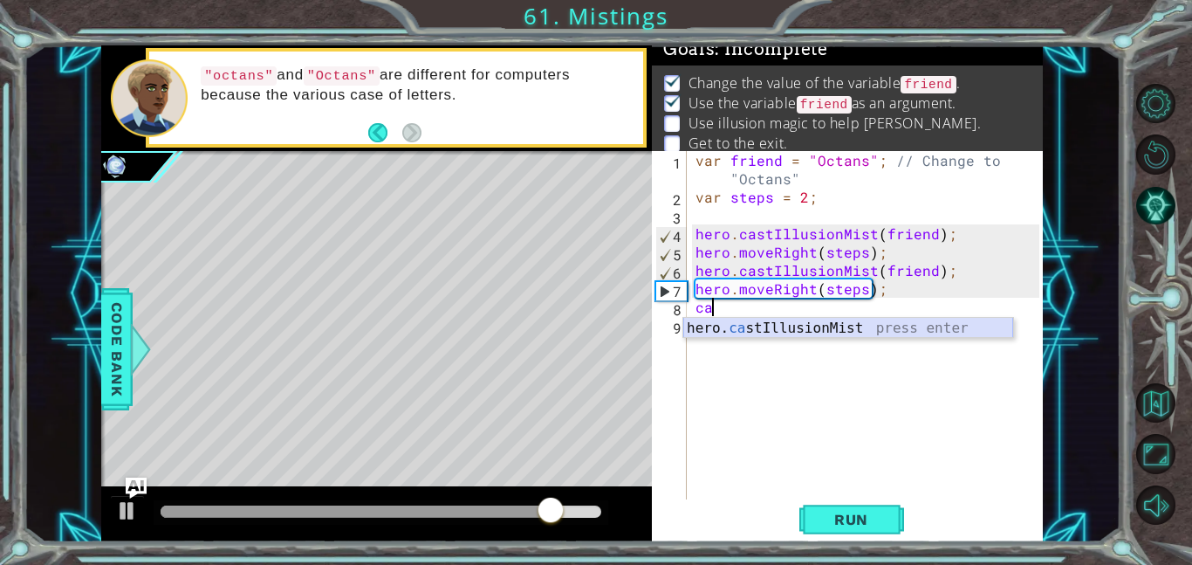
click at [750, 325] on div "hero. ca stIllusionMist press enter" at bounding box center [848, 349] width 330 height 63
type textarea "hero.castIllusionMist(friend);"
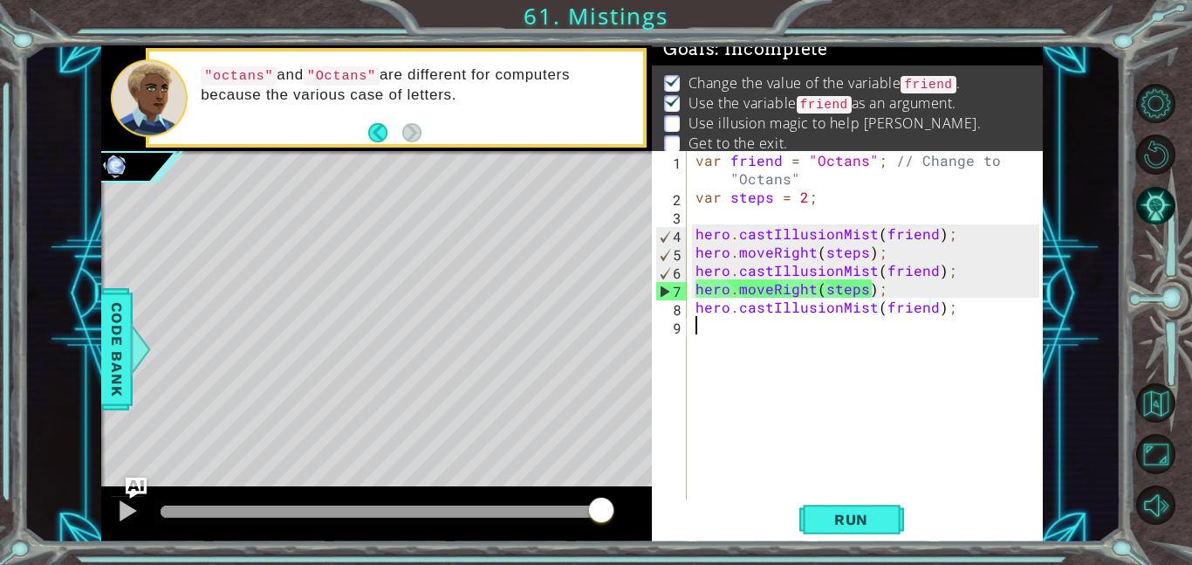
click at [715, 340] on div "var friend = "Octans" ; // Change to "Octans" var steps = 2 ; hero . castIllusi…" at bounding box center [870, 352] width 356 height 403
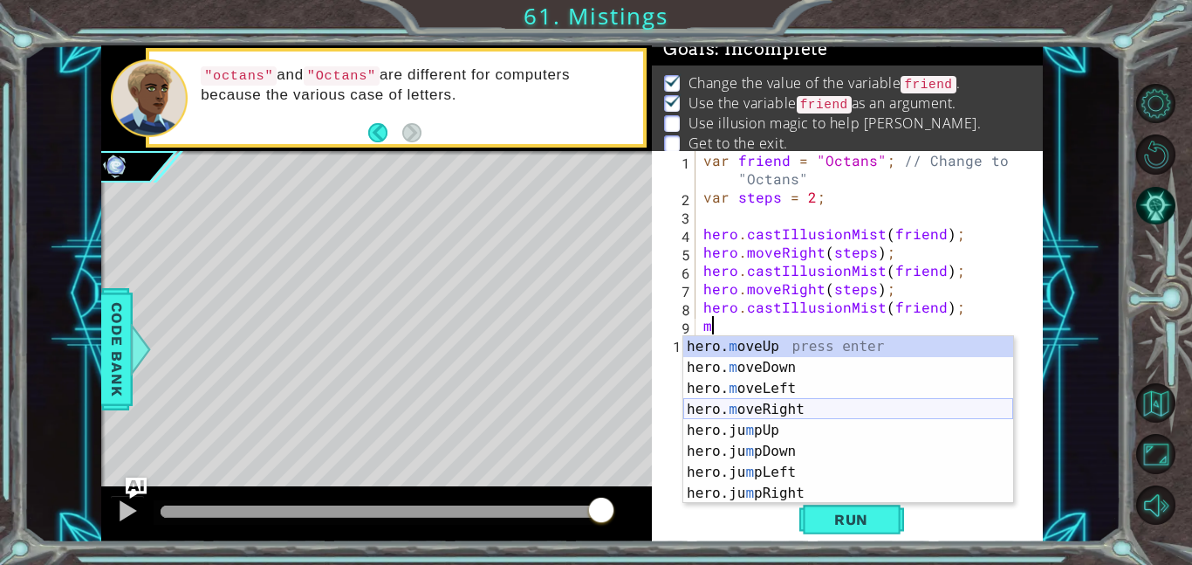
click at [831, 409] on div "hero. m oveUp press enter hero. m oveDown press enter hero. m oveLeft press ent…" at bounding box center [848, 440] width 330 height 209
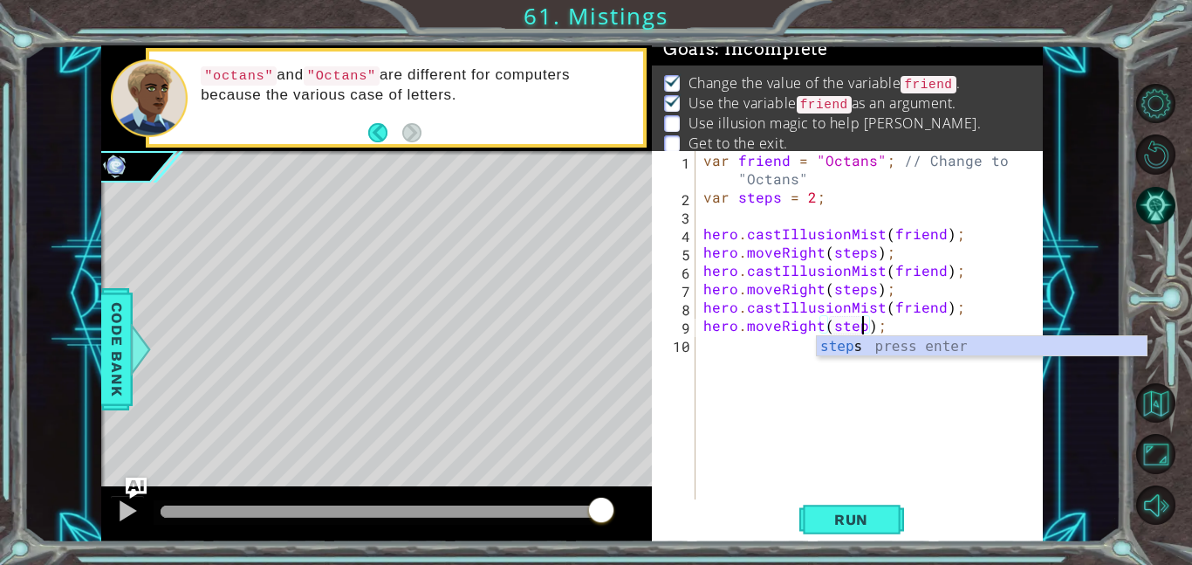
scroll to position [0, 10]
type textarea "hero.moveRight(steps);"
click at [857, 519] on span "Run" at bounding box center [851, 519] width 69 height 17
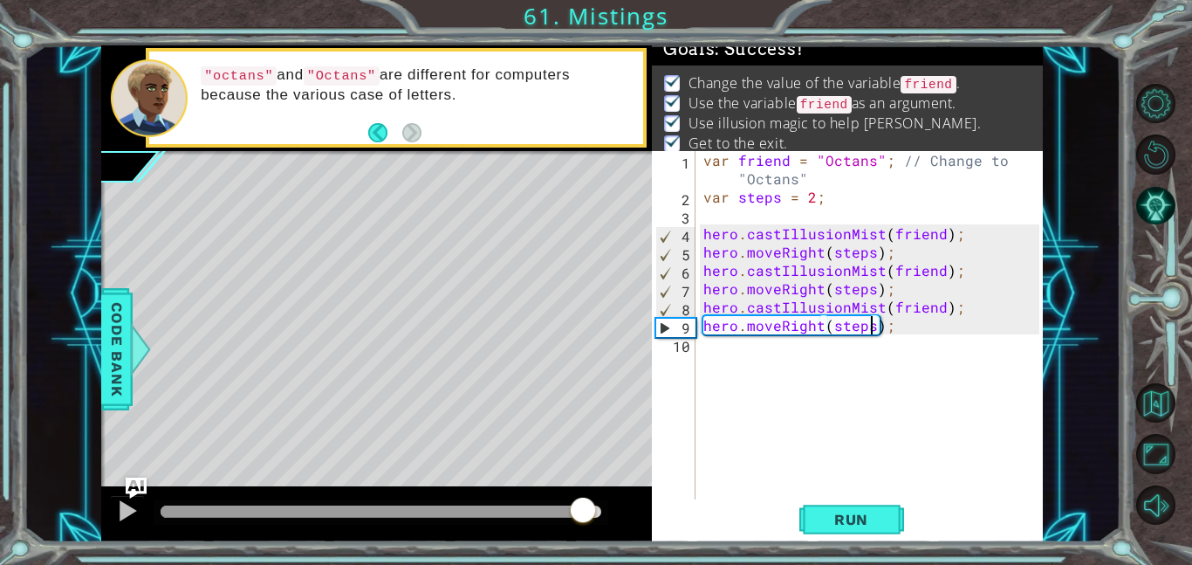
click at [582, 516] on div at bounding box center [381, 511] width 441 height 12
click at [113, 514] on button at bounding box center [127, 513] width 35 height 36
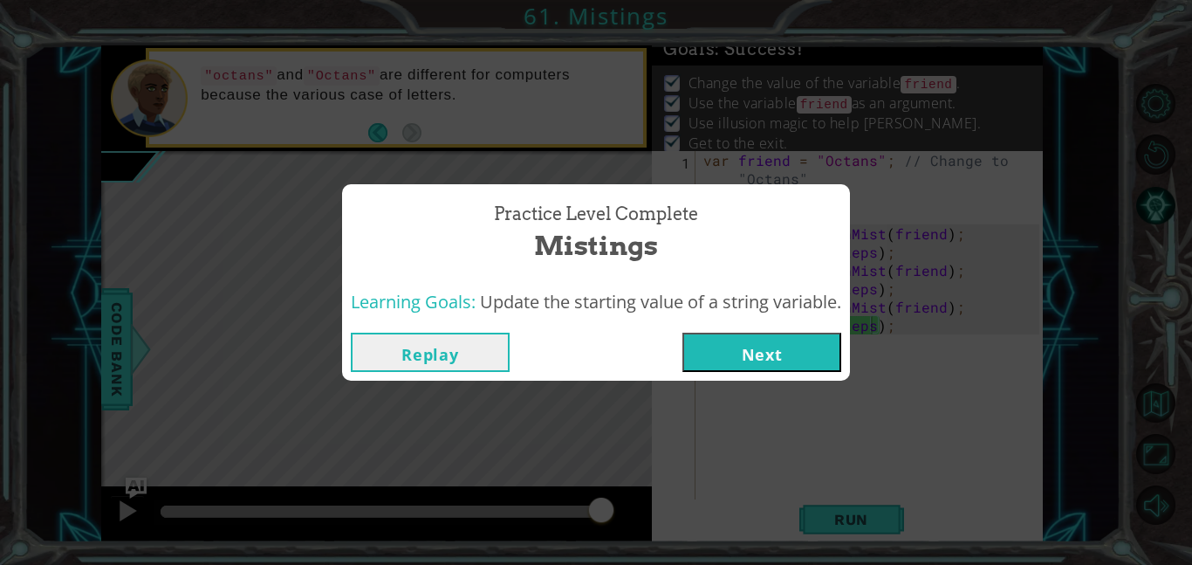
click at [782, 347] on button "Next" at bounding box center [762, 352] width 159 height 39
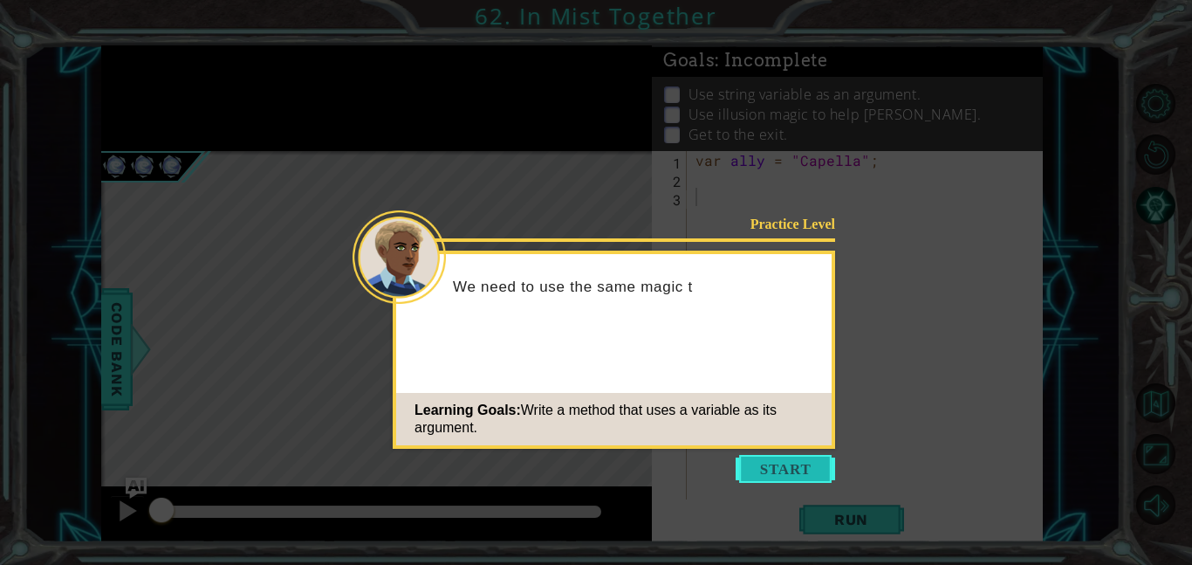
click at [800, 479] on button "Start" at bounding box center [786, 469] width 100 height 28
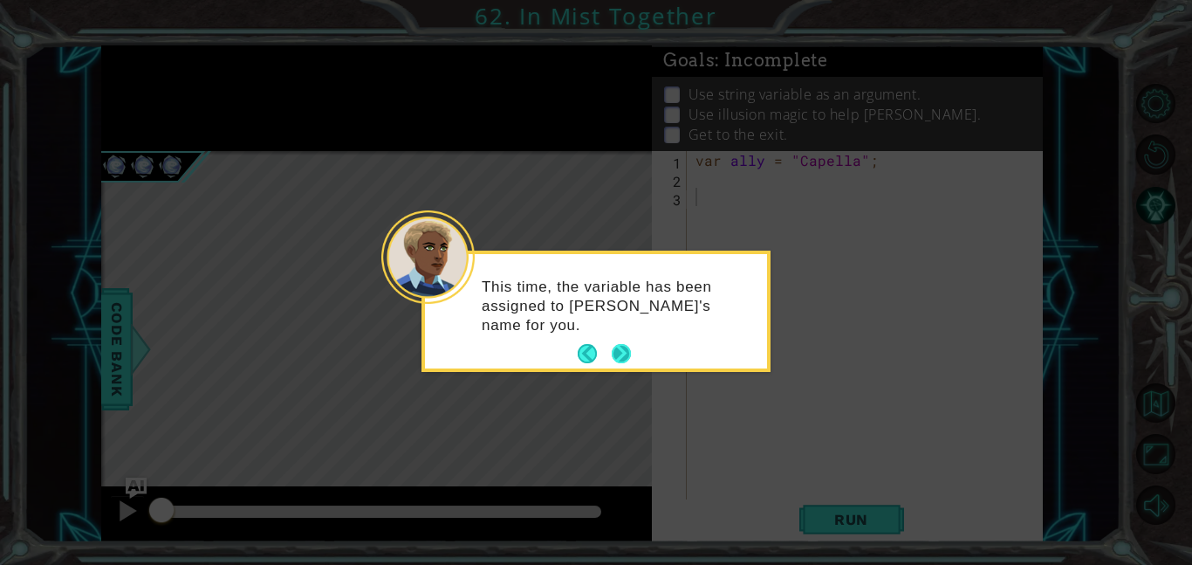
click at [617, 354] on button "Next" at bounding box center [621, 353] width 19 height 19
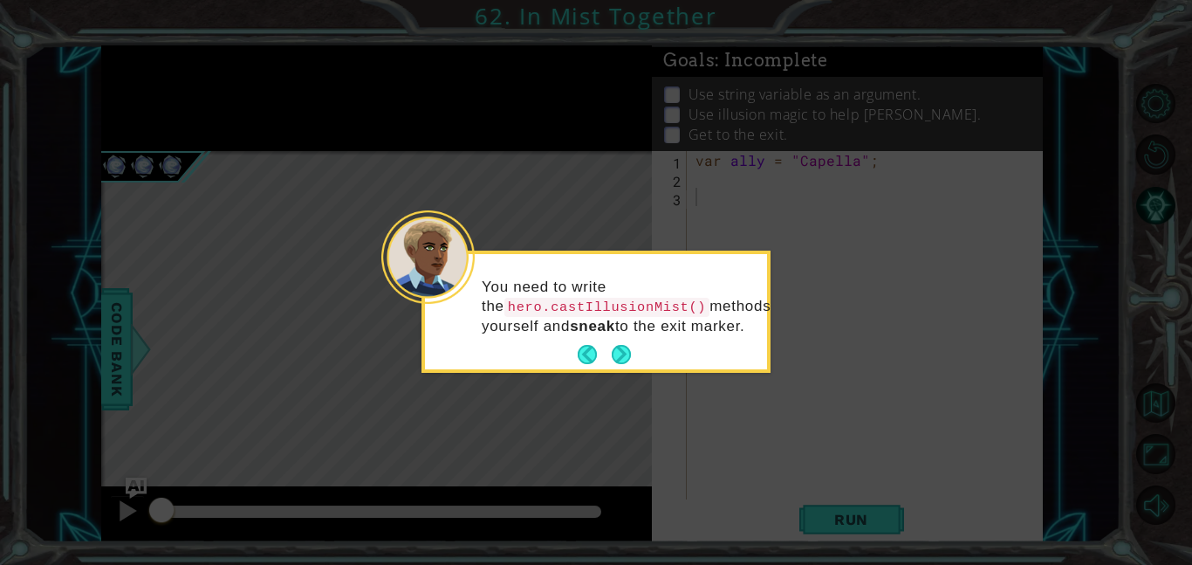
click at [531, 248] on icon at bounding box center [596, 282] width 1192 height 565
click at [628, 363] on button "Next" at bounding box center [621, 354] width 19 height 19
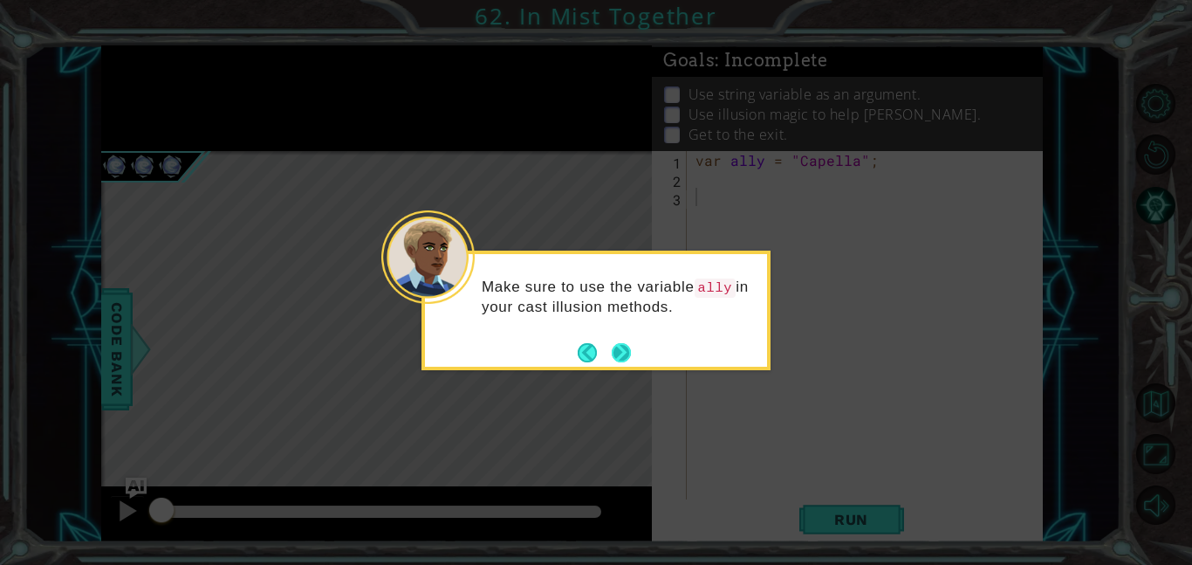
click at [614, 353] on button "Next" at bounding box center [621, 352] width 19 height 19
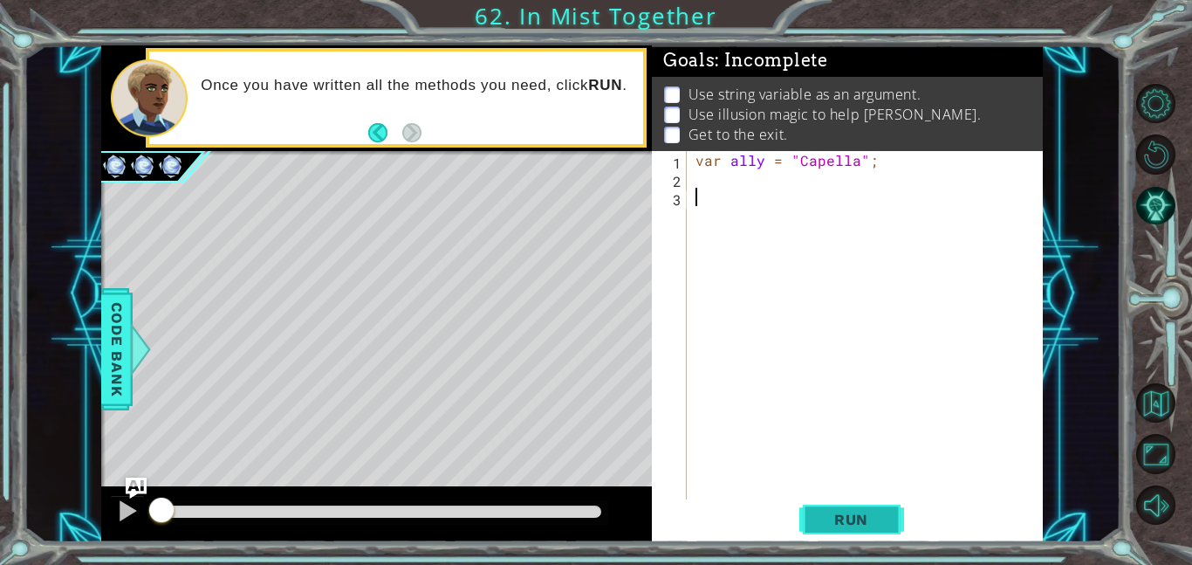
click at [881, 517] on span "Run" at bounding box center [851, 519] width 69 height 17
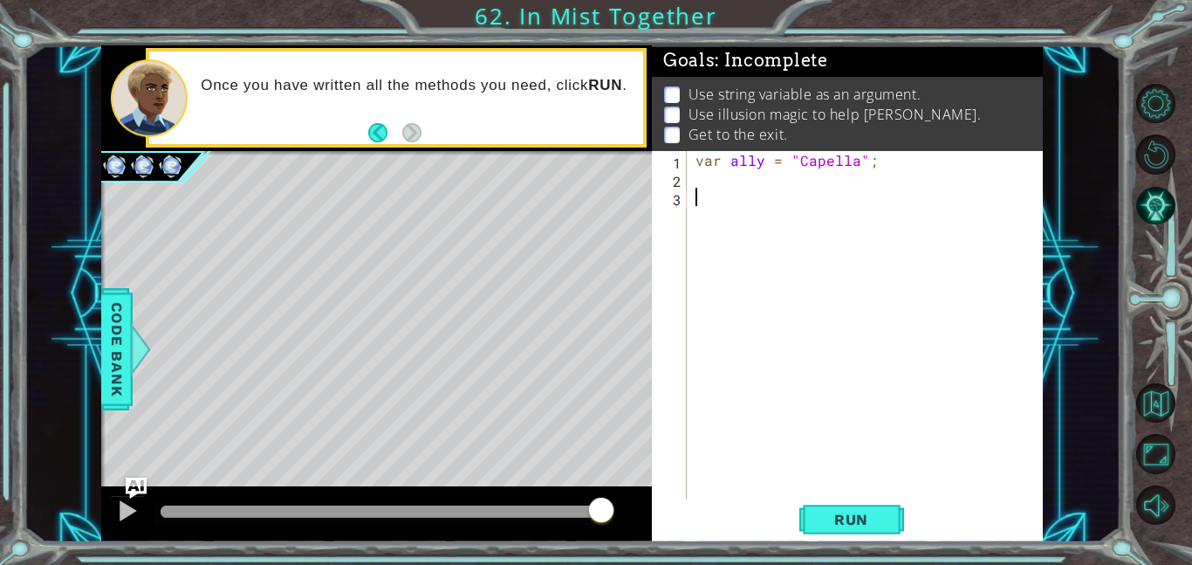
click at [718, 182] on div "var ally = "Capella" ;" at bounding box center [870, 343] width 356 height 385
click at [704, 199] on div "var ally = "Capella" ;" at bounding box center [870, 343] width 356 height 385
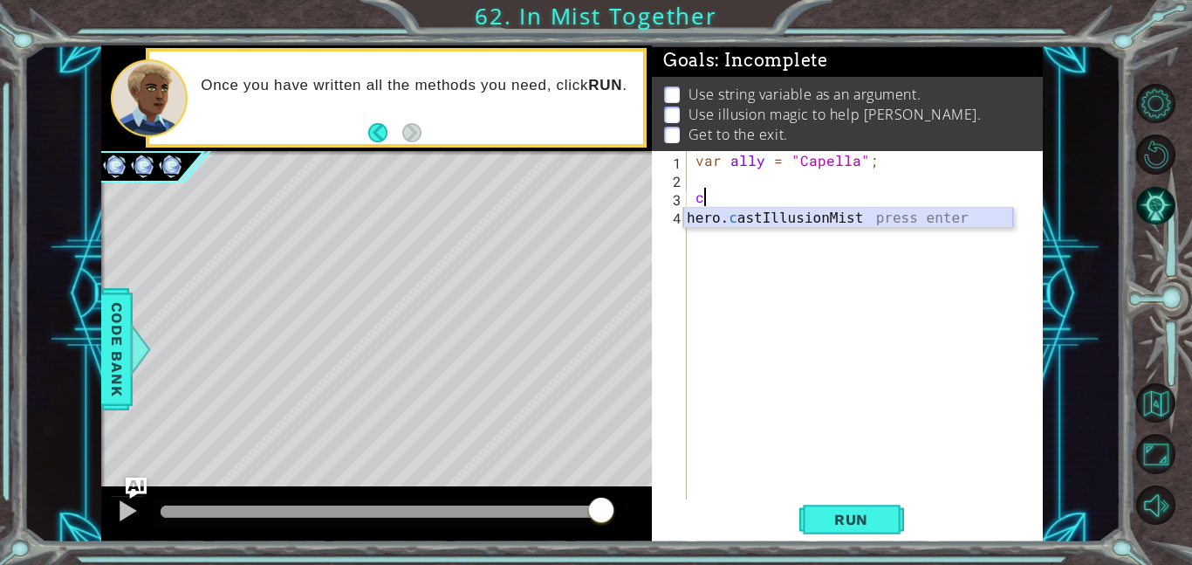
click at [771, 223] on div "hero. c astIllusionMist press enter" at bounding box center [848, 239] width 330 height 63
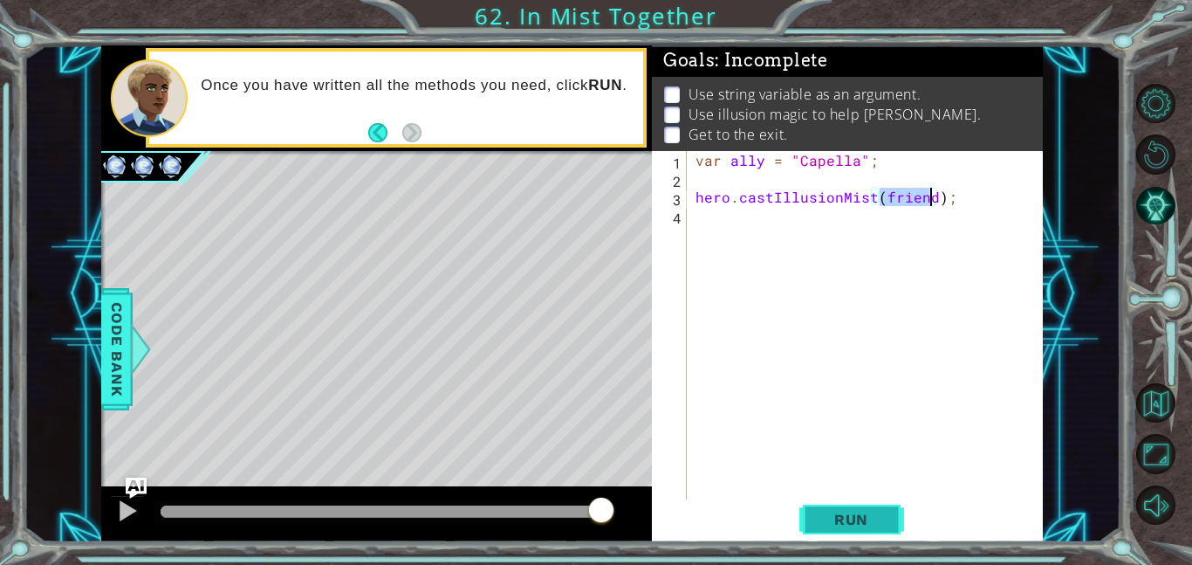
click at [832, 518] on span "Run" at bounding box center [851, 519] width 69 height 17
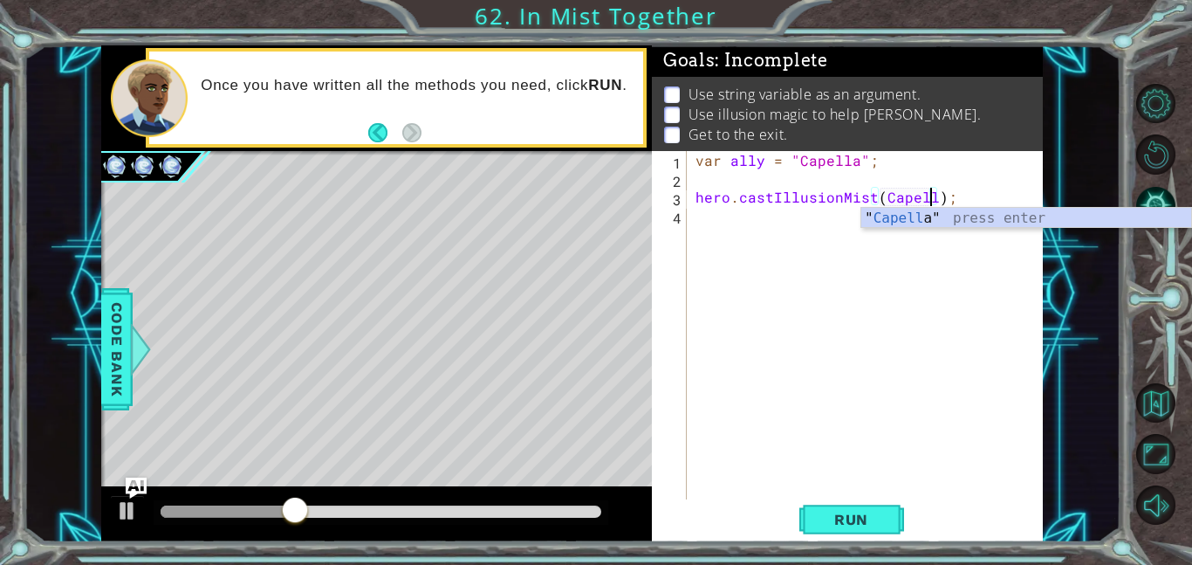
scroll to position [0, 15]
click at [833, 528] on button "Run" at bounding box center [852, 518] width 105 height 39
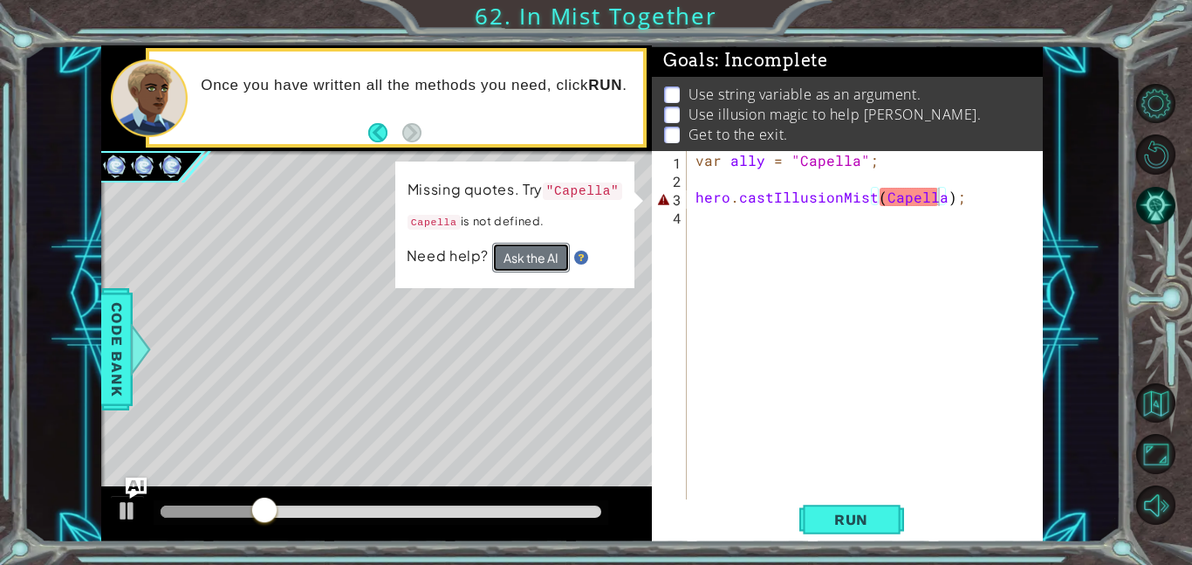
click at [530, 267] on button "Ask the AI" at bounding box center [531, 258] width 78 height 30
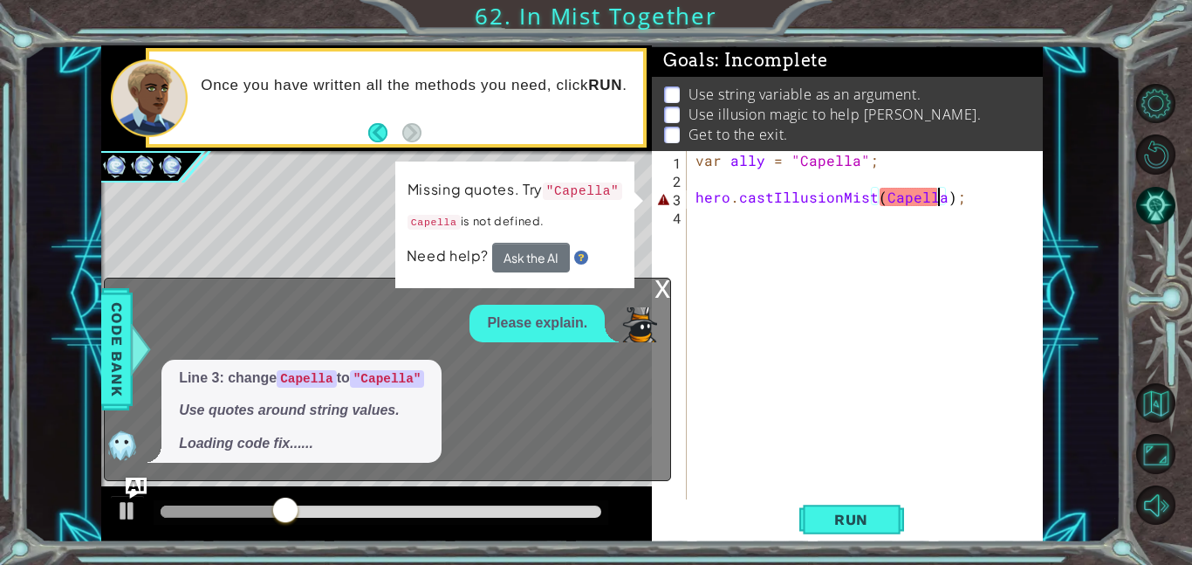
click at [626, 464] on div "x Please explain. Line 3: change Capella to "Capella" Use quotes around string …" at bounding box center [387, 379] width 567 height 203
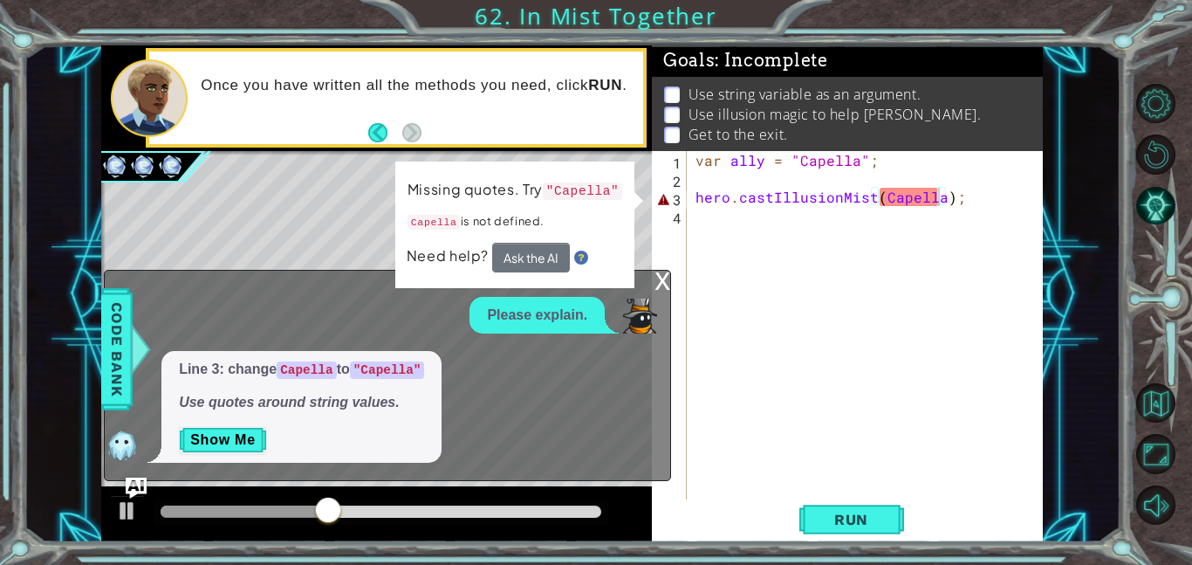
click at [885, 192] on div "var ally = "Capella" ; hero . castIllusionMist ( Capella ) ;" at bounding box center [870, 343] width 356 height 385
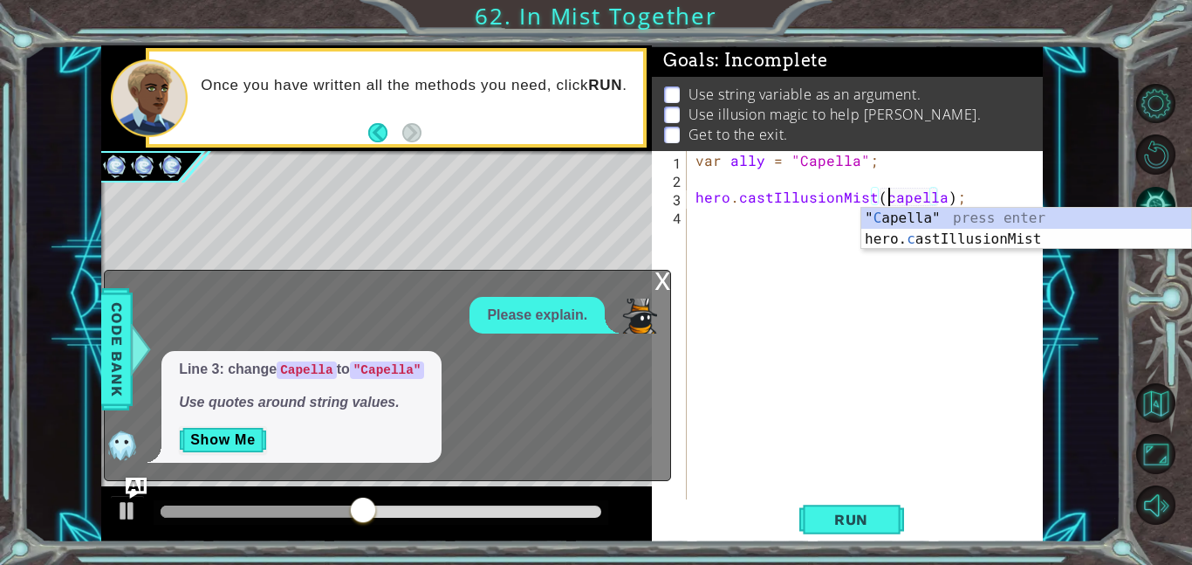
scroll to position [0, 11]
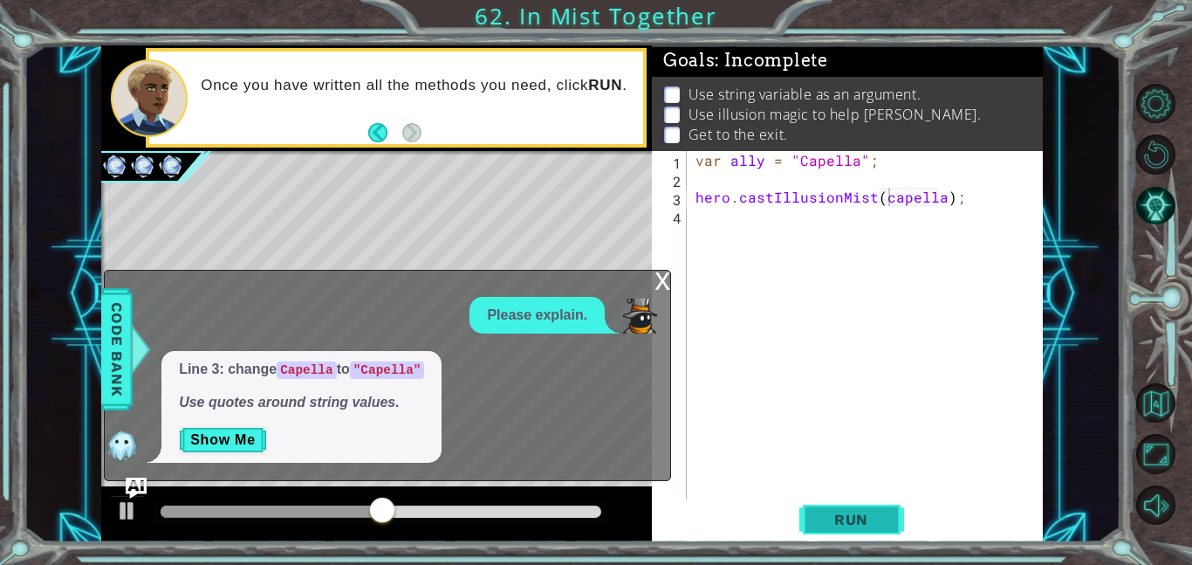
click at [858, 512] on span "Run" at bounding box center [851, 519] width 69 height 17
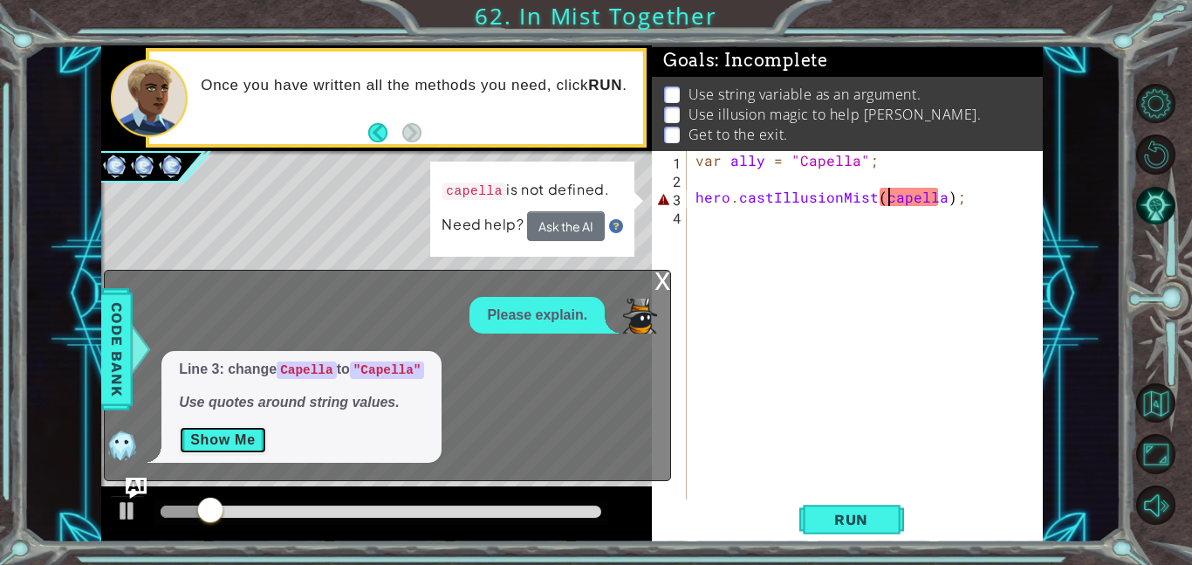
click at [224, 443] on button "Show Me" at bounding box center [223, 440] width 88 height 28
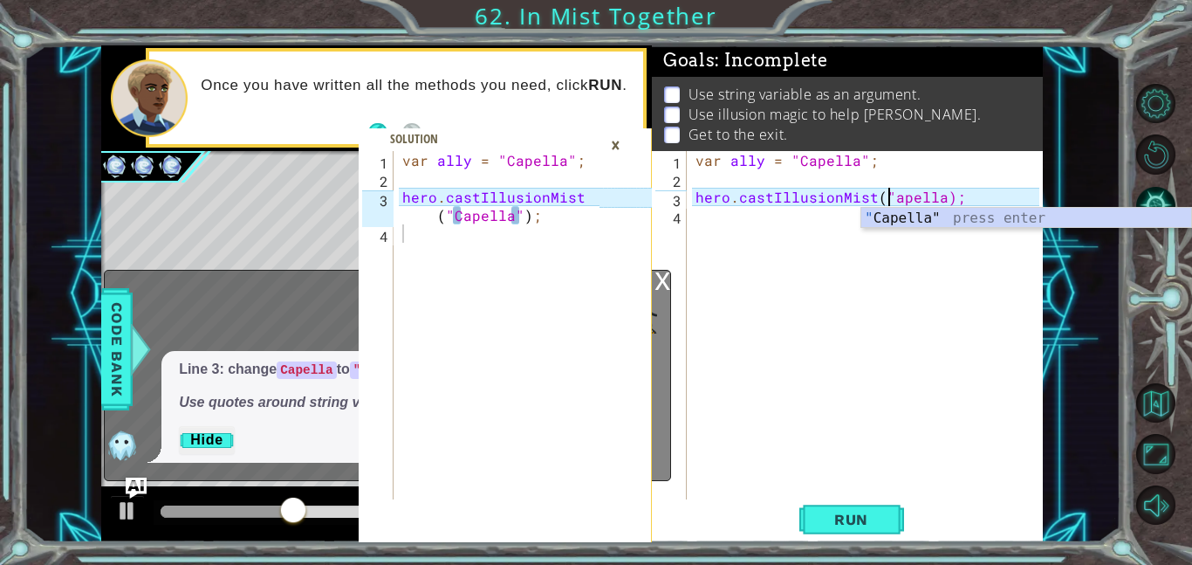
scroll to position [0, 12]
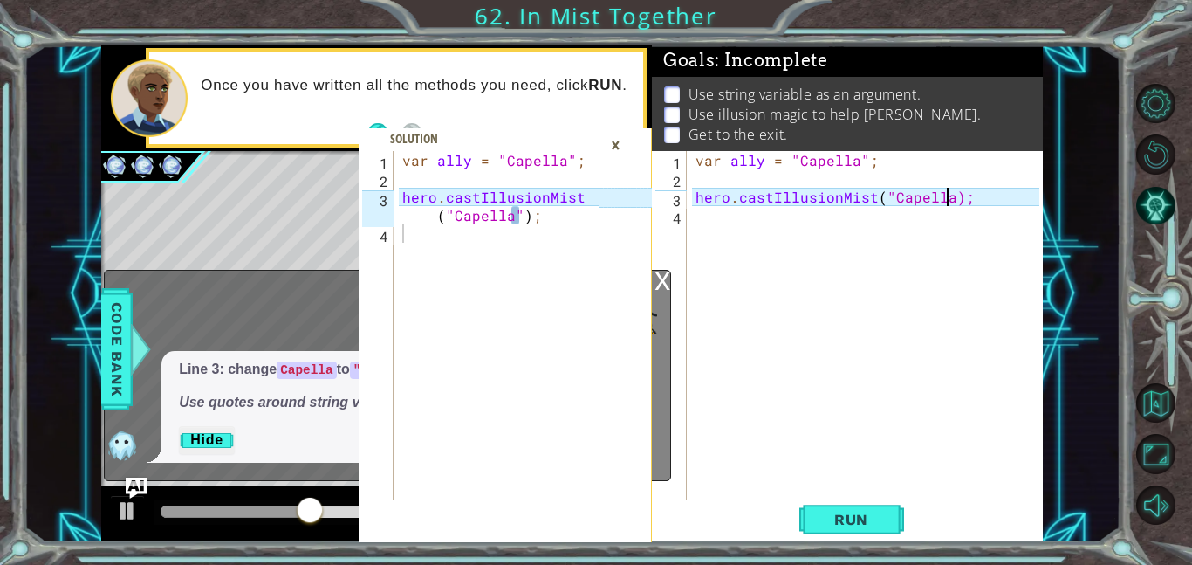
click at [946, 199] on div "var ally = "Capella" ; hero . castIllusionMist ( "Capella);" at bounding box center [870, 343] width 356 height 385
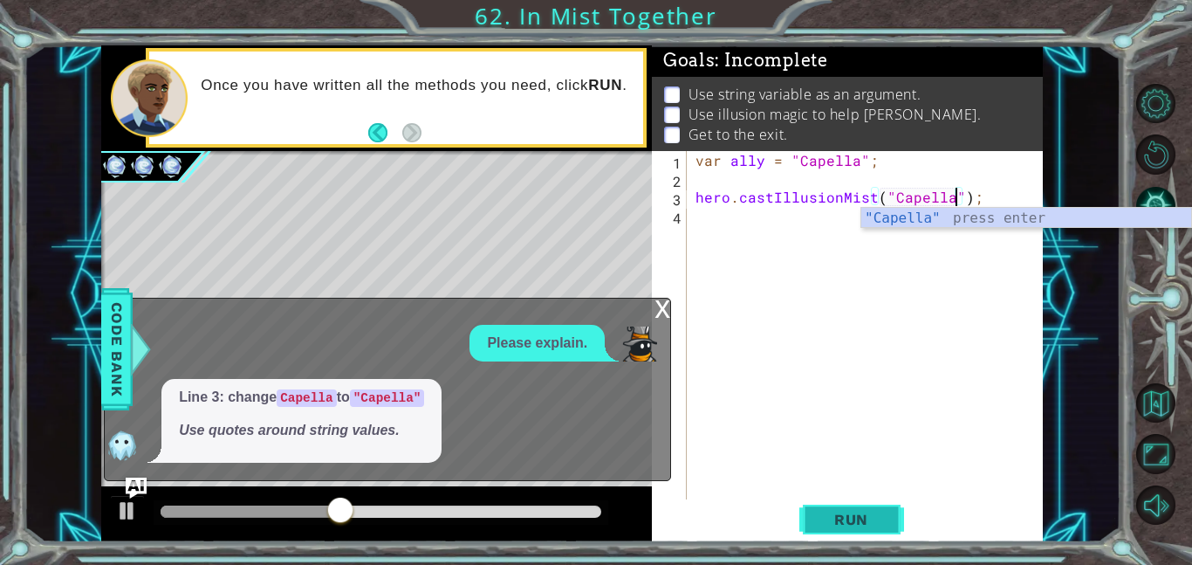
type textarea "hero.castIllusionMist("Capella");"
click at [882, 507] on button "Run" at bounding box center [852, 518] width 105 height 39
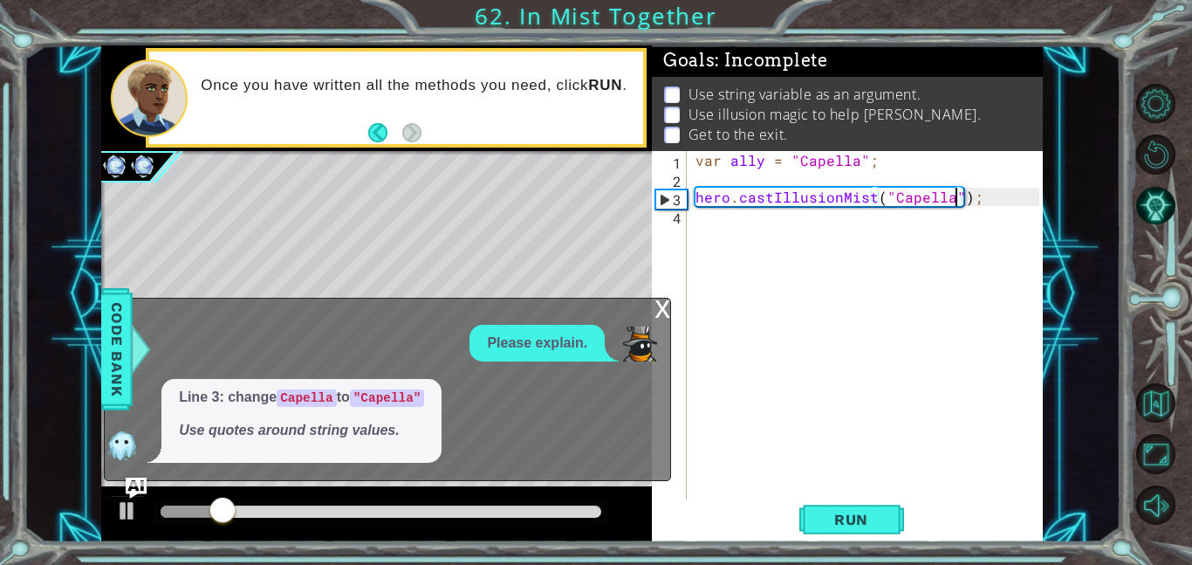
click at [667, 303] on div "x" at bounding box center [663, 307] width 16 height 17
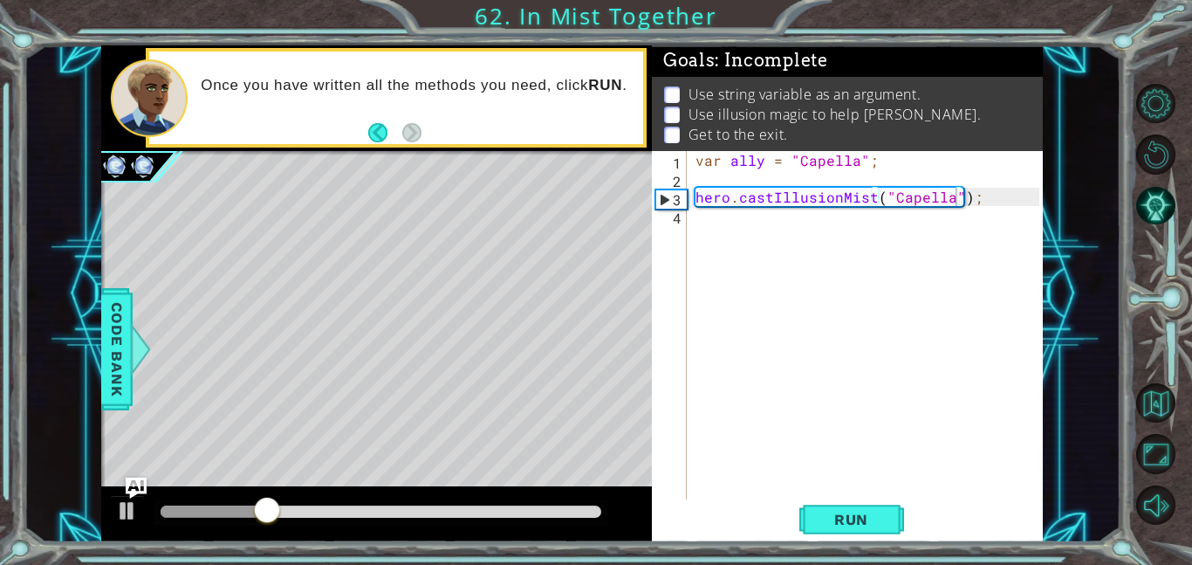
scroll to position [0, 0]
click at [734, 223] on div "var ally = "Capella" ; hero . castIllusionMist ( "Capella" ) ;" at bounding box center [870, 343] width 356 height 385
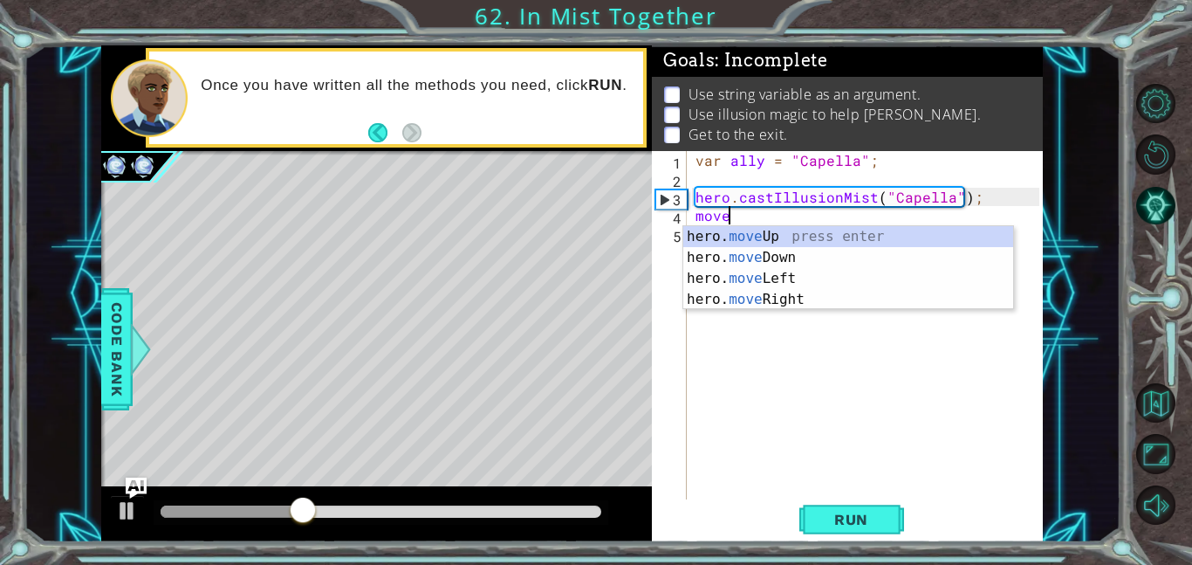
scroll to position [0, 1]
click at [823, 297] on div "hero. move Up press enter hero. move Down press enter hero. move Left press ent…" at bounding box center [848, 289] width 330 height 126
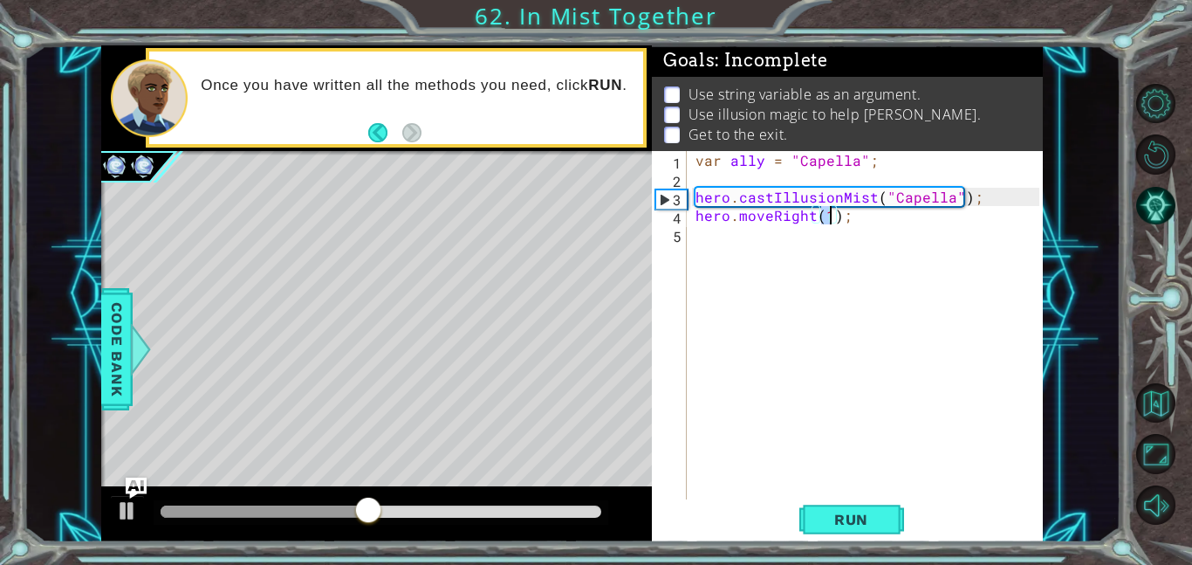
click at [692, 194] on div "var ally = "Capella" ; hero . castIllusionMist ( "Capella" ) ; hero . moveRight…" at bounding box center [870, 343] width 356 height 385
type textarea "hero.castIllusionMist("Capella");"
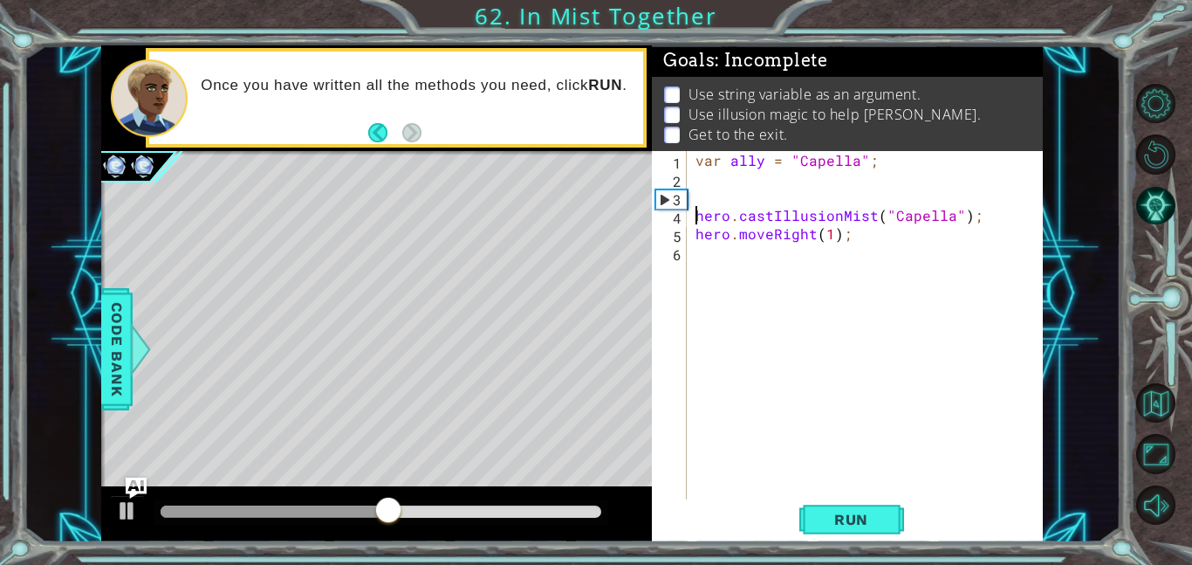
click at [704, 193] on div "var ally = "Capella" ; hero . castIllusionMist ( "Capella" ) ; hero . moveRight…" at bounding box center [870, 343] width 356 height 385
click at [839, 515] on span "Run" at bounding box center [851, 519] width 69 height 17
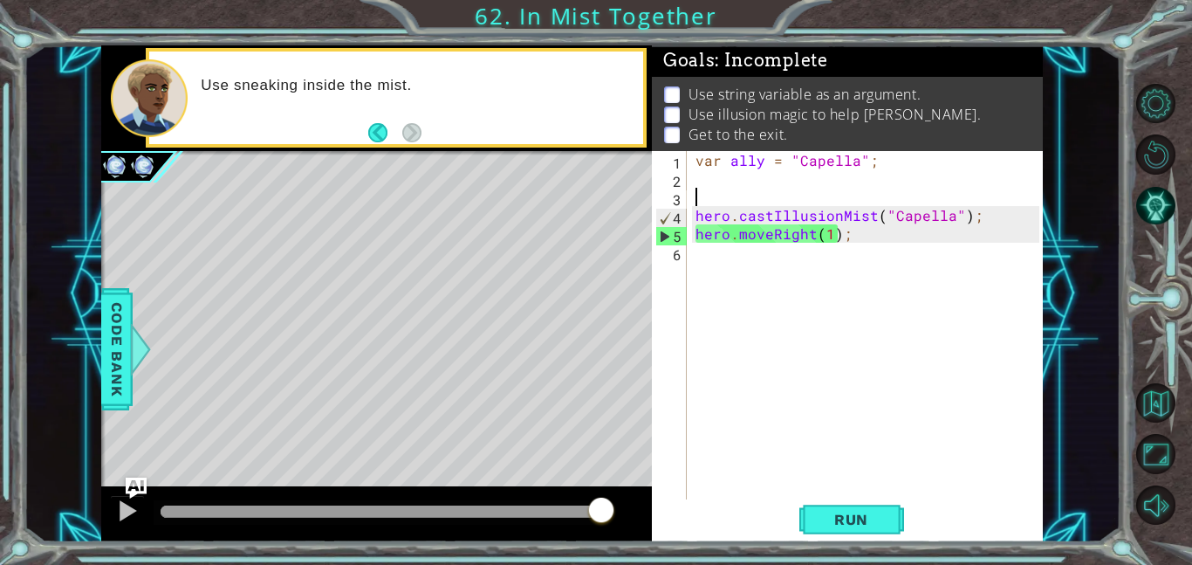
click at [831, 233] on div "var ally = "Capella" ; hero . castIllusionMist ( "Capella" ) ; hero . moveRight…" at bounding box center [870, 343] width 356 height 385
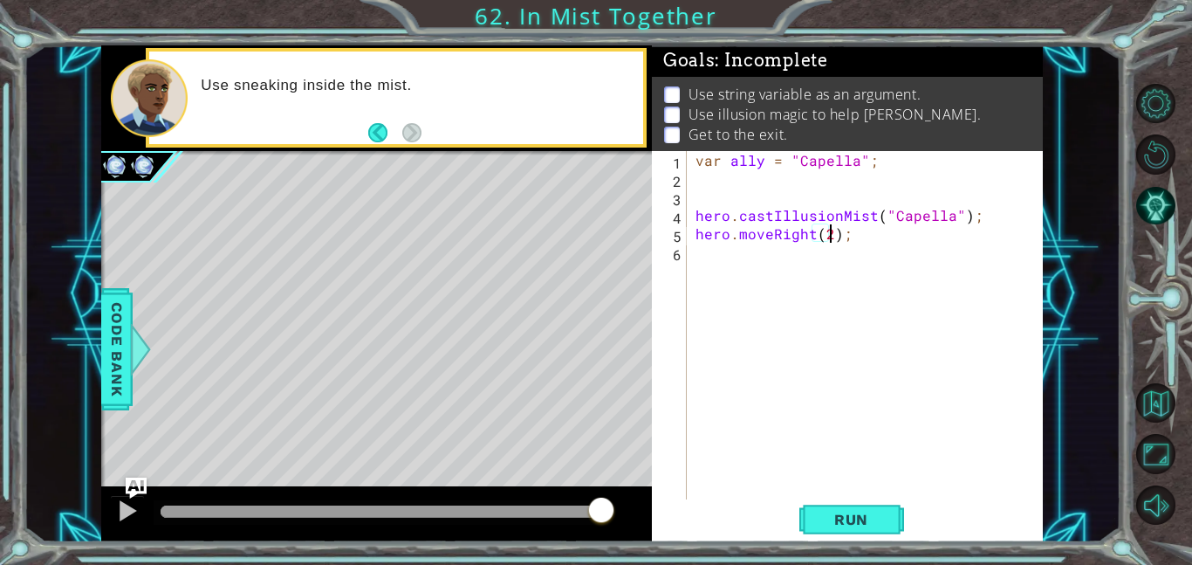
scroll to position [0, 8]
click at [771, 234] on div "var ally = "Capella" ; hero . castIllusionMist ( "Capella" ) ; hero . moveRight…" at bounding box center [870, 343] width 356 height 385
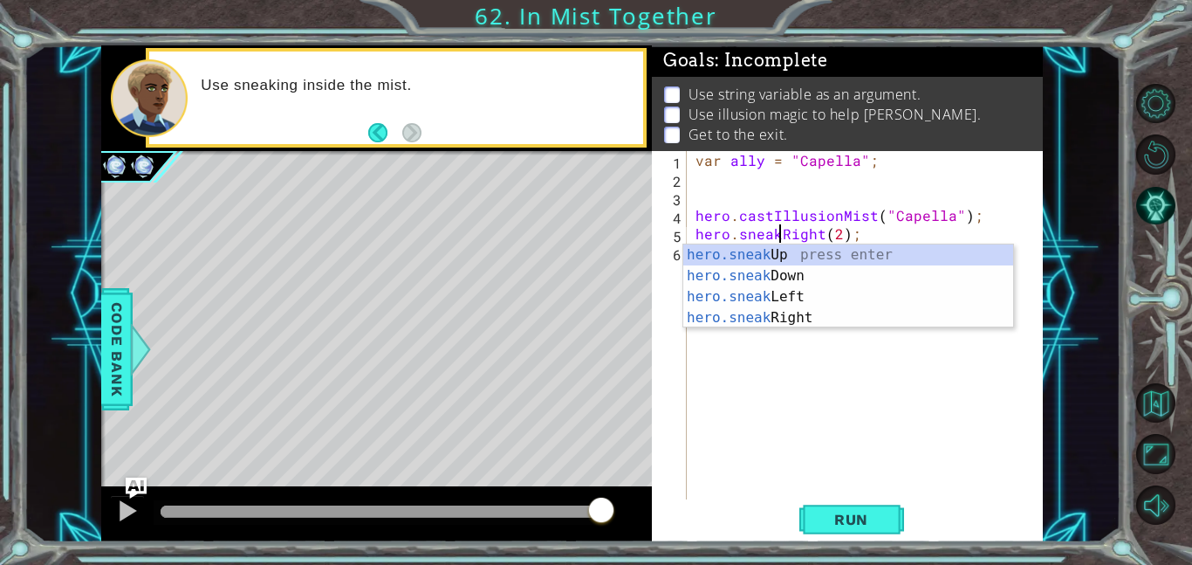
scroll to position [0, 5]
click at [853, 315] on div "hero.sneak Up press enter hero.sneak Down press enter hero.sneak Left press ent…" at bounding box center [848, 307] width 330 height 126
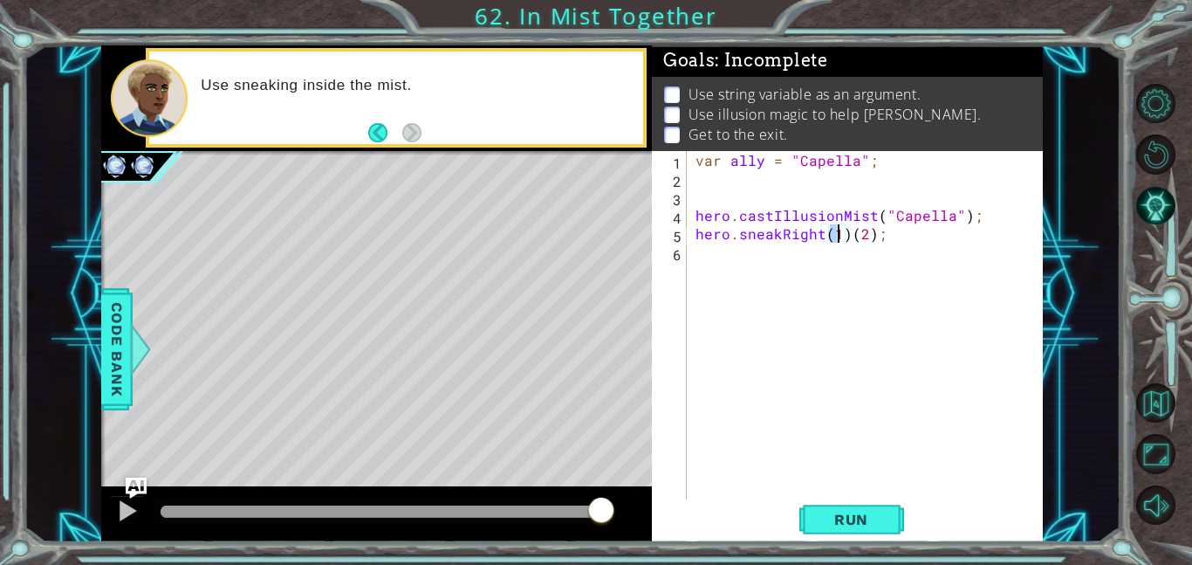
click at [846, 234] on div "var ally = "Capella" ; hero . castIllusionMist ( "Capella" ) ; hero . sneakRigh…" at bounding box center [870, 343] width 356 height 385
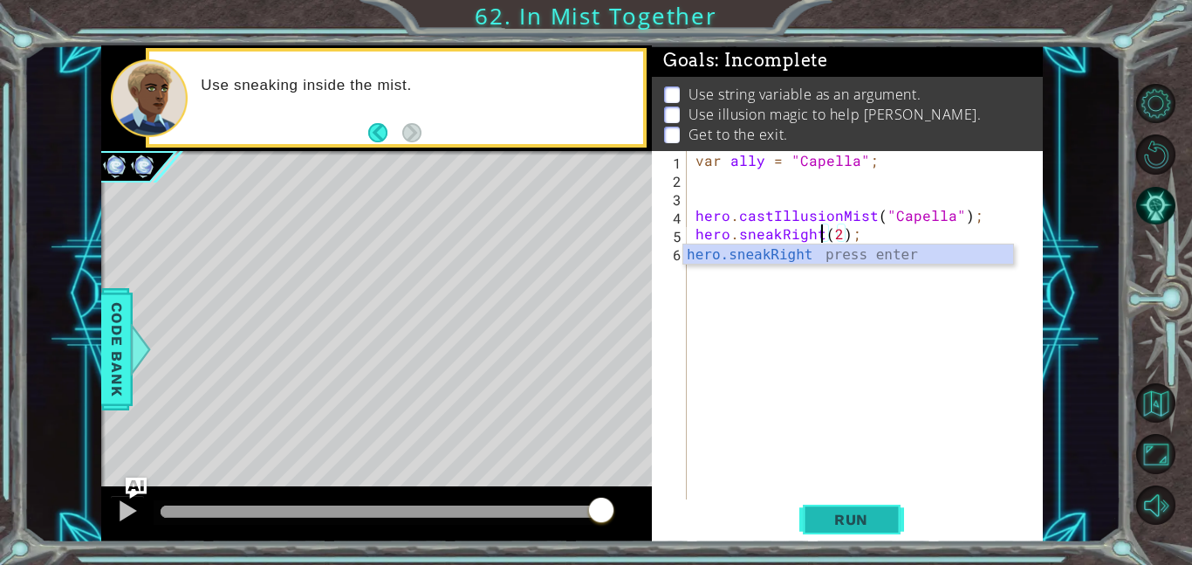
type textarea "hero.sneakRight(2);"
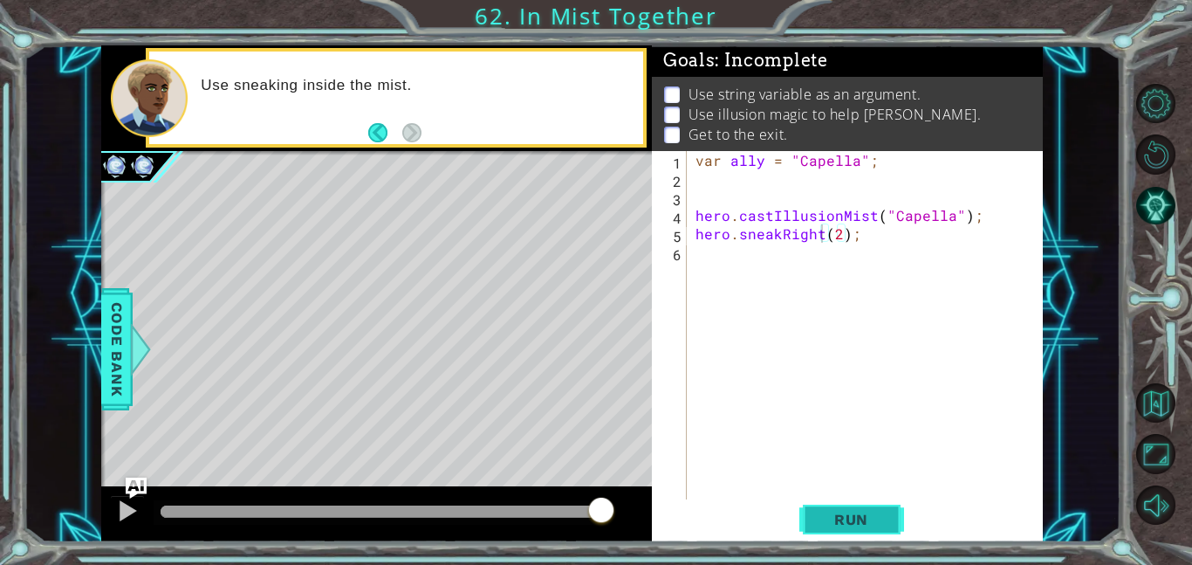
click at [839, 508] on button "Run" at bounding box center [852, 518] width 105 height 39
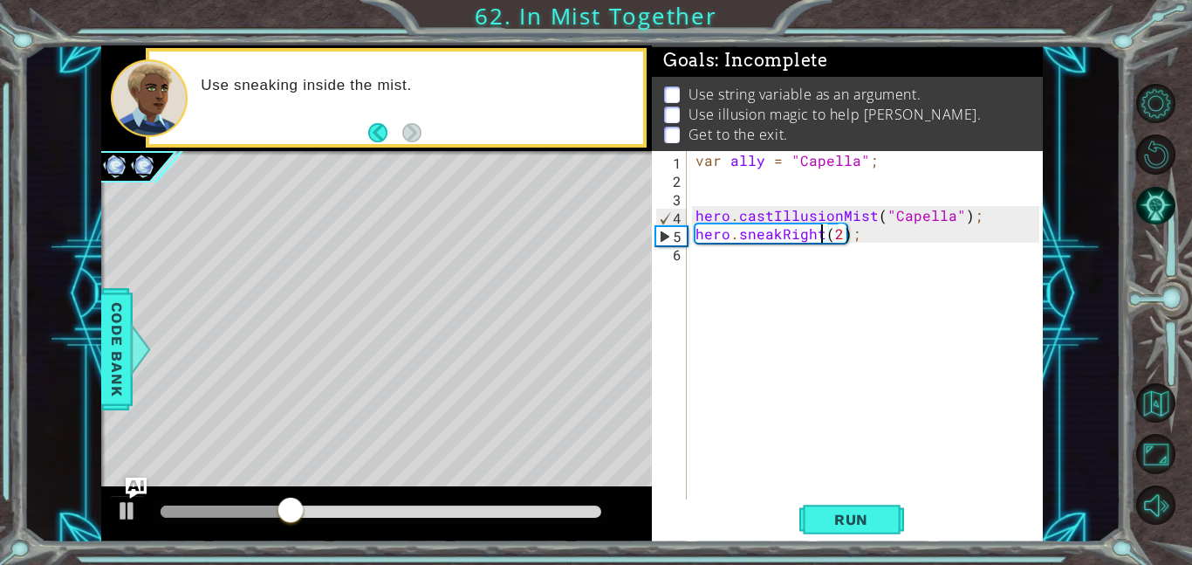
click at [719, 263] on div "var ally = "Capella" ; hero . castIllusionMist ( "Capella" ) ; hero . sneakRigh…" at bounding box center [870, 343] width 356 height 385
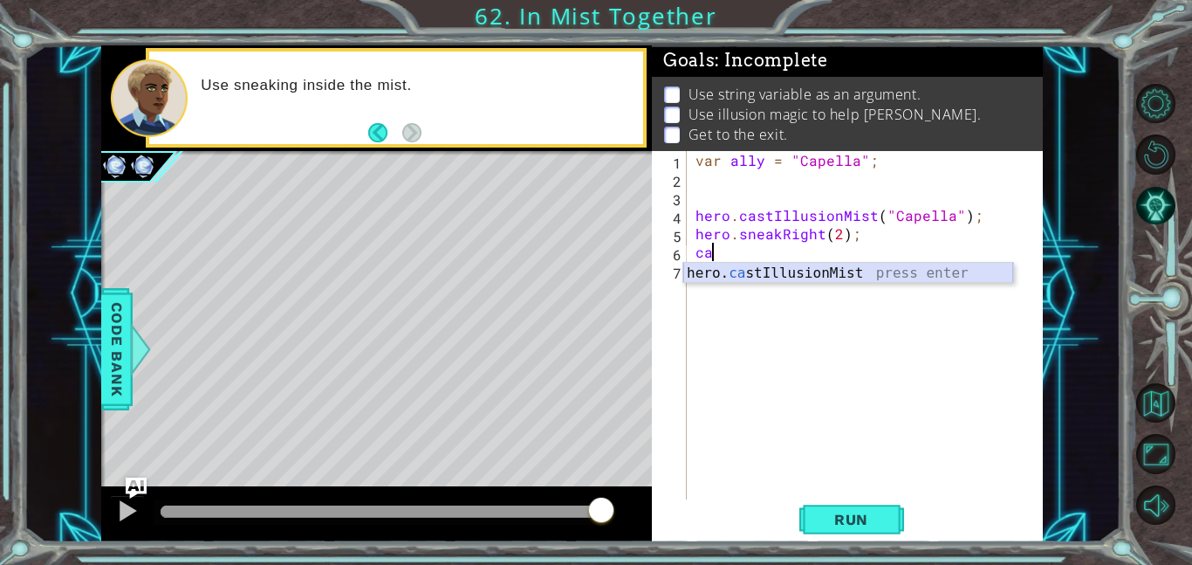
click at [828, 271] on div "hero. ca stIllusionMist press enter" at bounding box center [848, 294] width 330 height 63
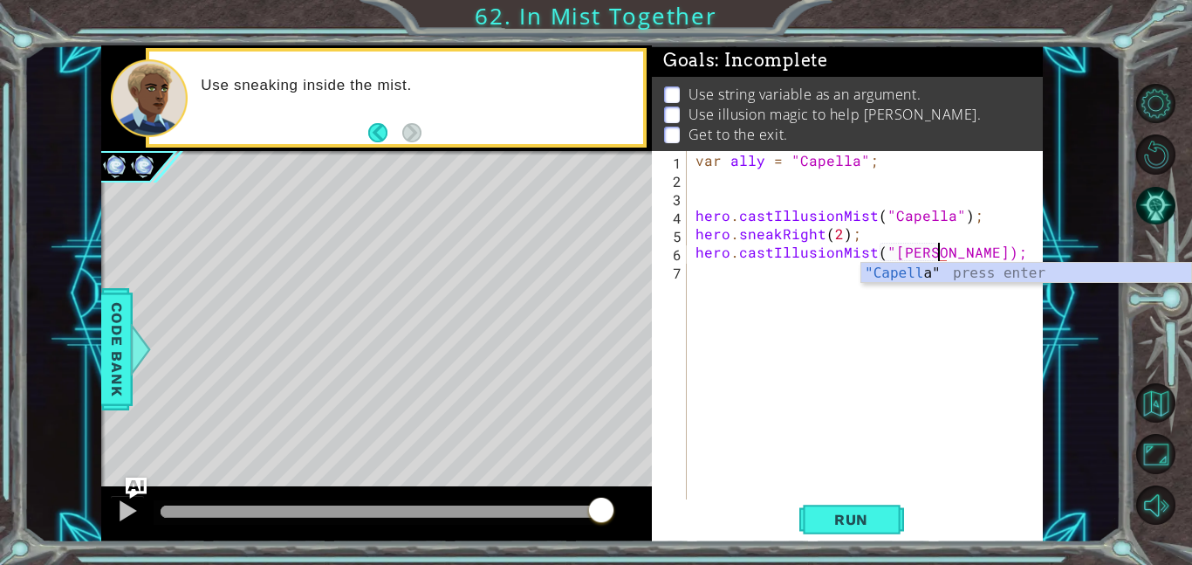
scroll to position [0, 16]
type textarea "hero.castIllusionMist("Capella");"
click at [828, 278] on div "var ally = "Capella" ; hero . castIllusionMist ( "Capella" ) ; hero . sneakRigh…" at bounding box center [870, 343] width 356 height 385
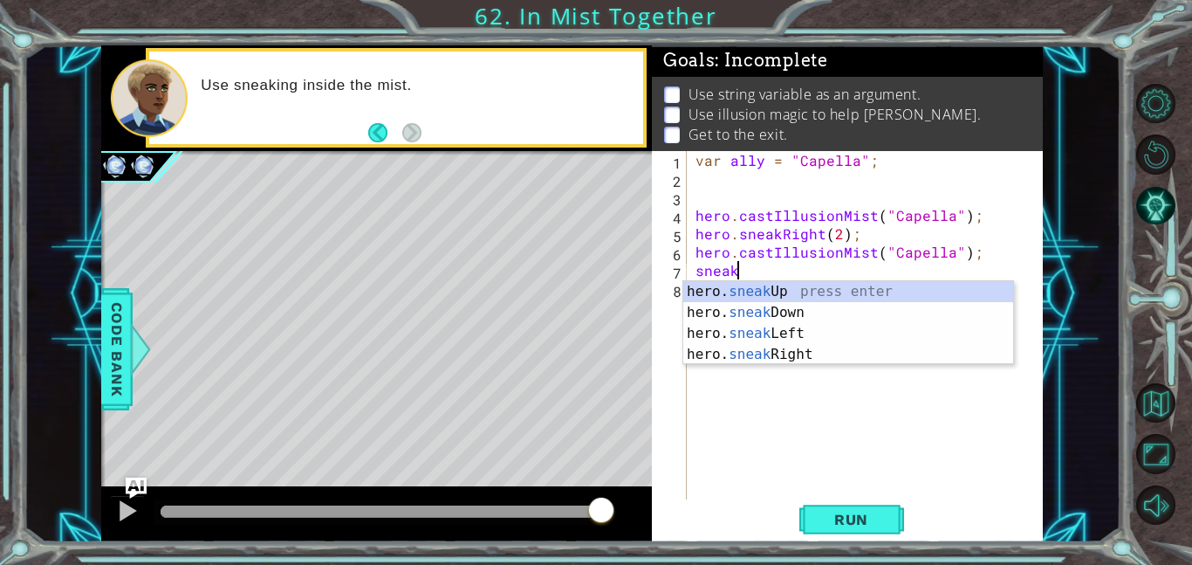
scroll to position [0, 2]
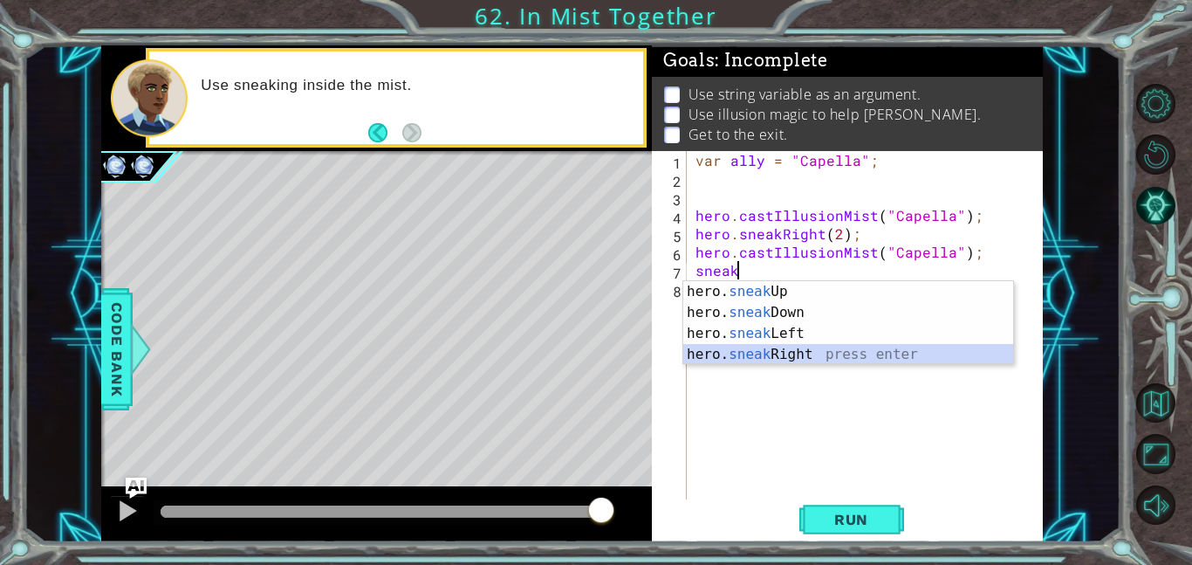
click at [883, 351] on div "hero. sneak Up press enter hero. sneak Down press enter hero. sneak Left press …" at bounding box center [848, 344] width 330 height 126
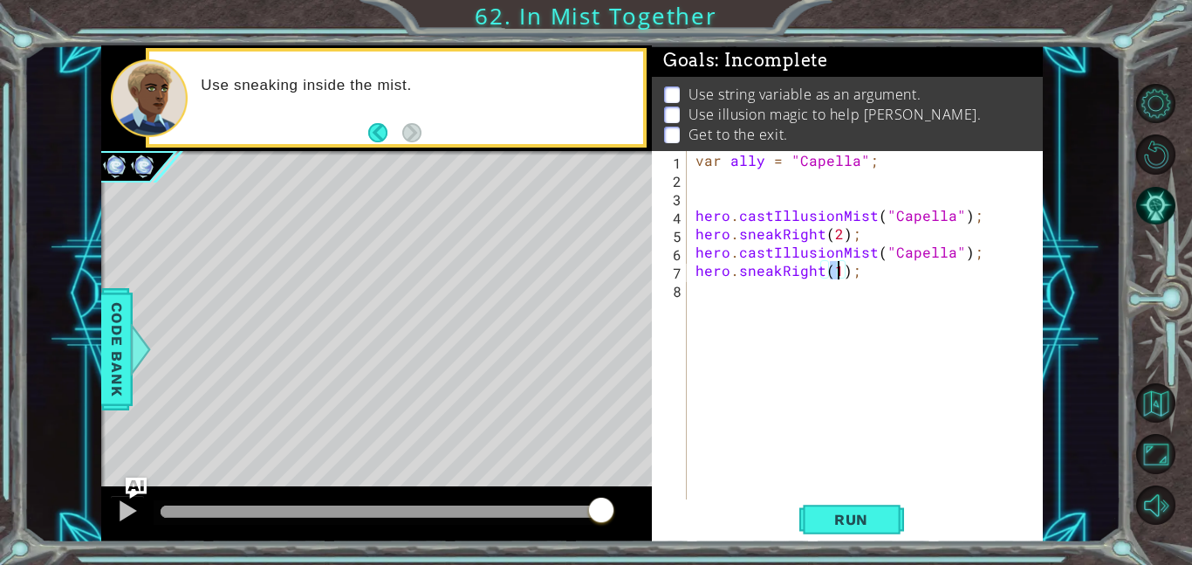
type textarea "hero.sneakRight(2);"
click at [779, 311] on div "var ally = "Capella" ; hero . castIllusionMist ( "Capella" ) ; hero . sneakRigh…" at bounding box center [870, 343] width 356 height 385
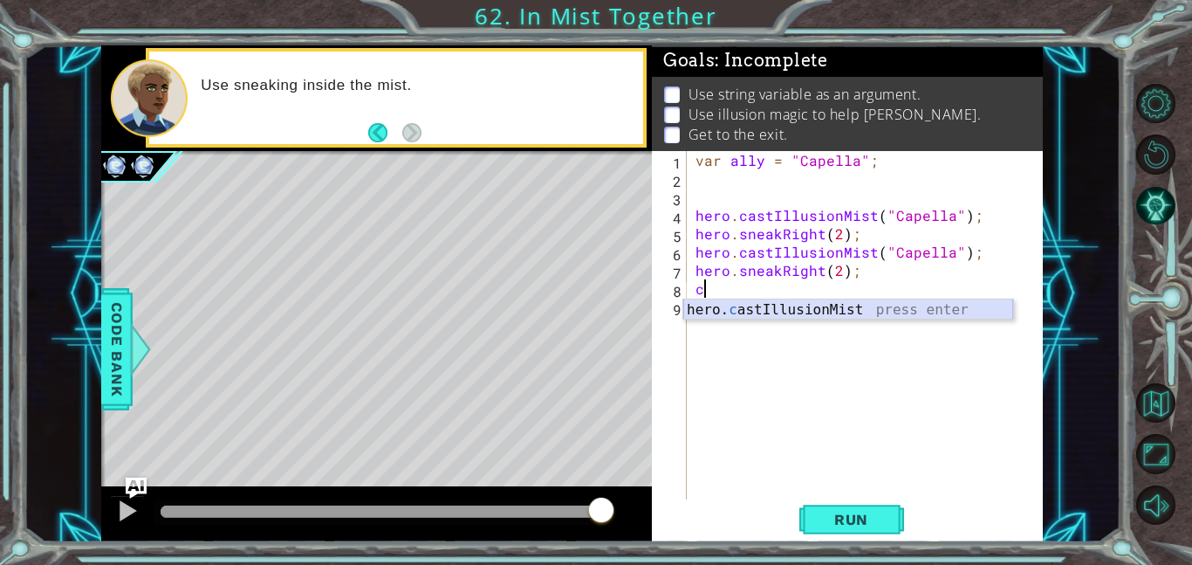
click at [813, 317] on div "hero. c astIllusionMist press enter" at bounding box center [848, 330] width 330 height 63
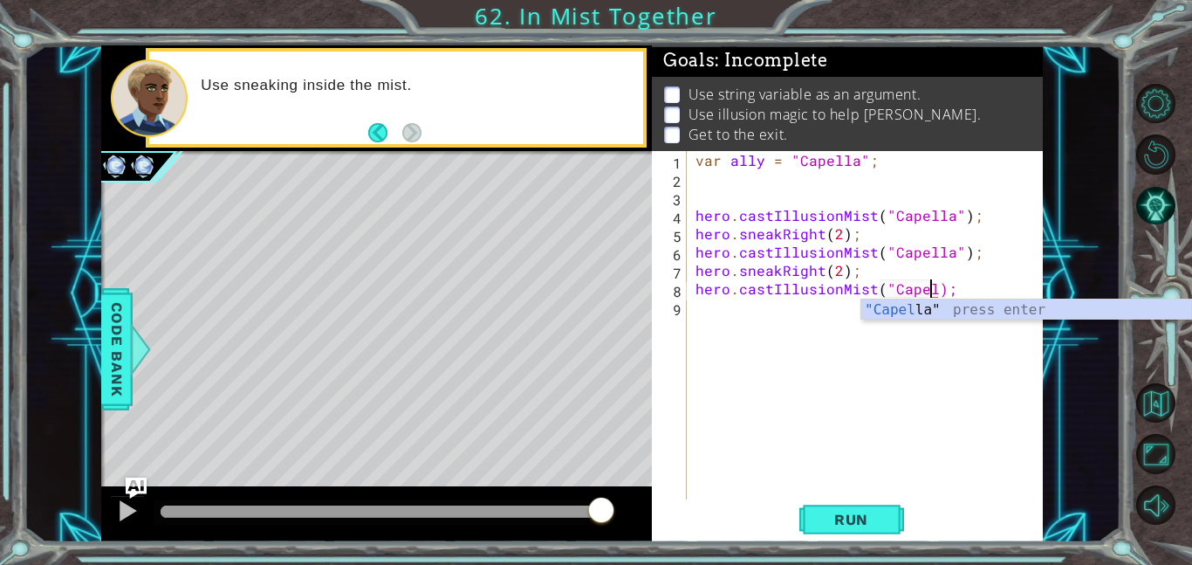
scroll to position [0, 15]
click at [938, 288] on div "var ally = "Capella" ; hero . castIllusionMist ( "Capella" ) ; hero . sneakRigh…" at bounding box center [870, 343] width 356 height 385
type textarea "hero.castIllusionMist("Capella");"
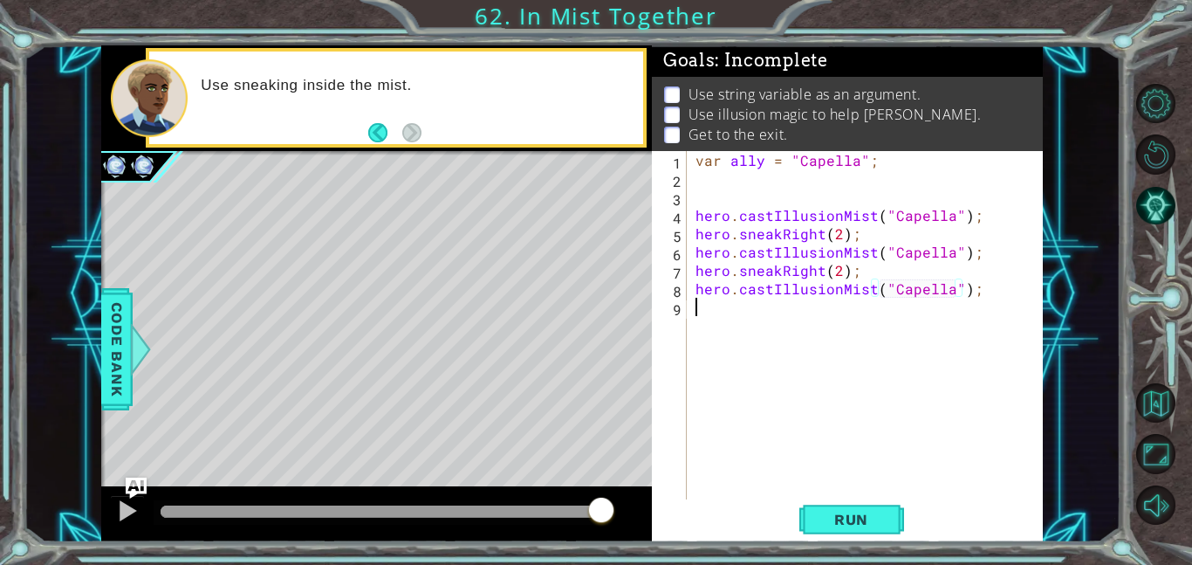
click at [770, 310] on div "var ally = "Capella" ; hero . castIllusionMist ( "Capella" ) ; hero . sneakRigh…" at bounding box center [870, 343] width 356 height 385
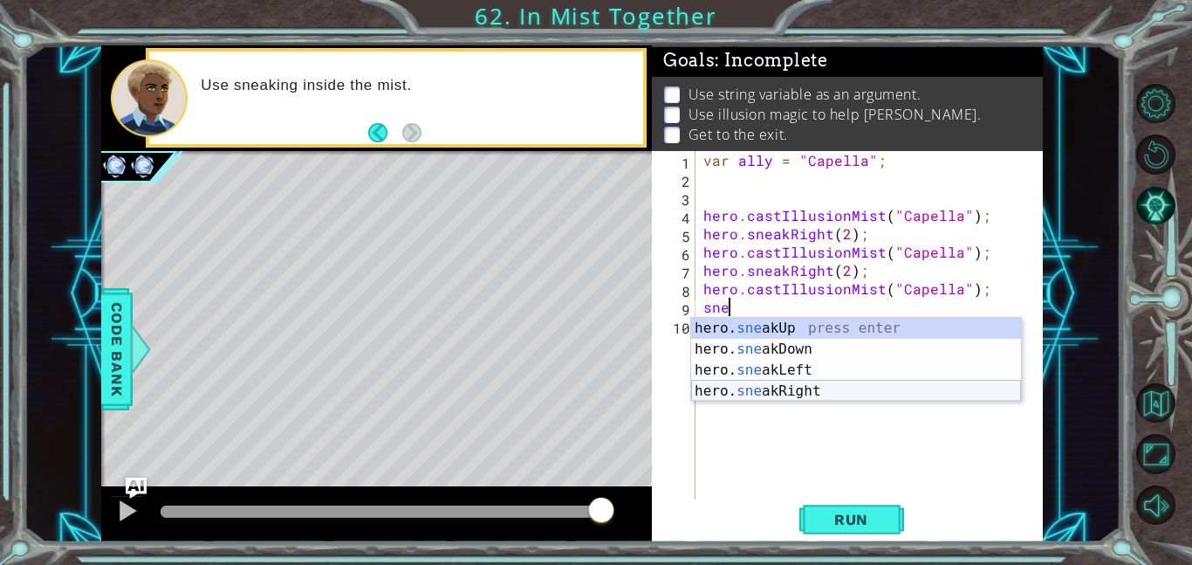
click at [846, 391] on div "hero. sne akUp press enter hero. sne akDown press enter hero. sne akLeft press …" at bounding box center [856, 381] width 330 height 126
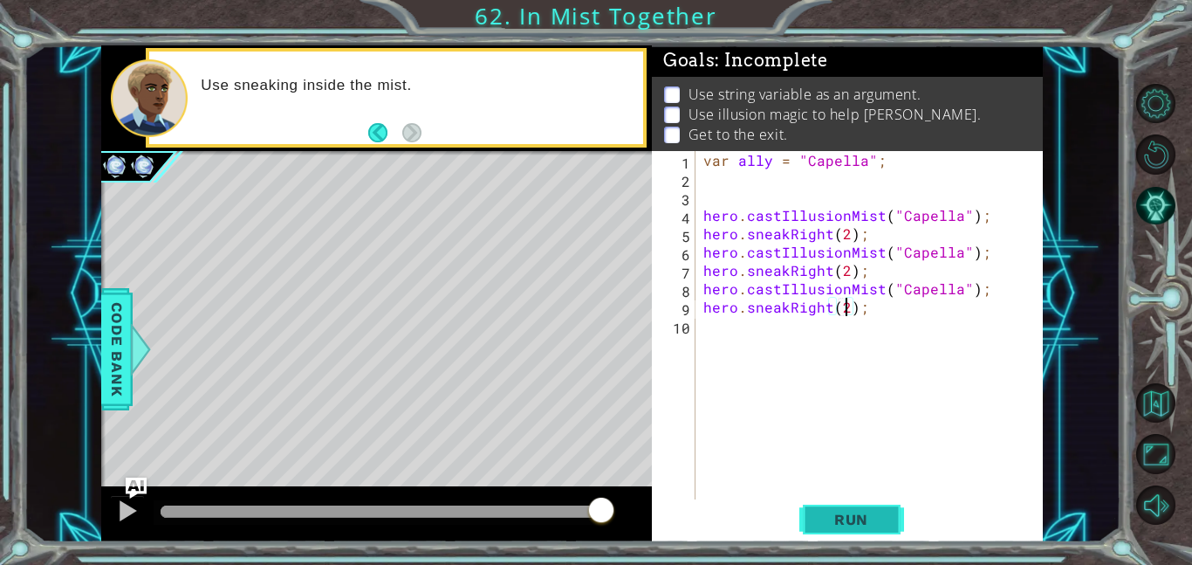
scroll to position [0, 9]
type textarea "hero.sneakRight(2);"
click at [876, 512] on span "Run" at bounding box center [851, 519] width 69 height 17
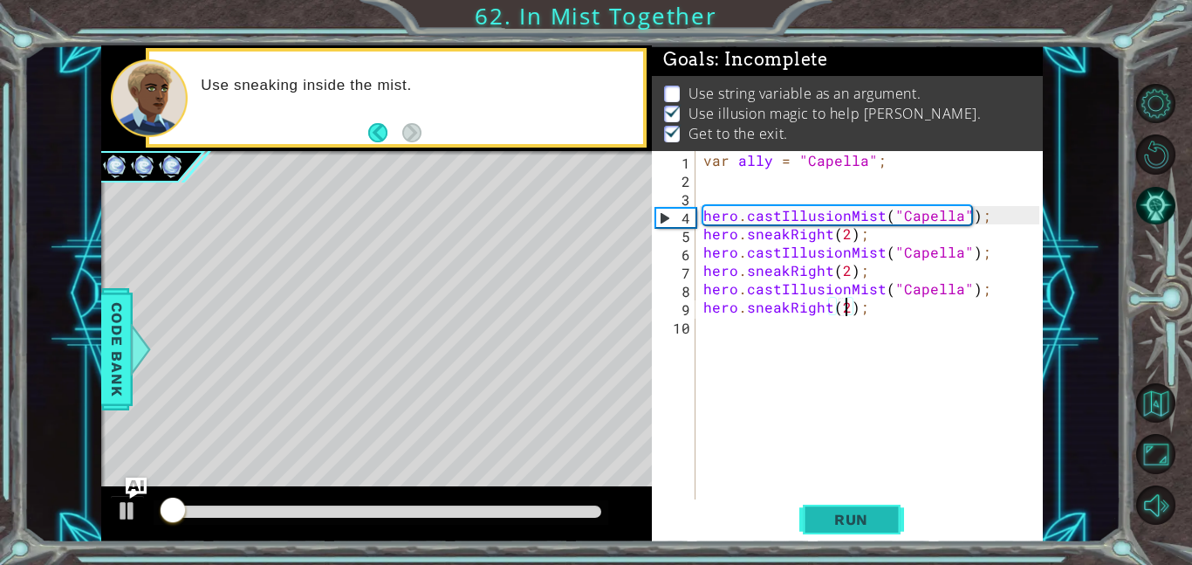
scroll to position [2, 0]
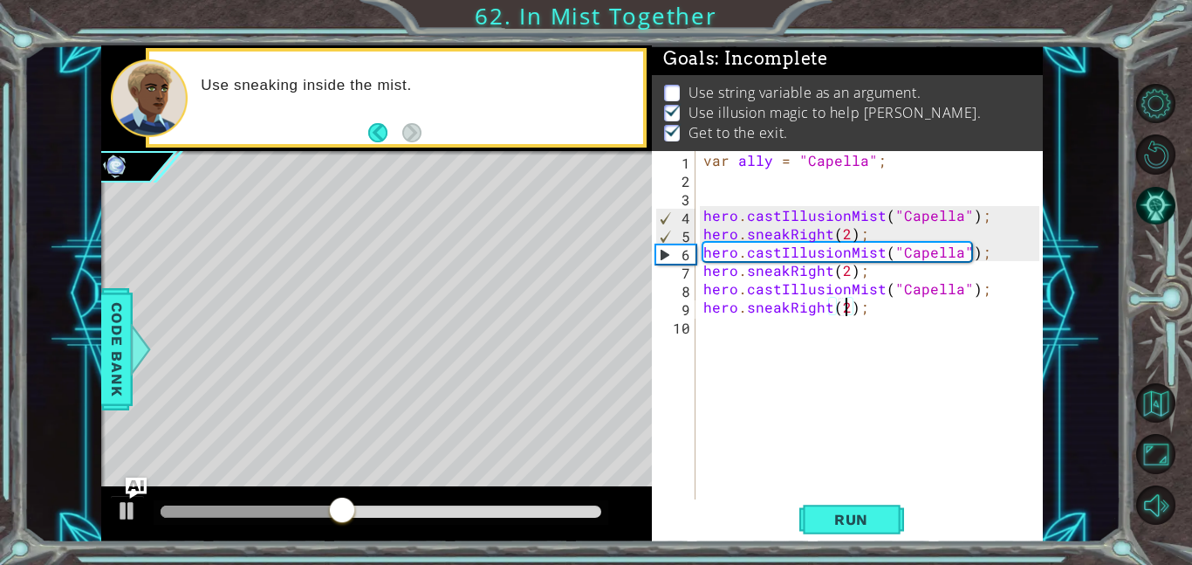
click at [584, 516] on div at bounding box center [381, 511] width 441 height 12
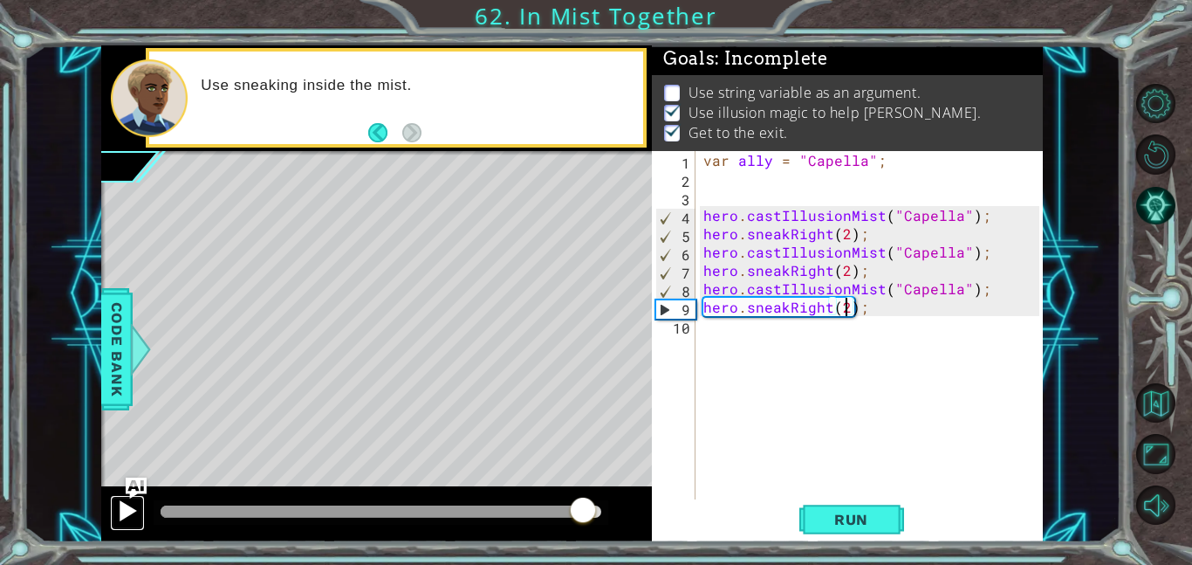
click at [134, 509] on div at bounding box center [127, 510] width 23 height 23
click at [116, 512] on div at bounding box center [127, 510] width 23 height 23
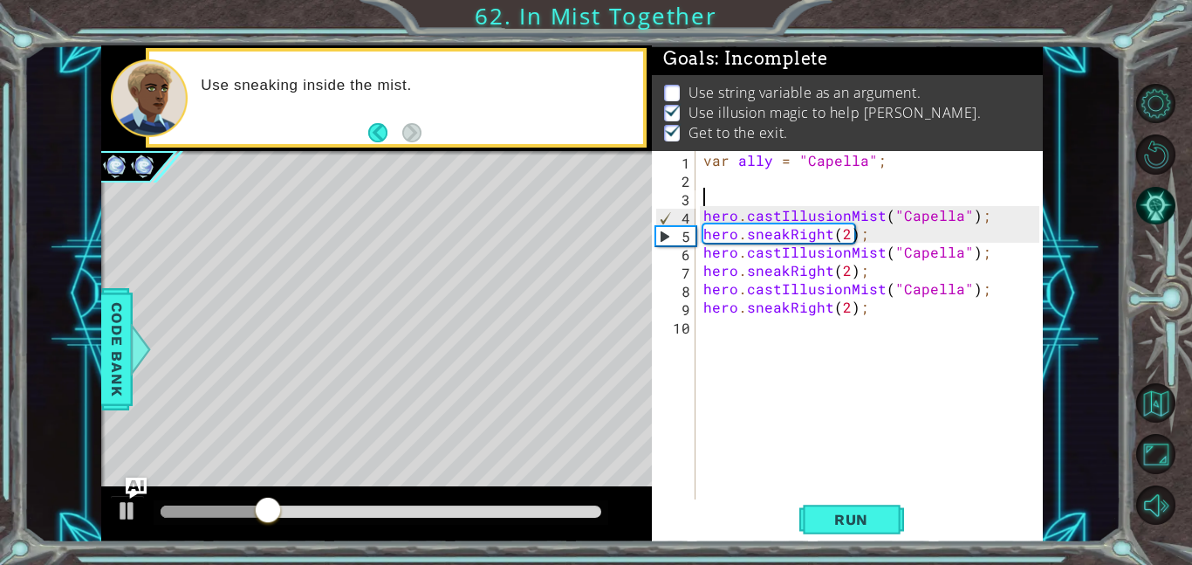
click at [708, 195] on div "var ally = "Capella" ; hero . castIllusionMist ( "Capella" ) ; hero . sneakRigh…" at bounding box center [874, 343] width 348 height 385
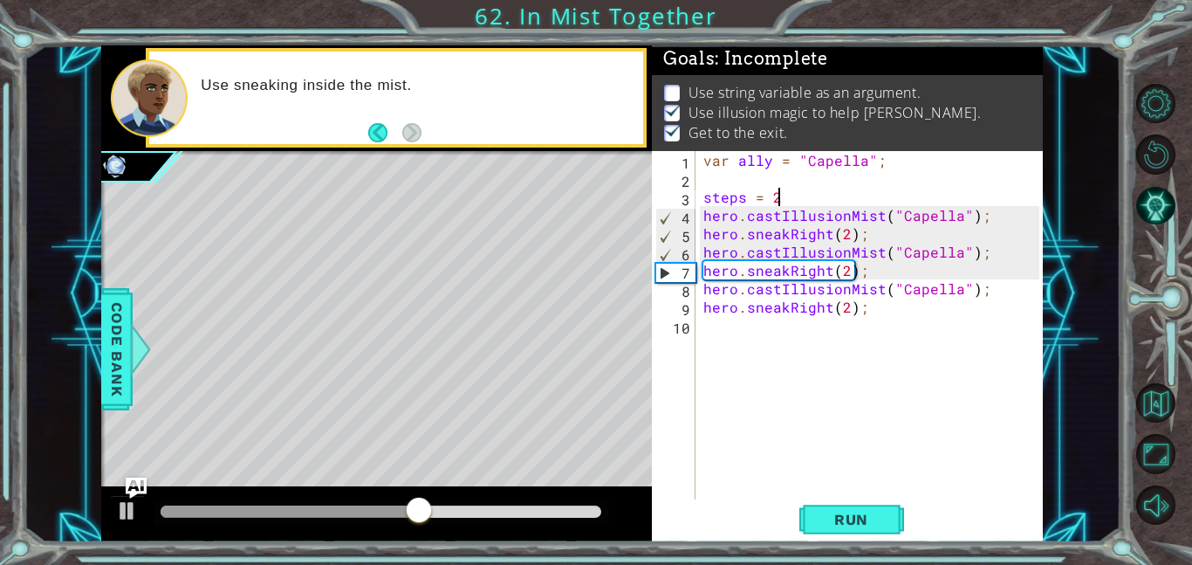
scroll to position [0, 4]
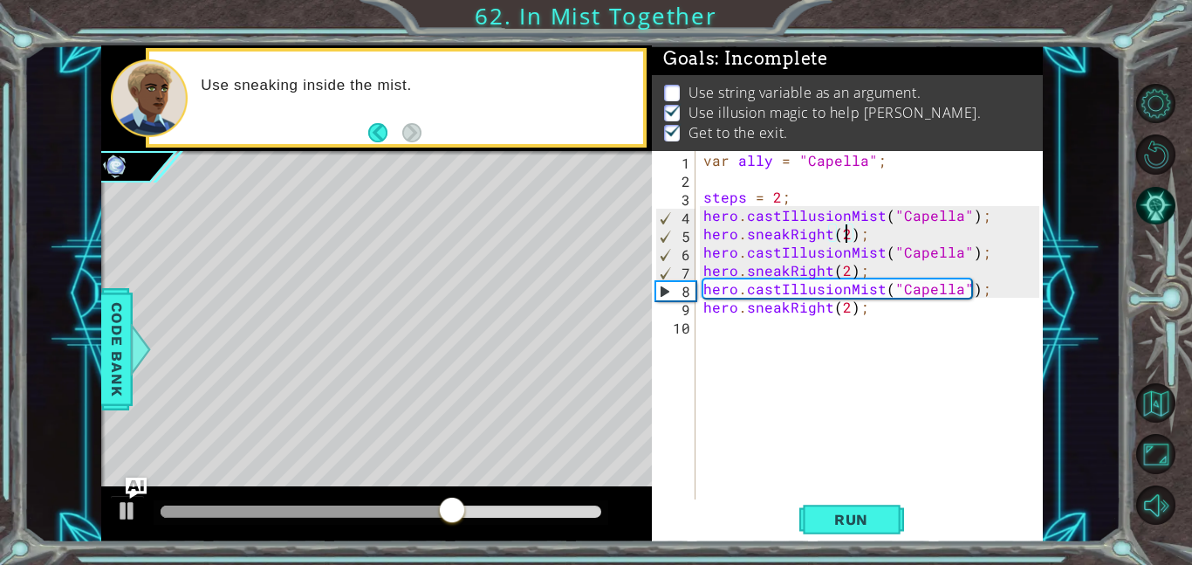
click at [842, 234] on div "var ally = "Capella" ; steps = 2 ; hero . castIllusionMist ( "Capella" ) ; hero…" at bounding box center [874, 343] width 348 height 385
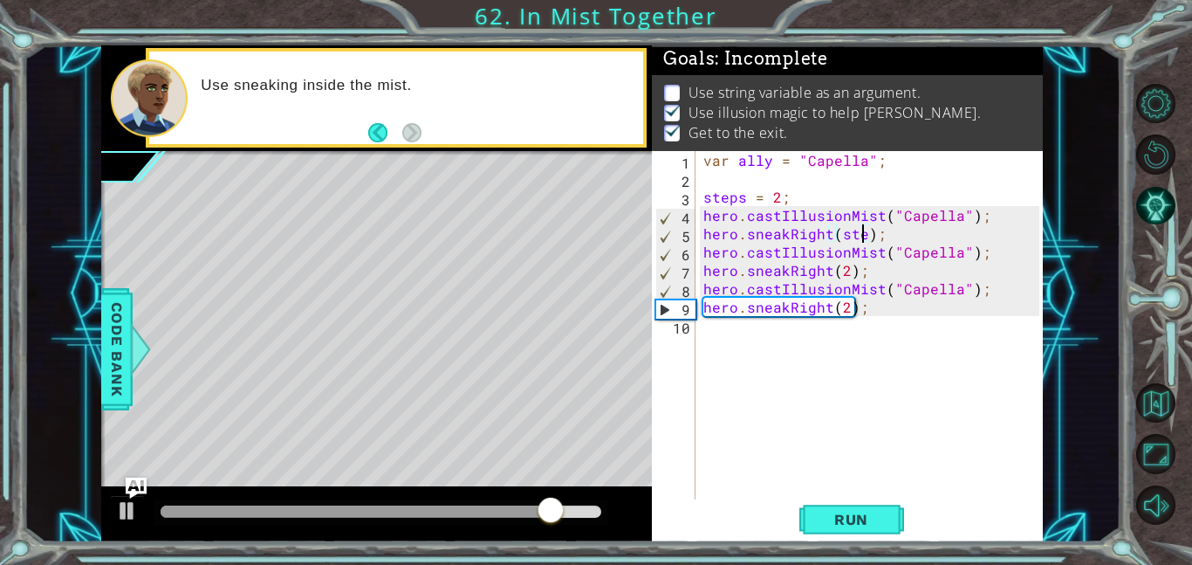
scroll to position [0, 10]
click at [841, 272] on div "var ally = "Capella" ; steps = 2 ; hero . castIllusionMist ( "Capella" ) ; hero…" at bounding box center [874, 343] width 348 height 385
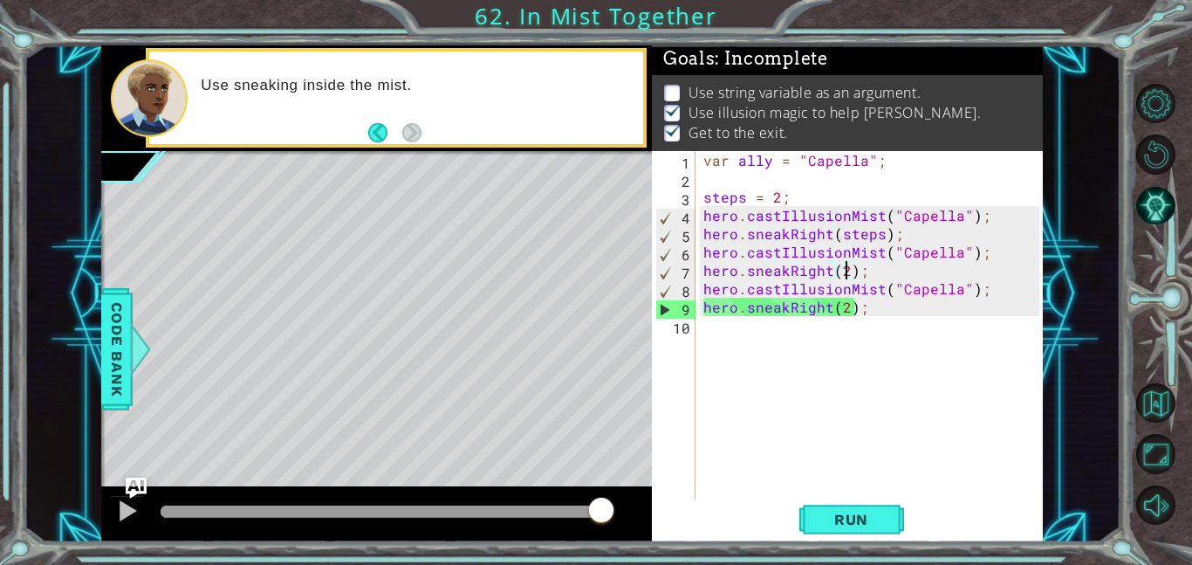
click at [846, 274] on div "var ally = "Capella" ; steps = 2 ; hero . castIllusionMist ( "Capella" ) ; hero…" at bounding box center [874, 343] width 348 height 385
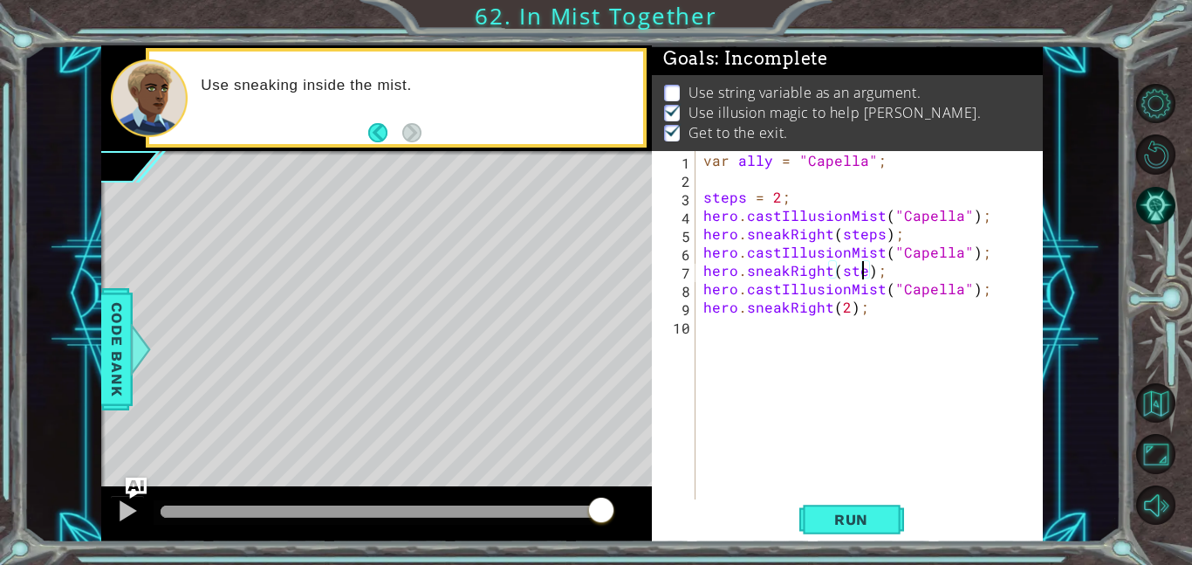
scroll to position [0, 10]
click at [847, 314] on div "var ally = "Capella" ; steps = 2 ; hero . castIllusionMist ( "Capella" ) ; hero…" at bounding box center [874, 343] width 348 height 385
click at [873, 512] on span "Run" at bounding box center [851, 519] width 69 height 17
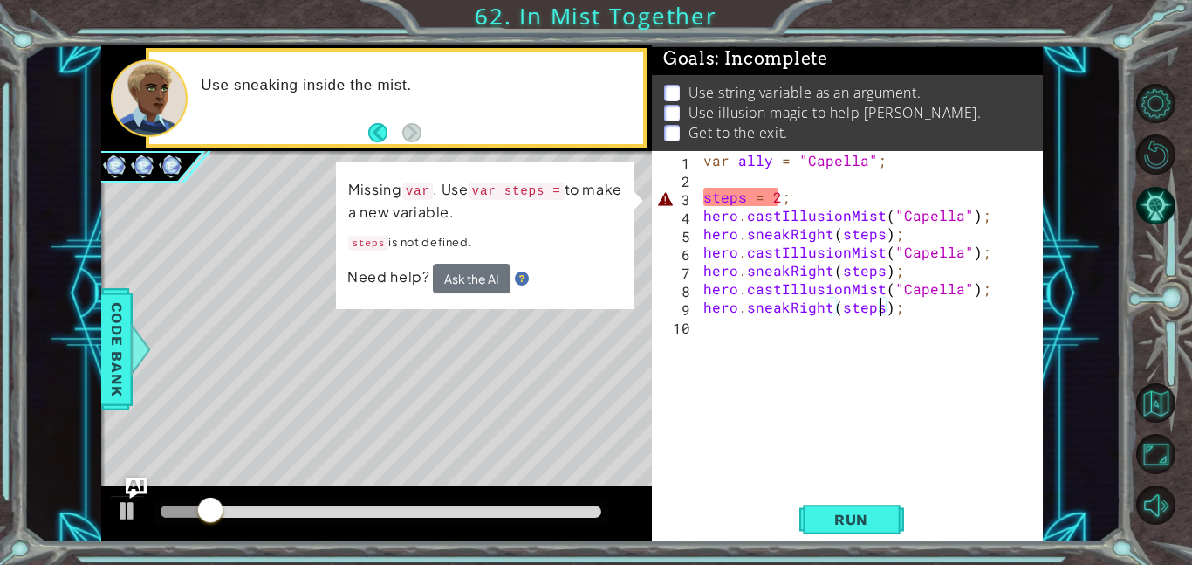
click at [704, 198] on div "var ally = "Capella" ; steps = 2 ; hero . castIllusionMist ( "Capella" ) ; hero…" at bounding box center [874, 343] width 348 height 385
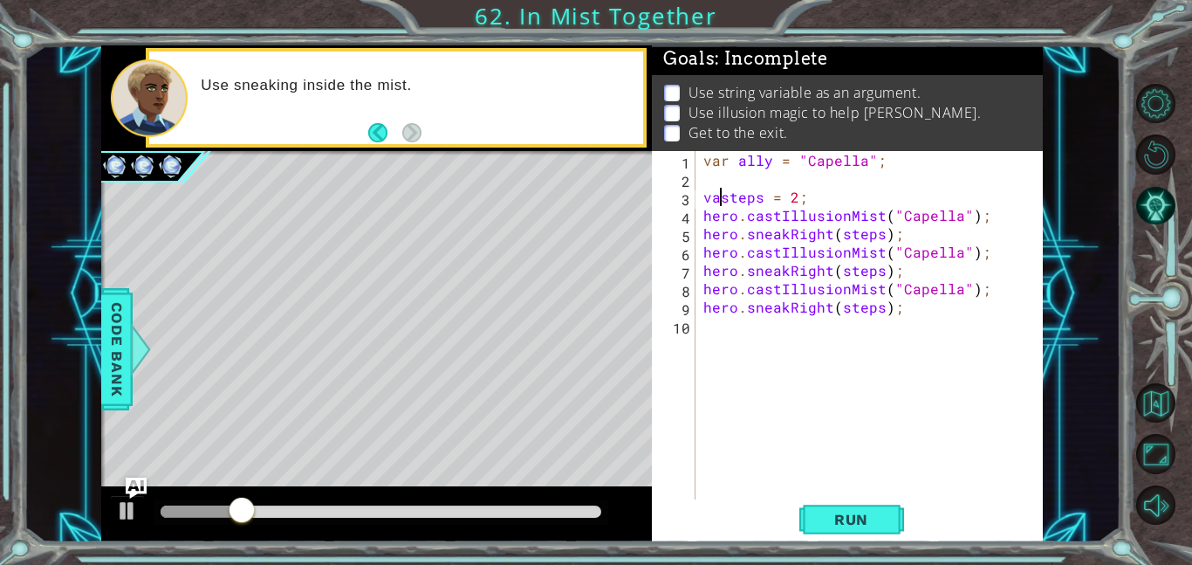
scroll to position [0, 1]
click at [848, 518] on span "Run" at bounding box center [851, 519] width 69 height 17
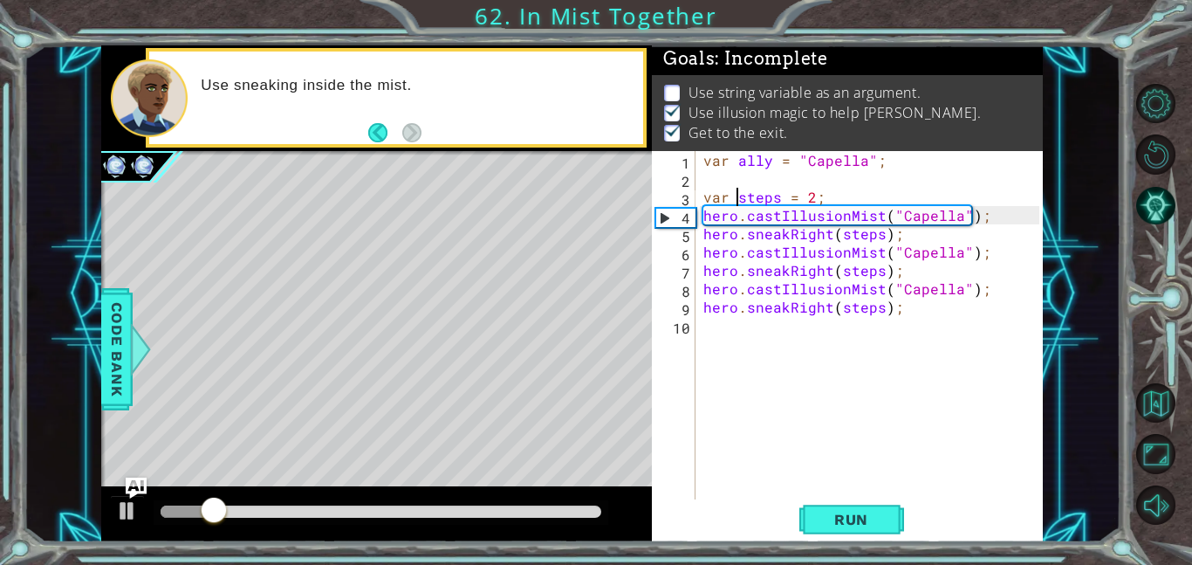
click at [592, 515] on div at bounding box center [381, 511] width 441 height 12
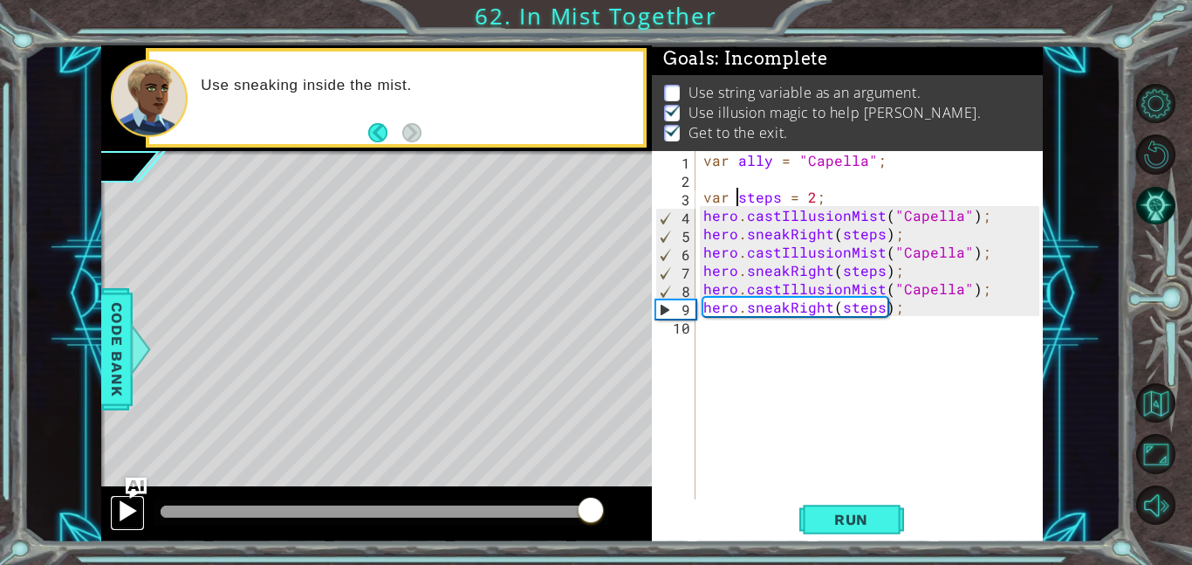
click at [134, 512] on div at bounding box center [127, 510] width 23 height 23
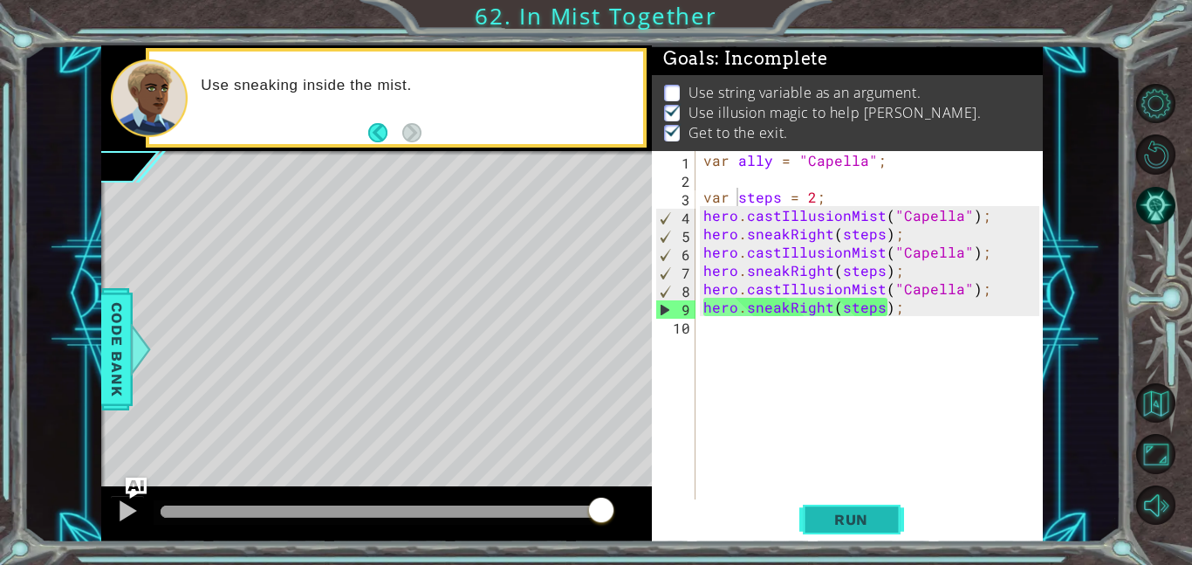
click at [812, 519] on button "Run" at bounding box center [852, 518] width 105 height 39
click at [954, 223] on div "var ally = "Capella" ; var steps = 2 ; hero . castIllusionMist ( "Capella" ) ; …" at bounding box center [874, 343] width 348 height 385
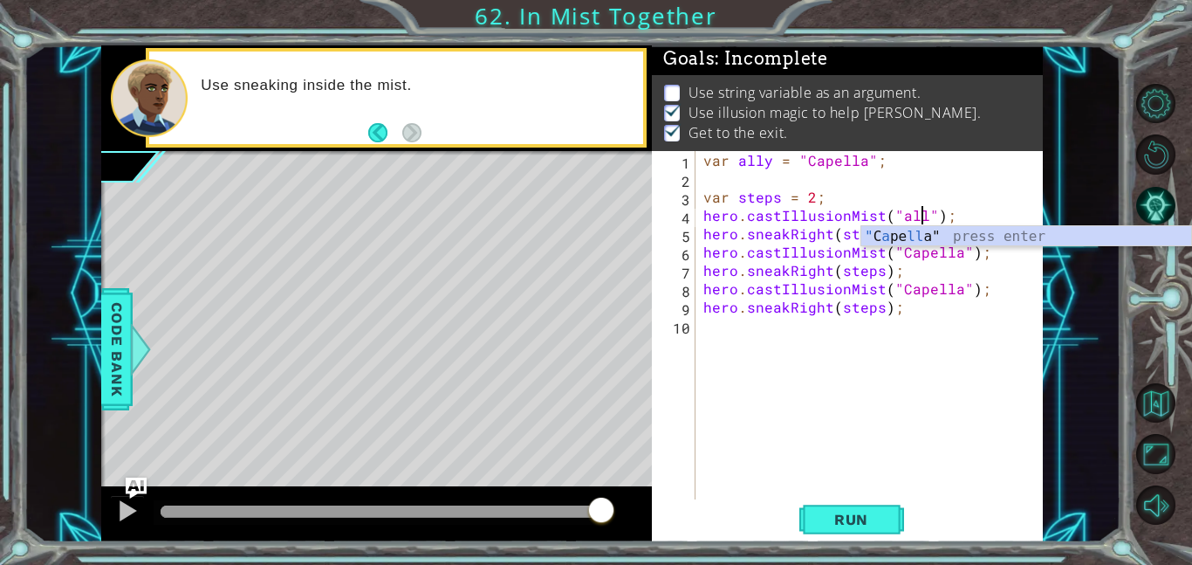
scroll to position [0, 14]
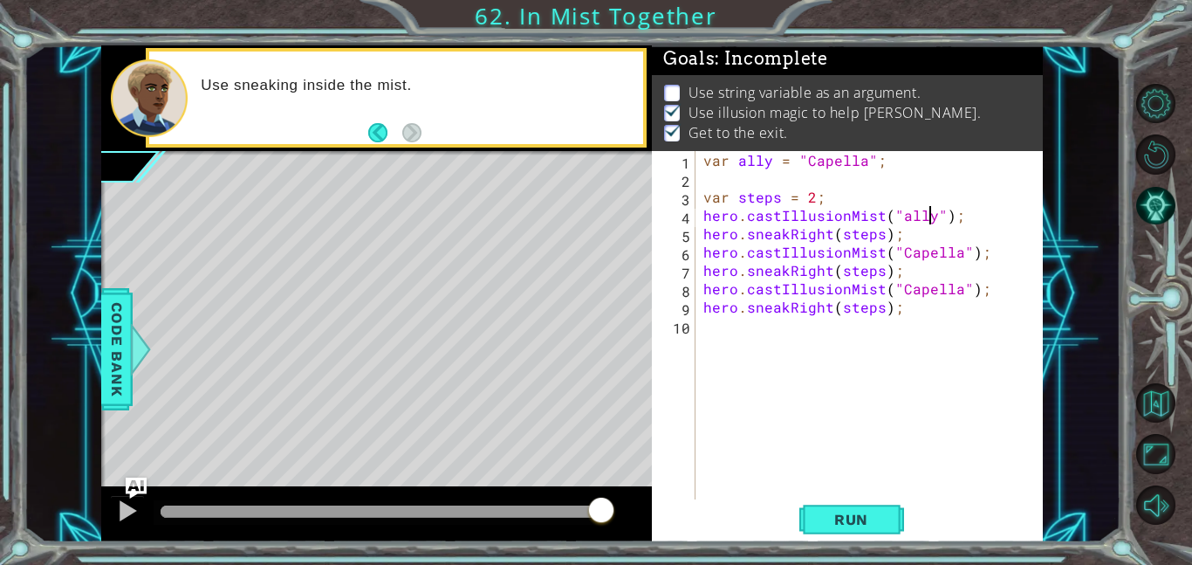
click at [950, 257] on div "var ally = "Capella" ; var steps = 2 ; hero . castIllusionMist ( "ally" ) ; her…" at bounding box center [874, 343] width 348 height 385
click at [952, 257] on div "var ally = "Capella" ; var steps = 2 ; hero . castIllusionMist ( "ally" ) ; her…" at bounding box center [874, 343] width 348 height 385
click at [954, 290] on div "var ally = "Capella" ; var steps = 2 ; hero . castIllusionMist ( "ally" ) ; her…" at bounding box center [874, 343] width 348 height 385
type textarea "hero.castIllusionMist("ally");"
click at [859, 525] on span "Run" at bounding box center [851, 519] width 69 height 17
